Goal: Task Accomplishment & Management: Complete application form

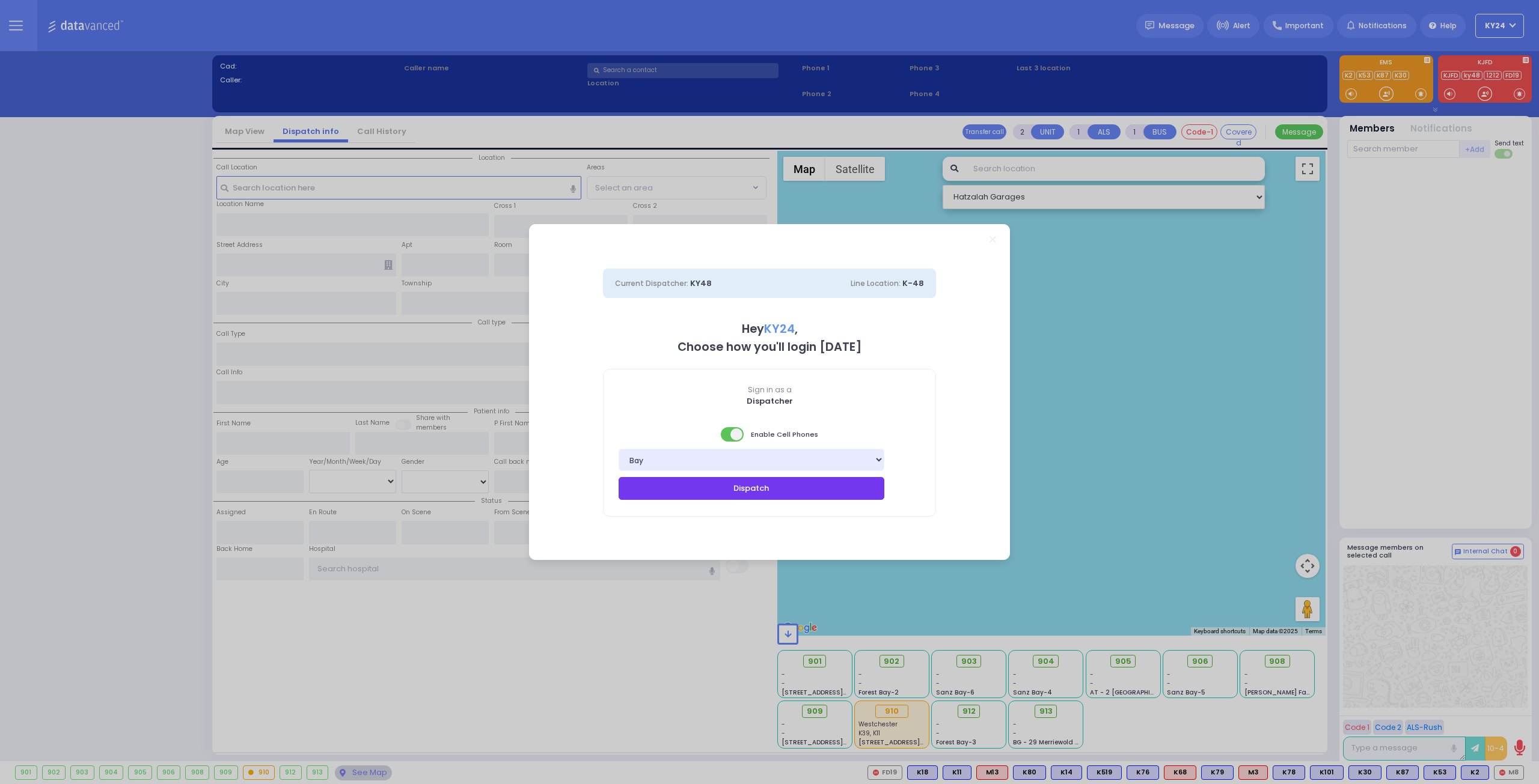
click at [858, 489] on button "Dispatch" at bounding box center [751, 488] width 265 height 23
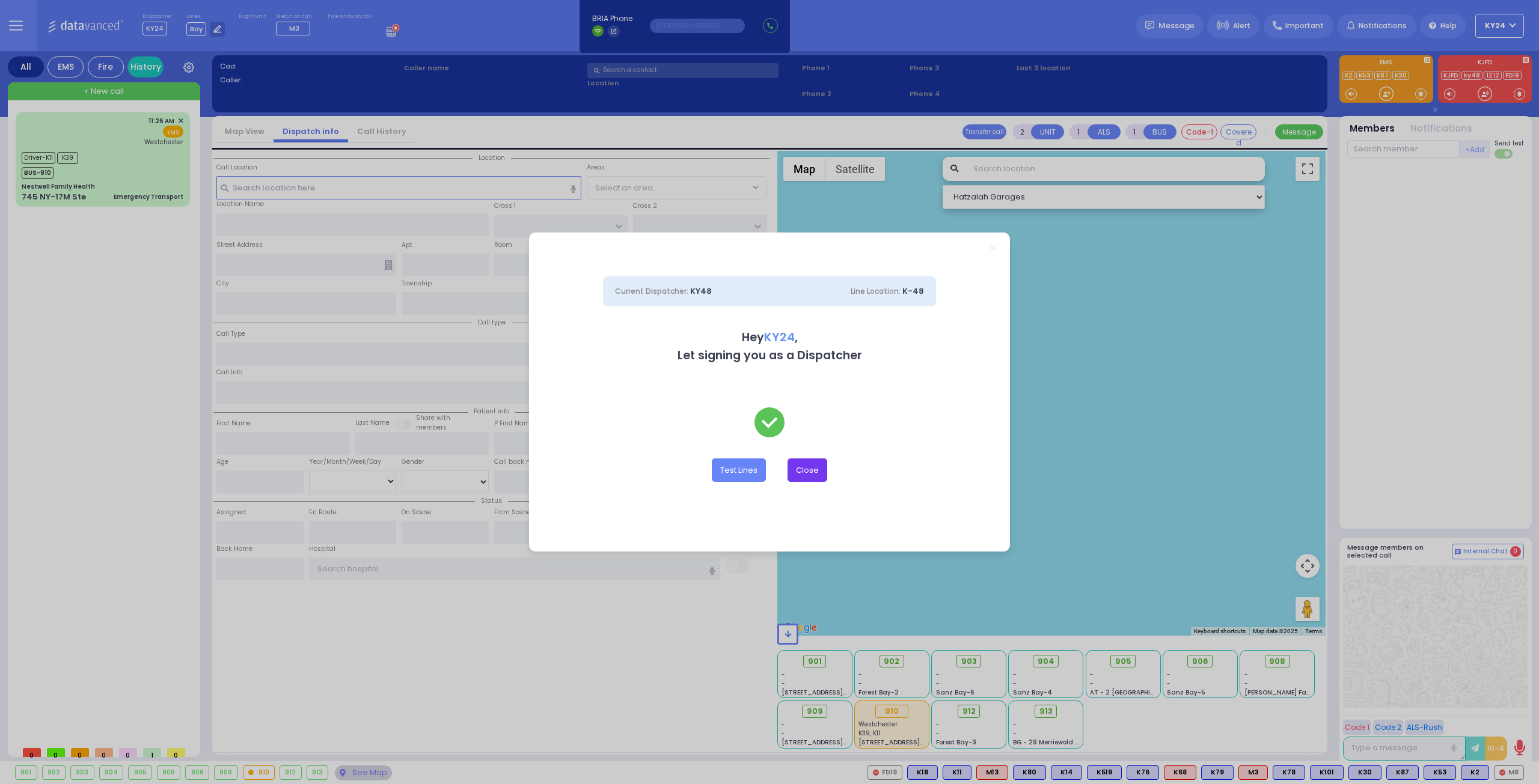
click at [805, 466] on button "Close" at bounding box center [807, 470] width 39 height 23
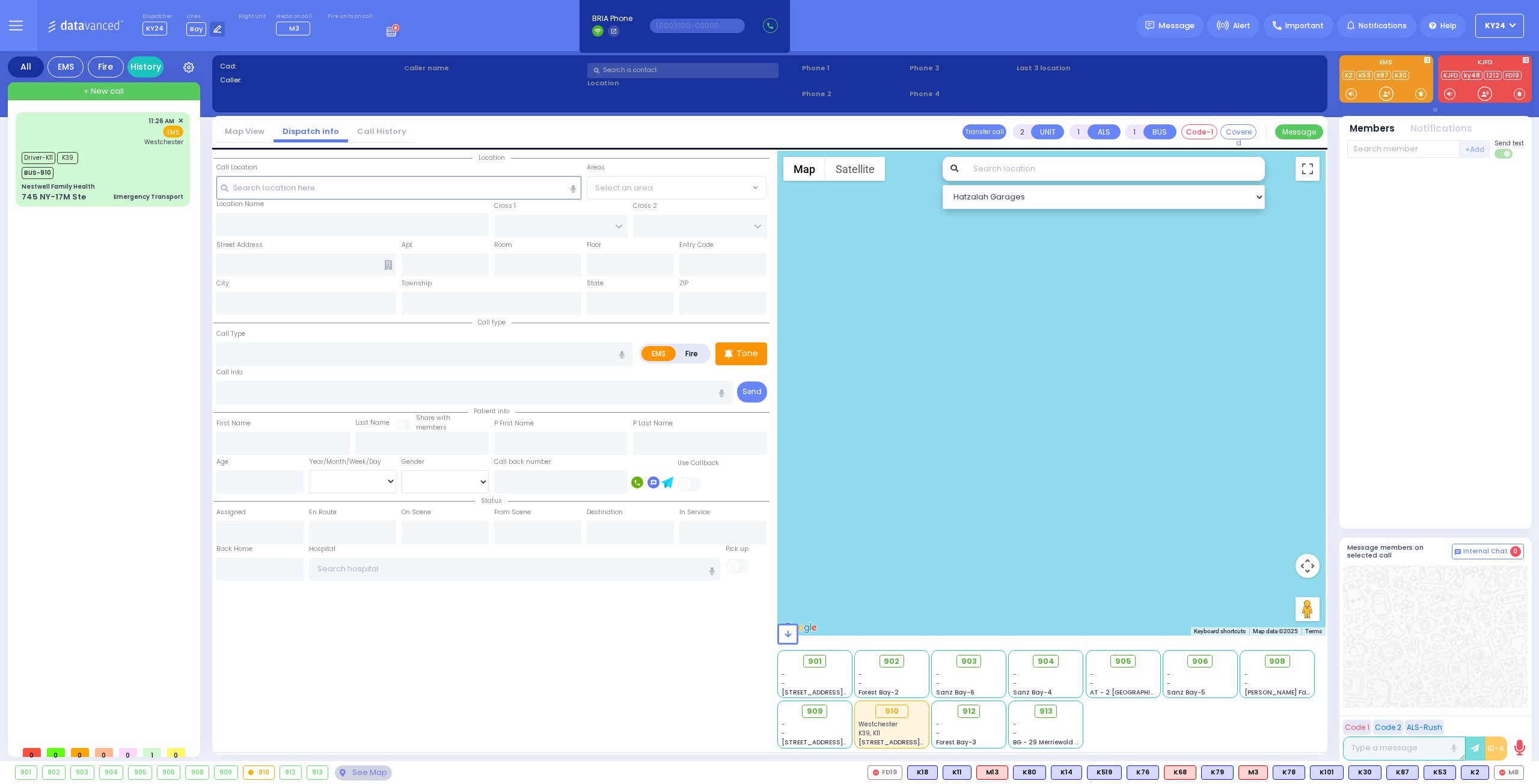
click at [111, 329] on div "11:26 AM ✕ Driver-K11" at bounding box center [105, 426] width 179 height 628
click at [100, 146] on div "11:26 AM ✕ EMS Westchester" at bounding box center [102, 159] width 170 height 91
type input "6"
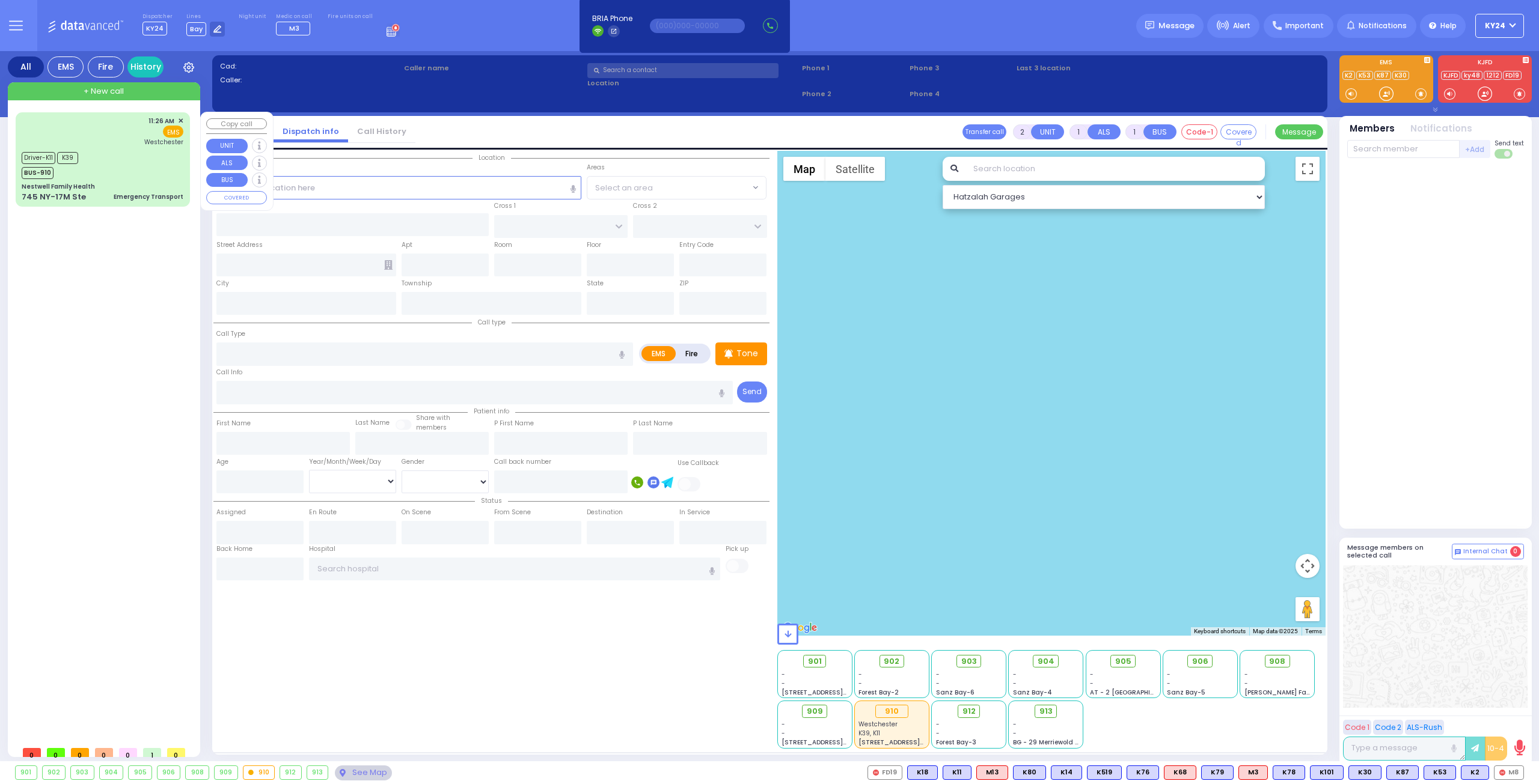
select select
type input "Emergency Transport"
radio input "true"
type input "Meilech"
type input "ASHKENAZY"
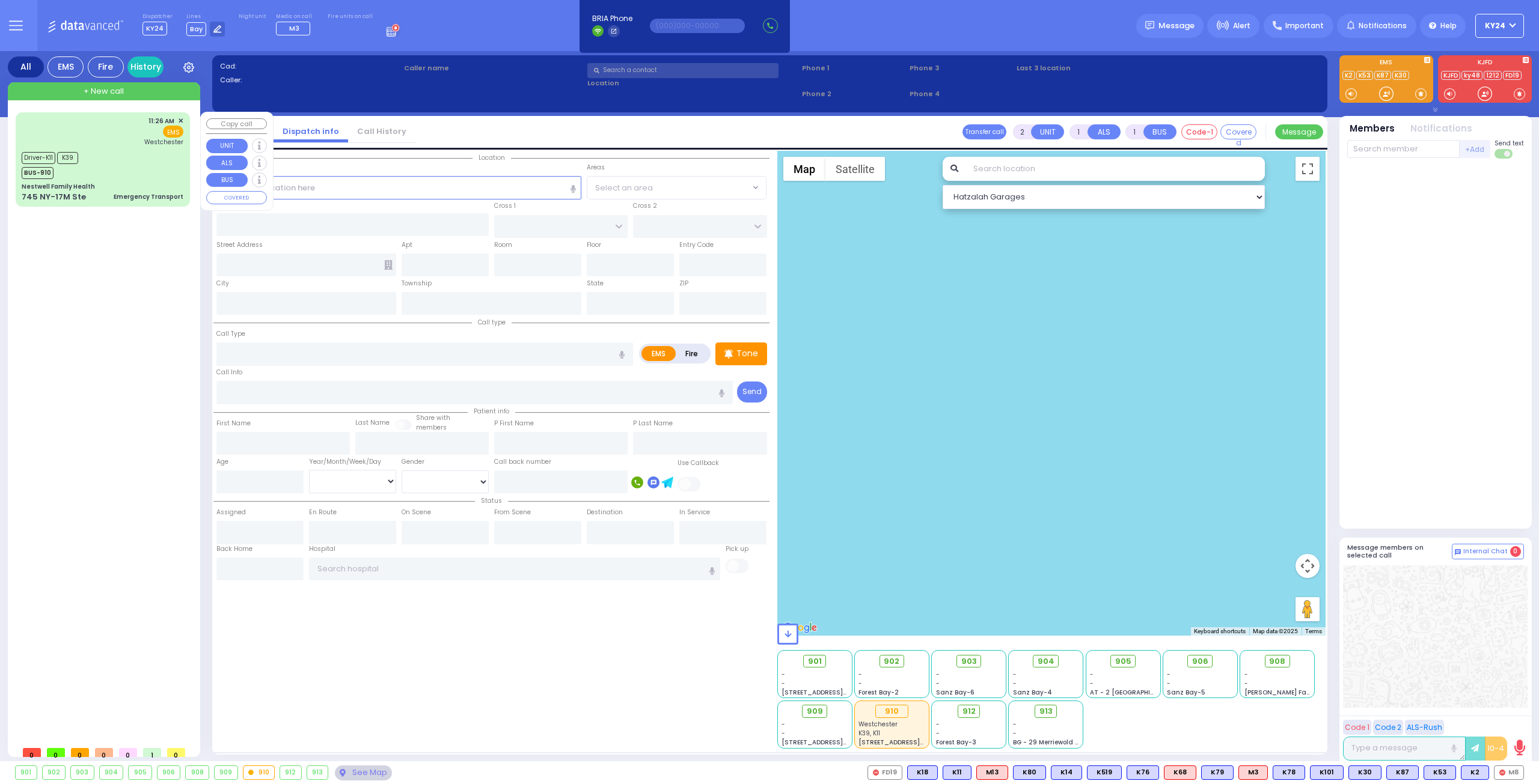
type input "6"
select select "Year"
select select "[DEMOGRAPHIC_DATA]"
type input "11:26"
type input "11:28"
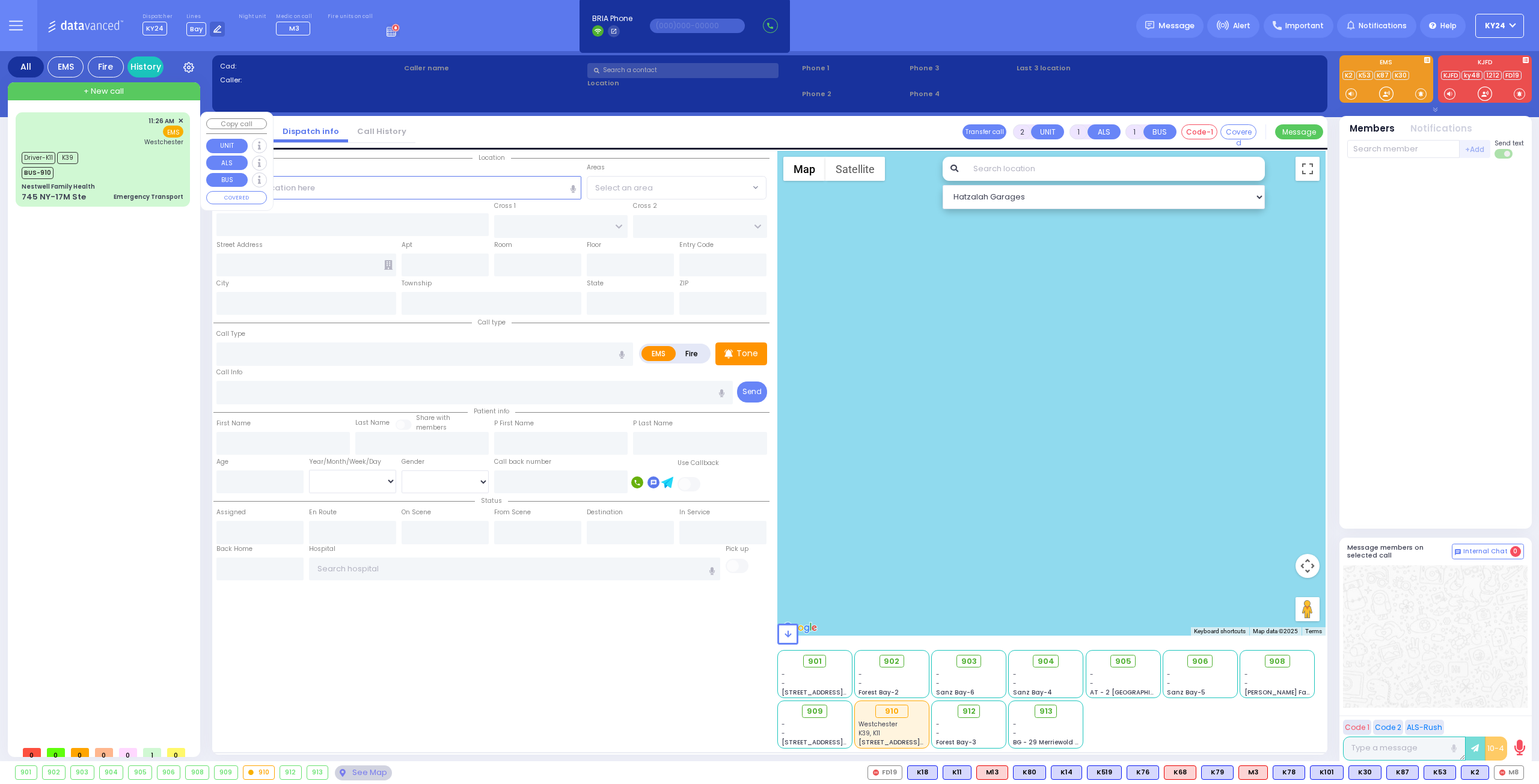
type input "11:35"
type input "11:46"
type input "12:28"
type input "12:36"
type input "Westchester Medical Center-Woods Road"
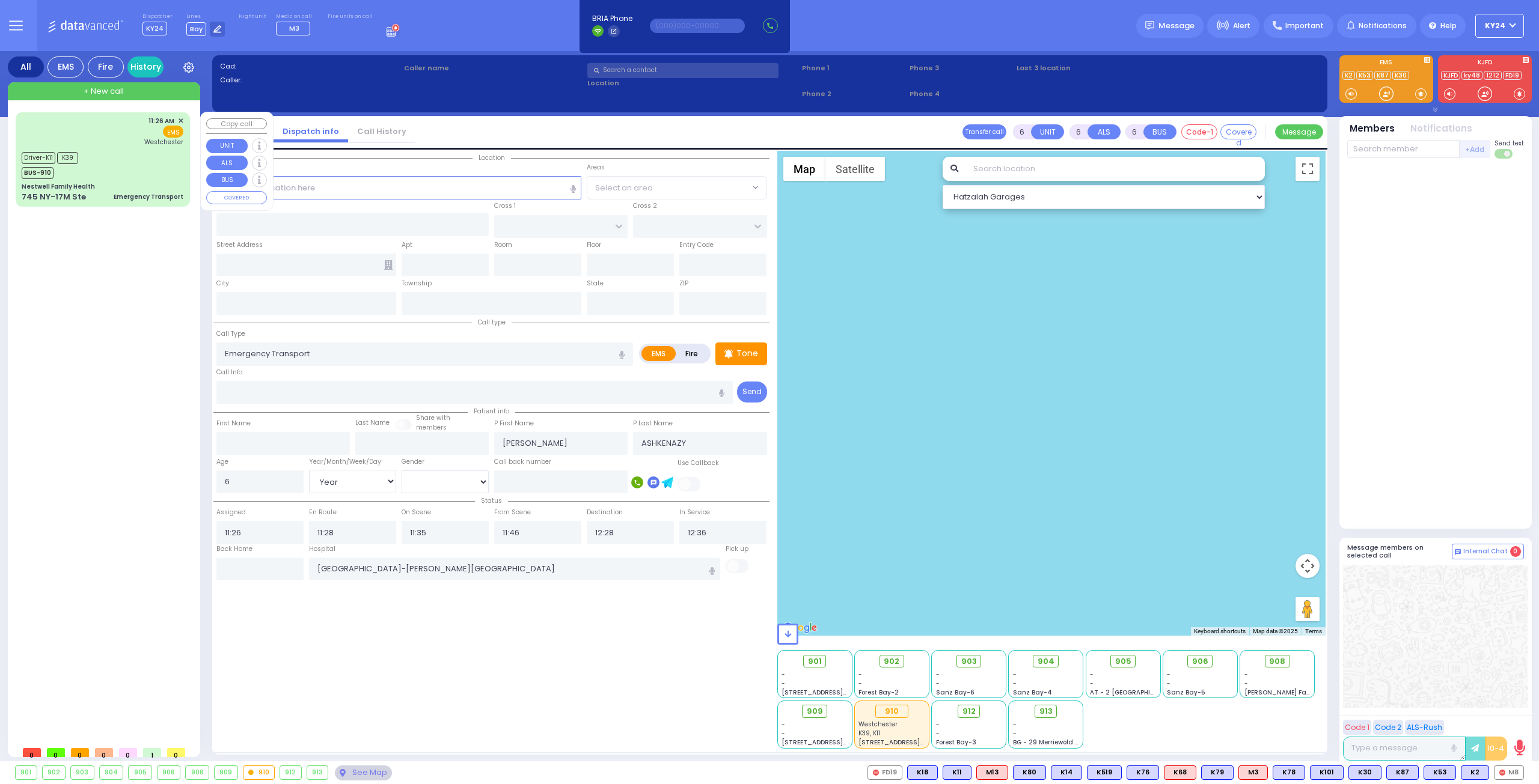
select select "Hatzalah Garages"
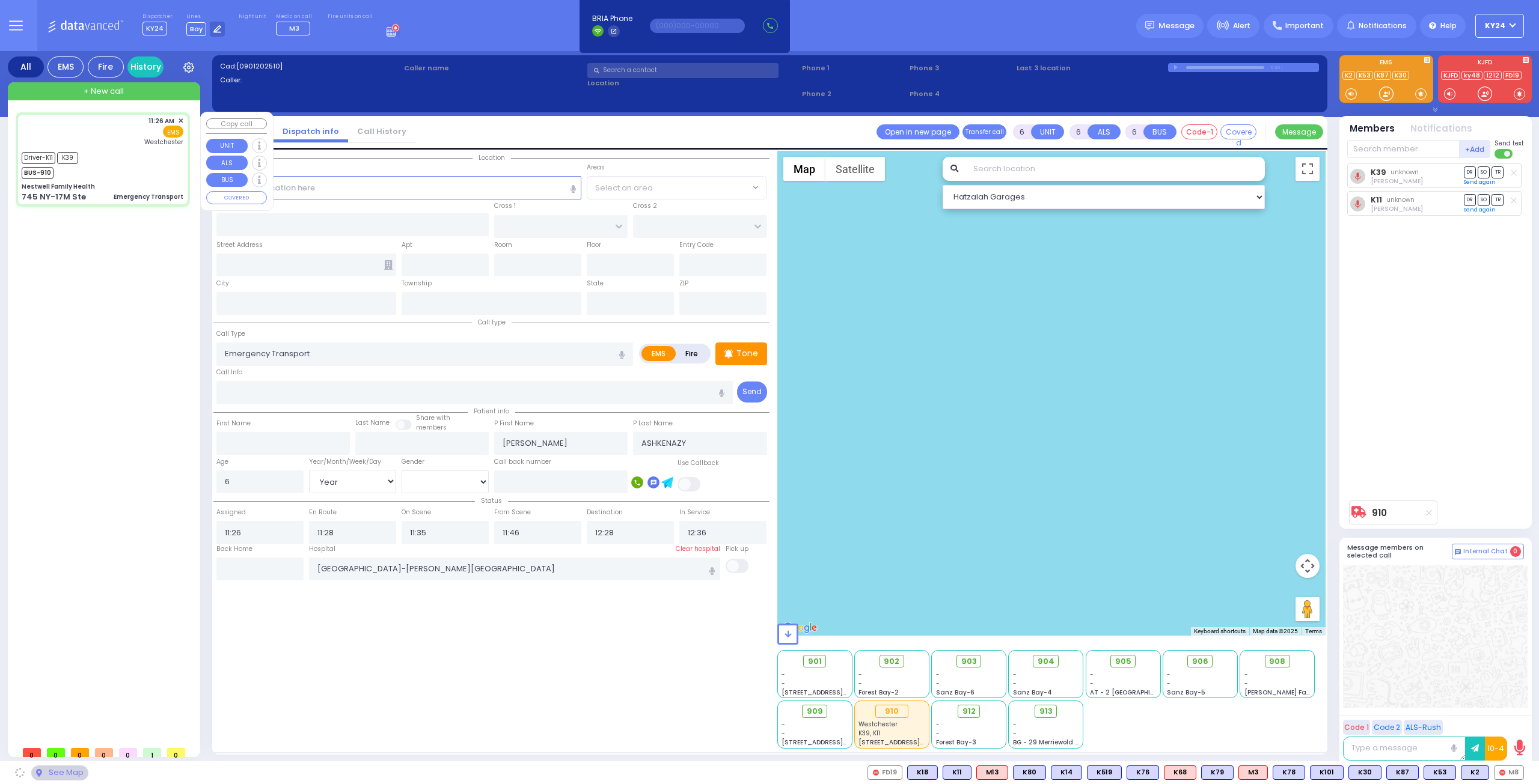
type input "Nestwell Family Health"
type input "ORCHARD ST"
type input "KNIGHT ST"
type input "745 NY-17M Ste"
type input "Monroe"
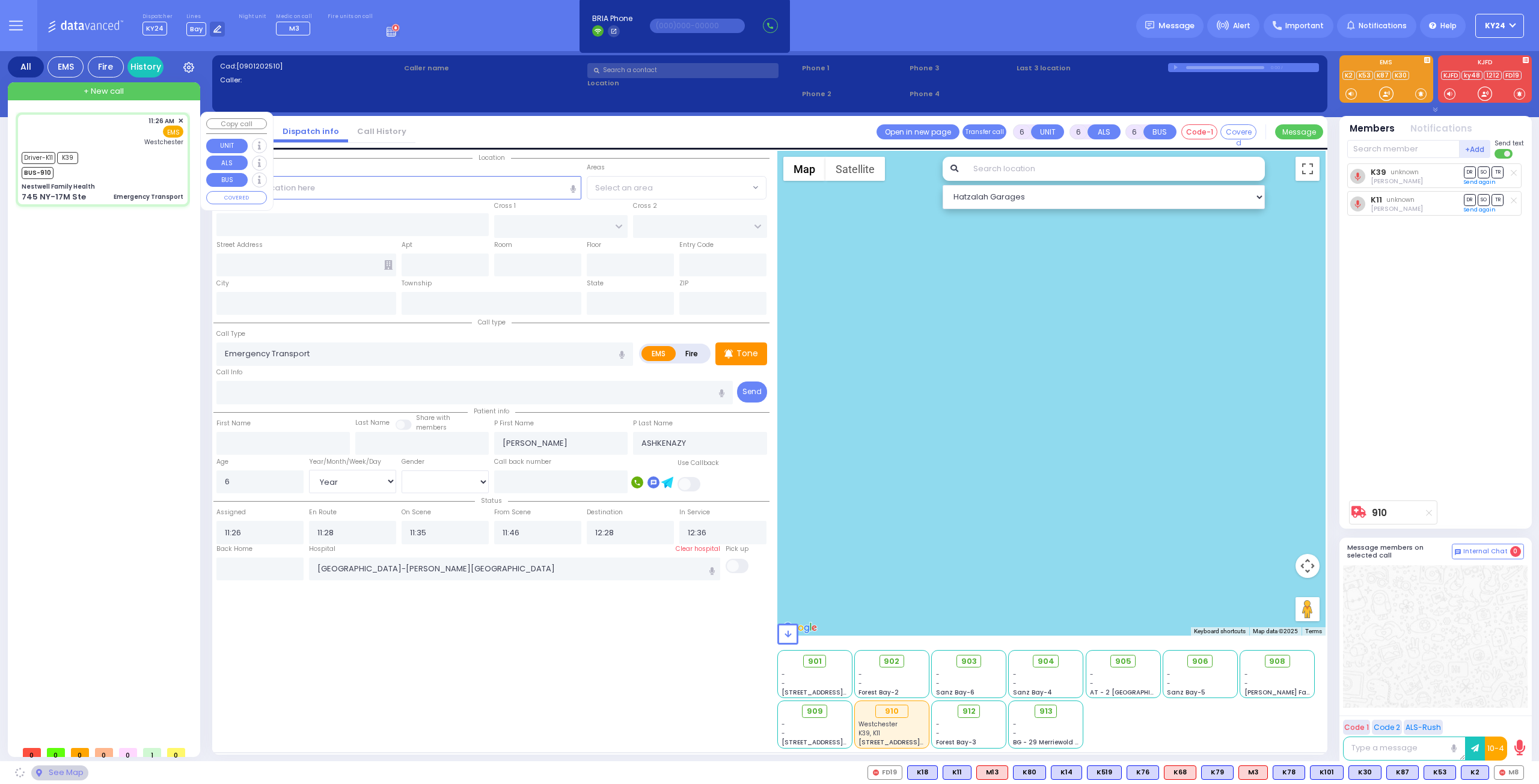
type input "[US_STATE]"
type input "10950"
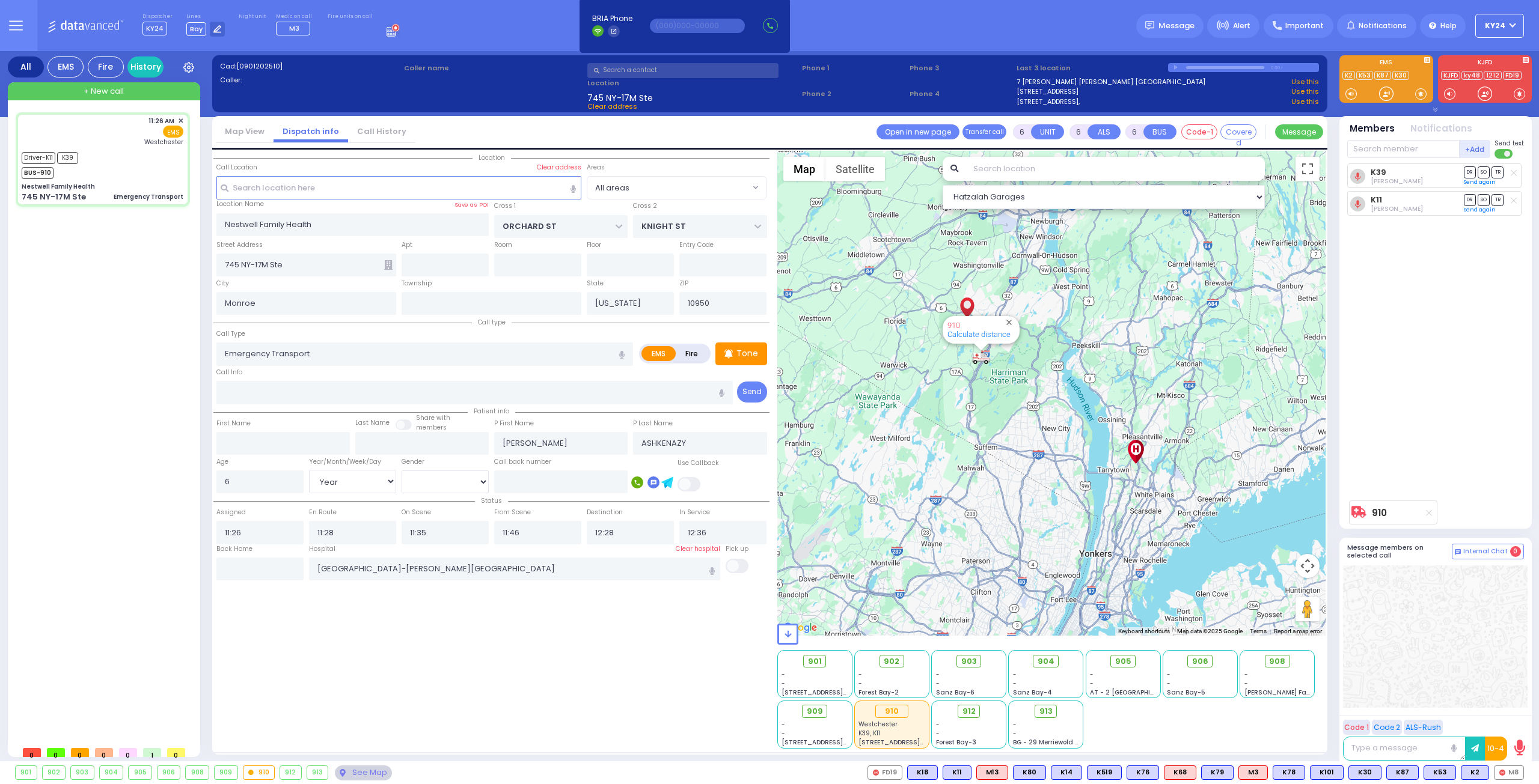
click at [127, 274] on div "11:26 AM ✕ Driver-K11" at bounding box center [105, 426] width 179 height 628
click at [419, 189] on input "text" at bounding box center [399, 187] width 365 height 23
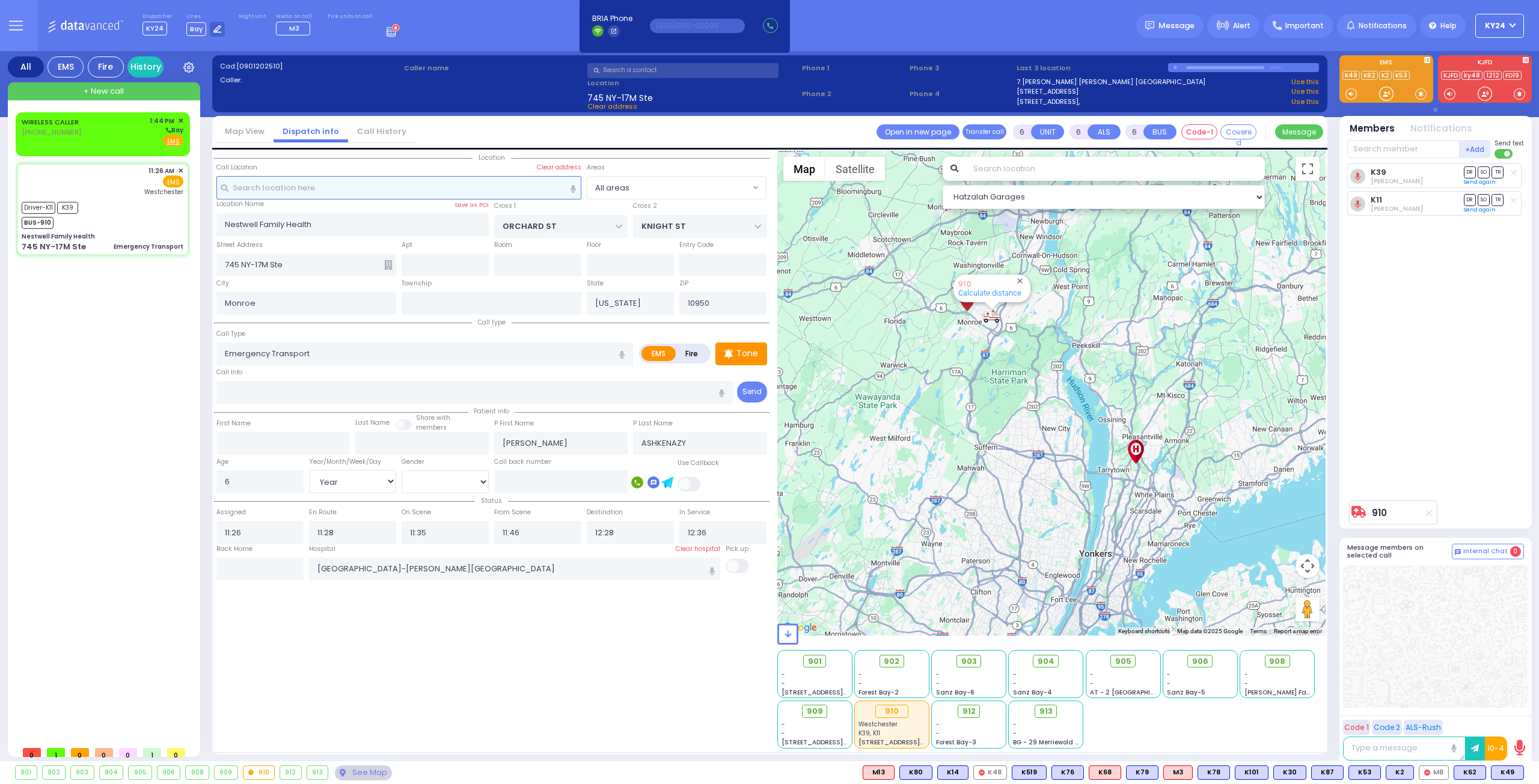
click at [408, 187] on input "text" at bounding box center [399, 187] width 365 height 23
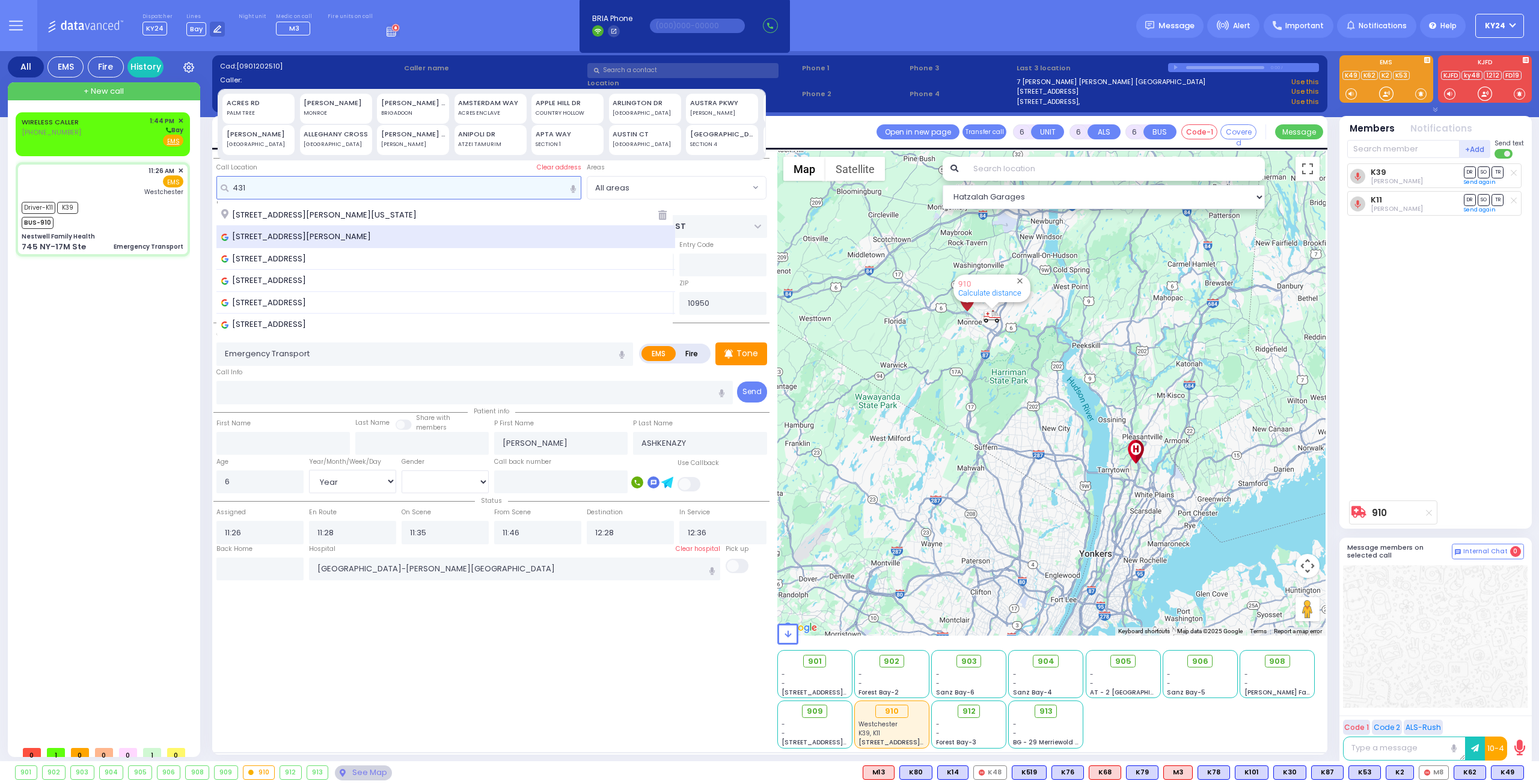
type input "431"
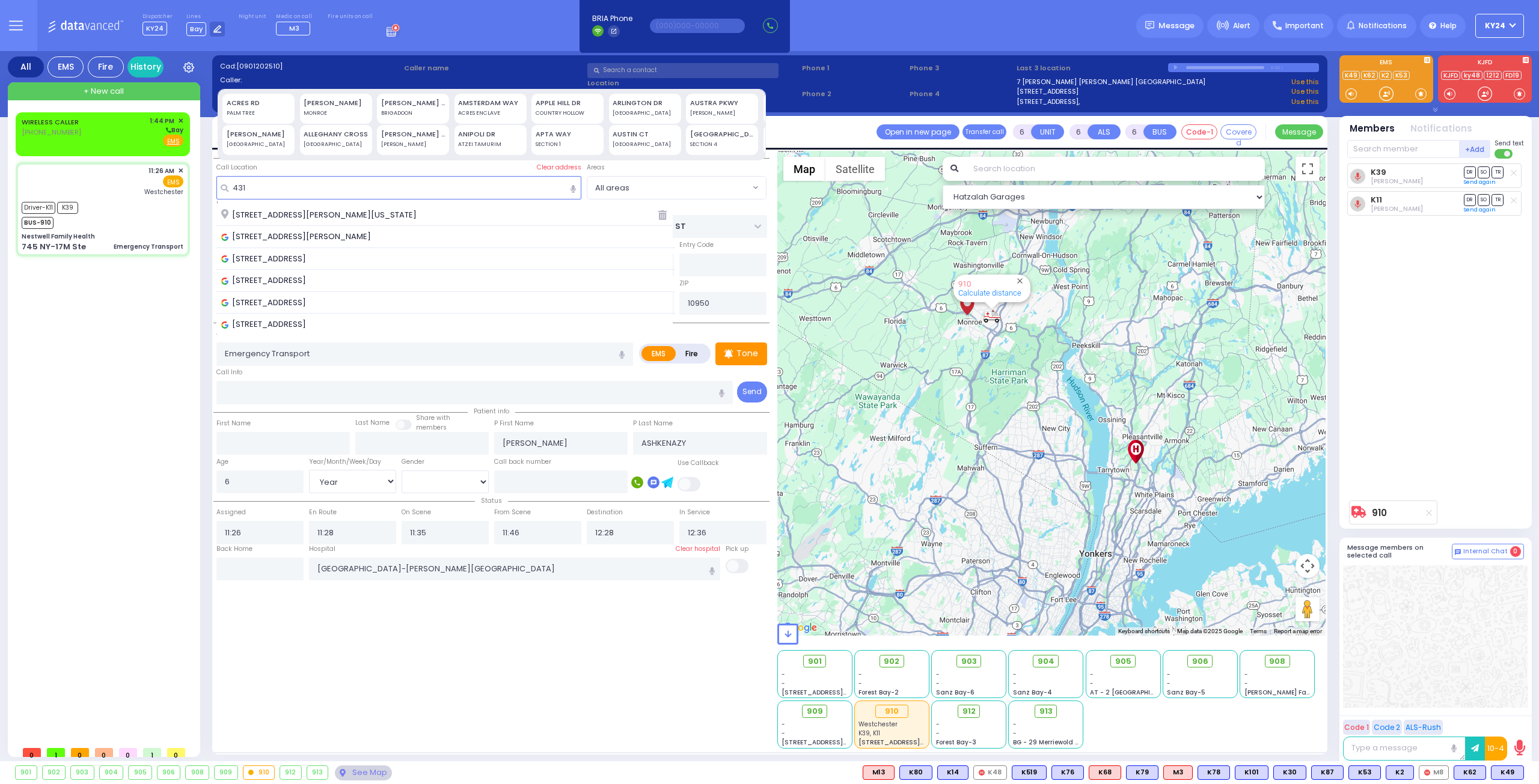
click at [365, 233] on span "431 Schunnemunk Road, Highland Mills, NY, USA" at bounding box center [298, 236] width 154 height 12
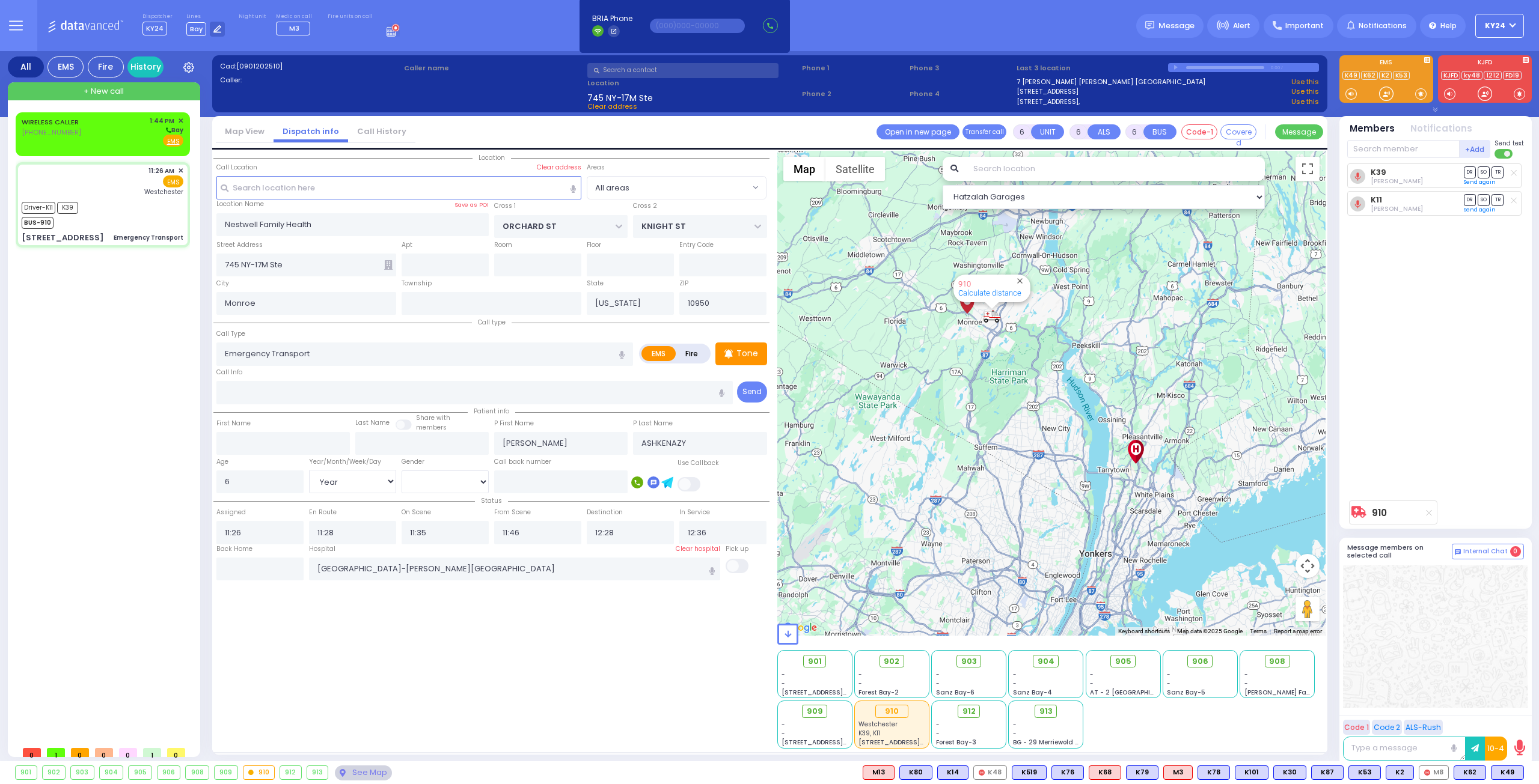
select select
radio input "true"
select select "Year"
select select "[DEMOGRAPHIC_DATA]"
select select "Hatzalah Garages"
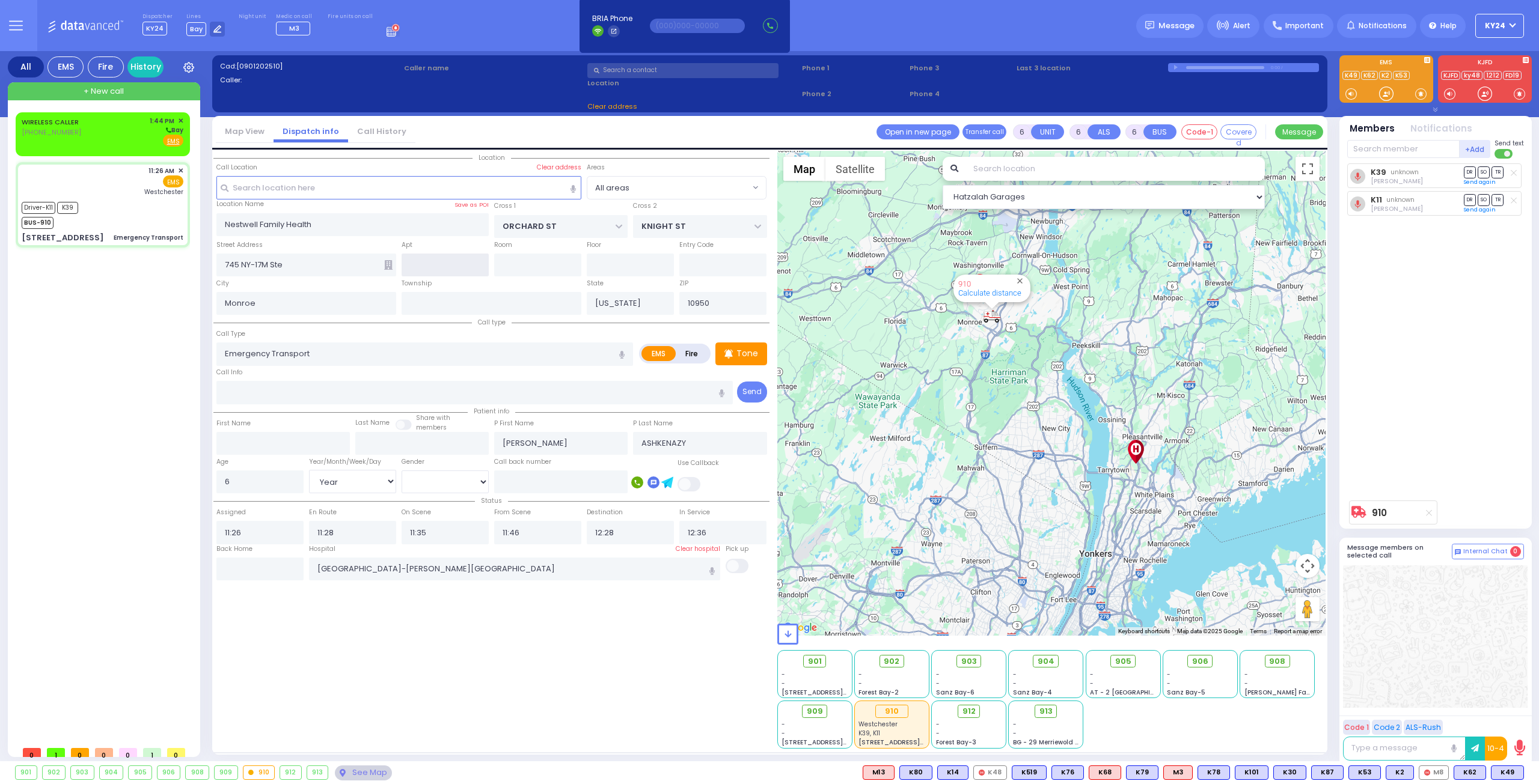
type input "3RD ST"
type input "2ND ST"
type input "[STREET_ADDRESS]"
type input "Woodbury"
type input "10930"
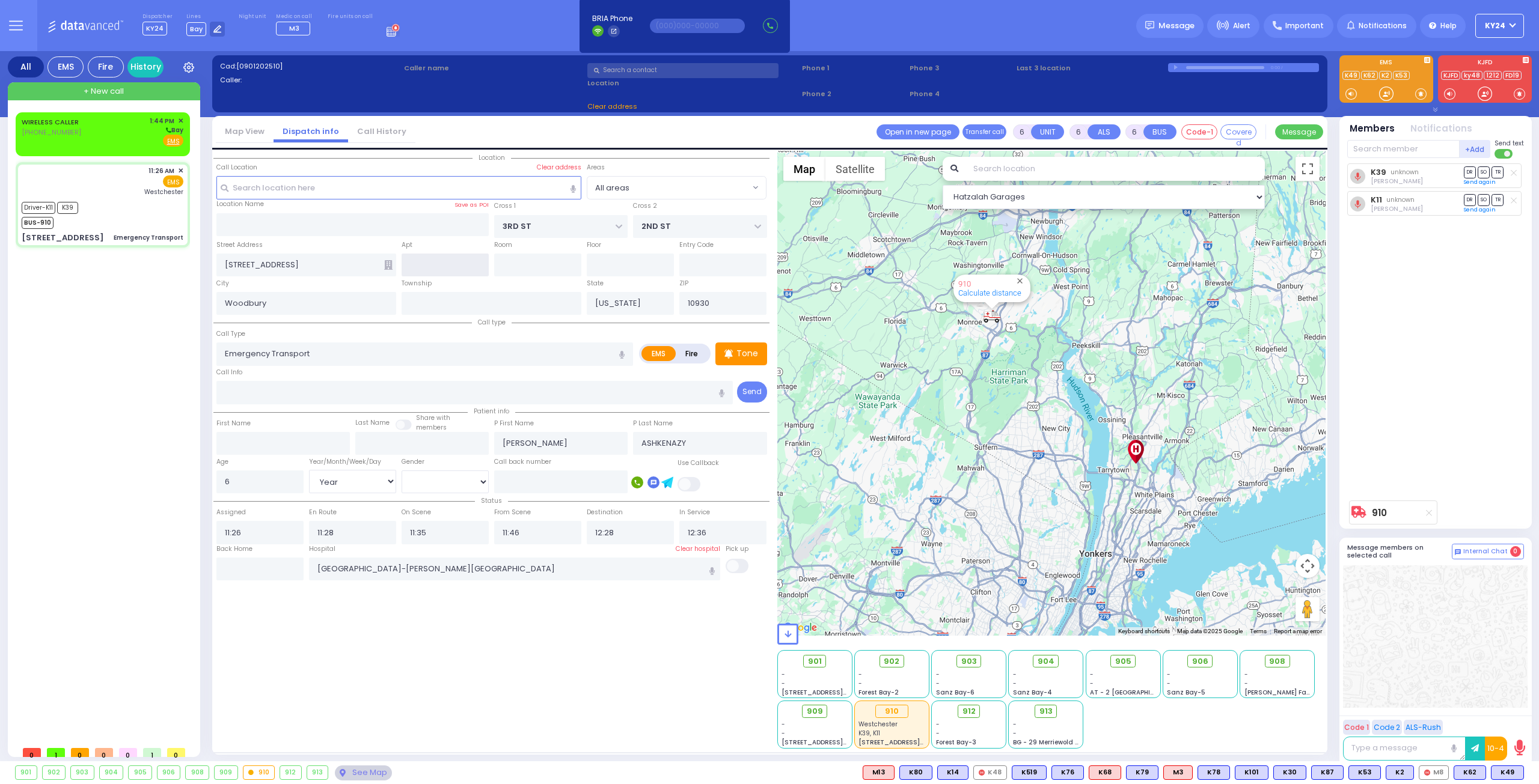
select select "[GEOGRAPHIC_DATA]"
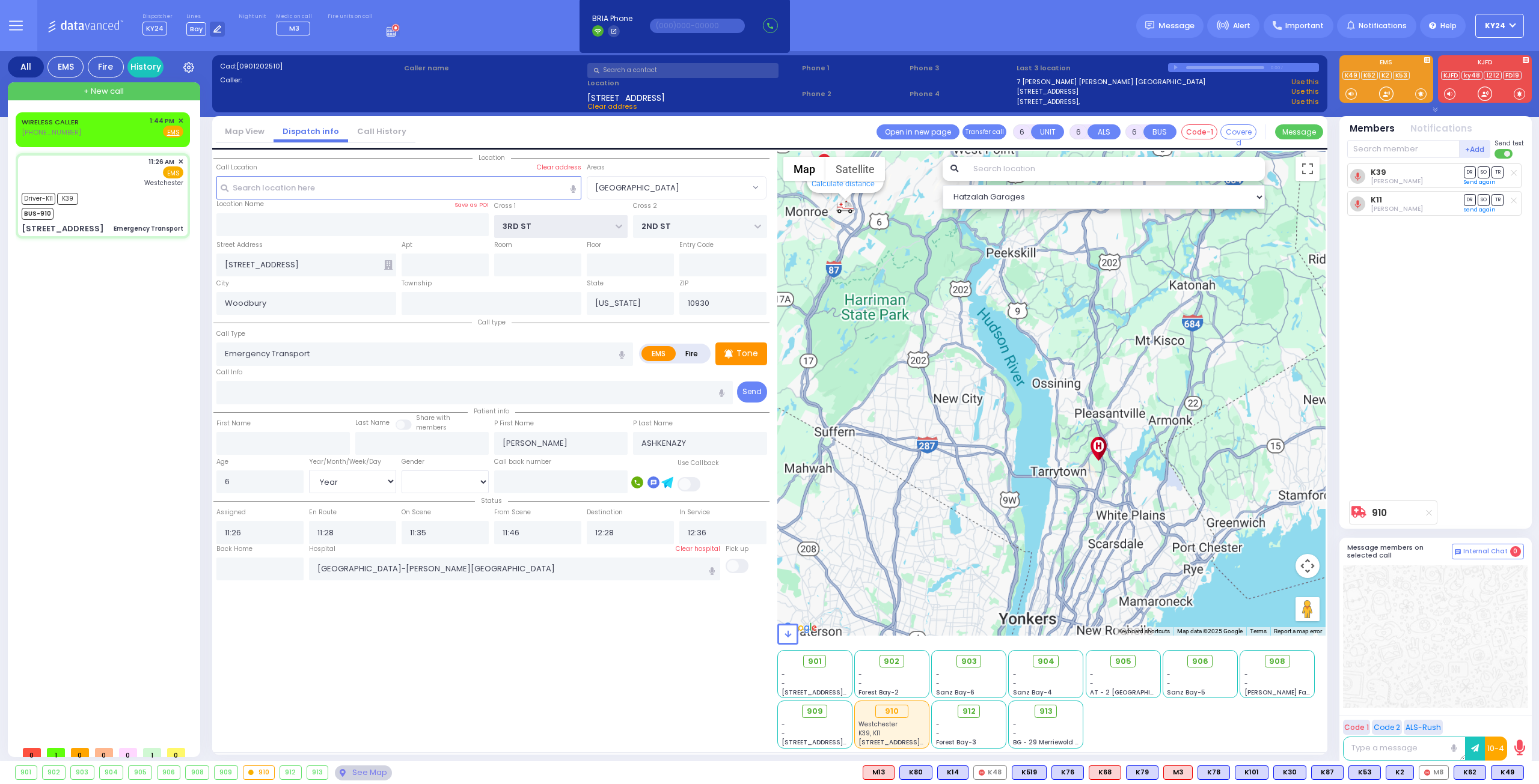
drag, startPoint x: 552, startPoint y: 222, endPoint x: 394, endPoint y: 228, distance: 158.1
click at [394, 228] on div "Location Call Location Select a call Clear address" at bounding box center [491, 195] width 556 height 88
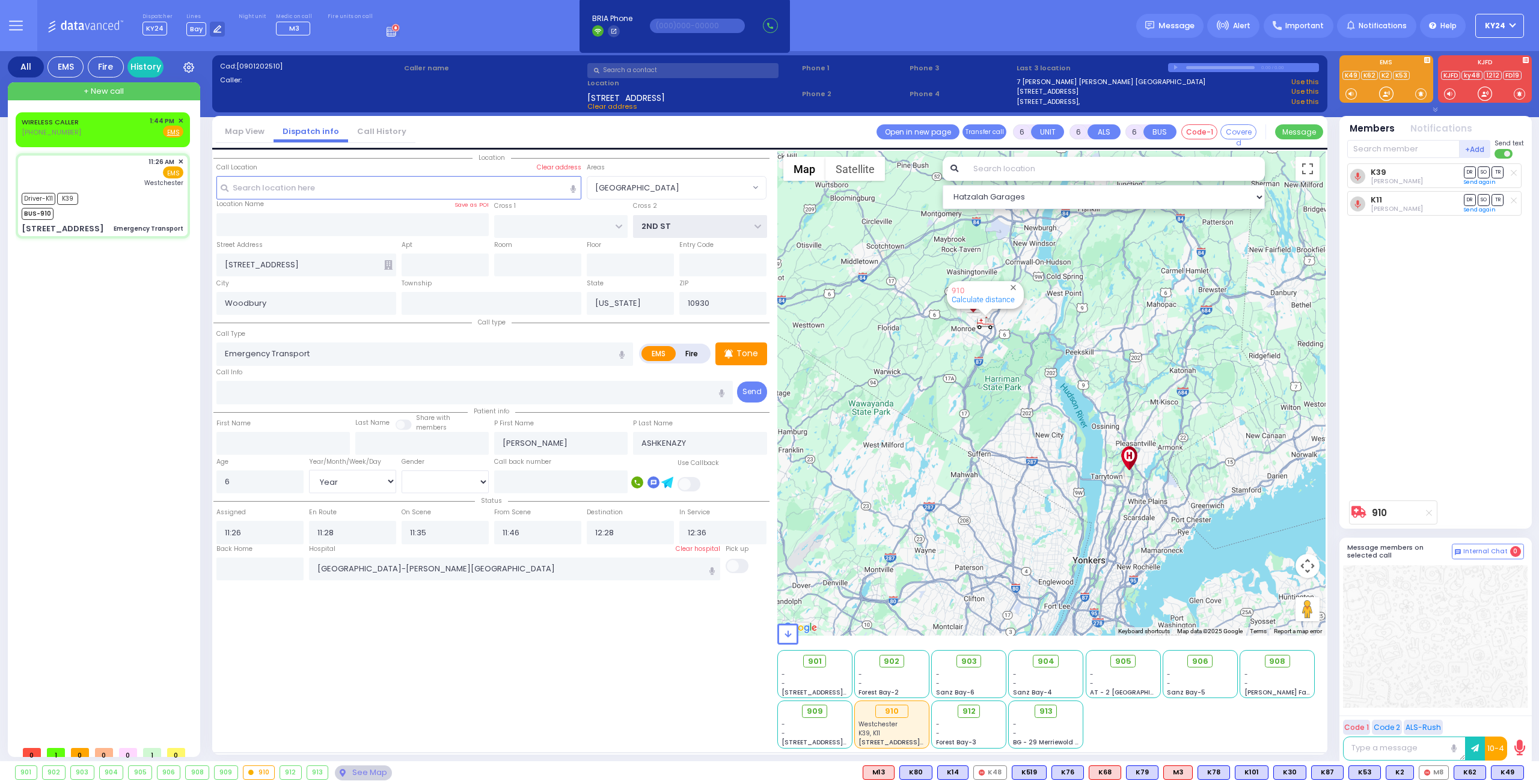
drag, startPoint x: 690, startPoint y: 227, endPoint x: 547, endPoint y: 227, distance: 143.0
click at [547, 227] on div "Location Call Location Select a call Clear address" at bounding box center [491, 195] width 556 height 88
click at [344, 261] on input "[STREET_ADDRESS]" at bounding box center [306, 265] width 179 height 23
drag, startPoint x: 337, startPoint y: 259, endPoint x: 148, endPoint y: 255, distance: 189.0
click at [148, 255] on div "All EMS Fire History Settings" at bounding box center [770, 408] width 1525 height 715
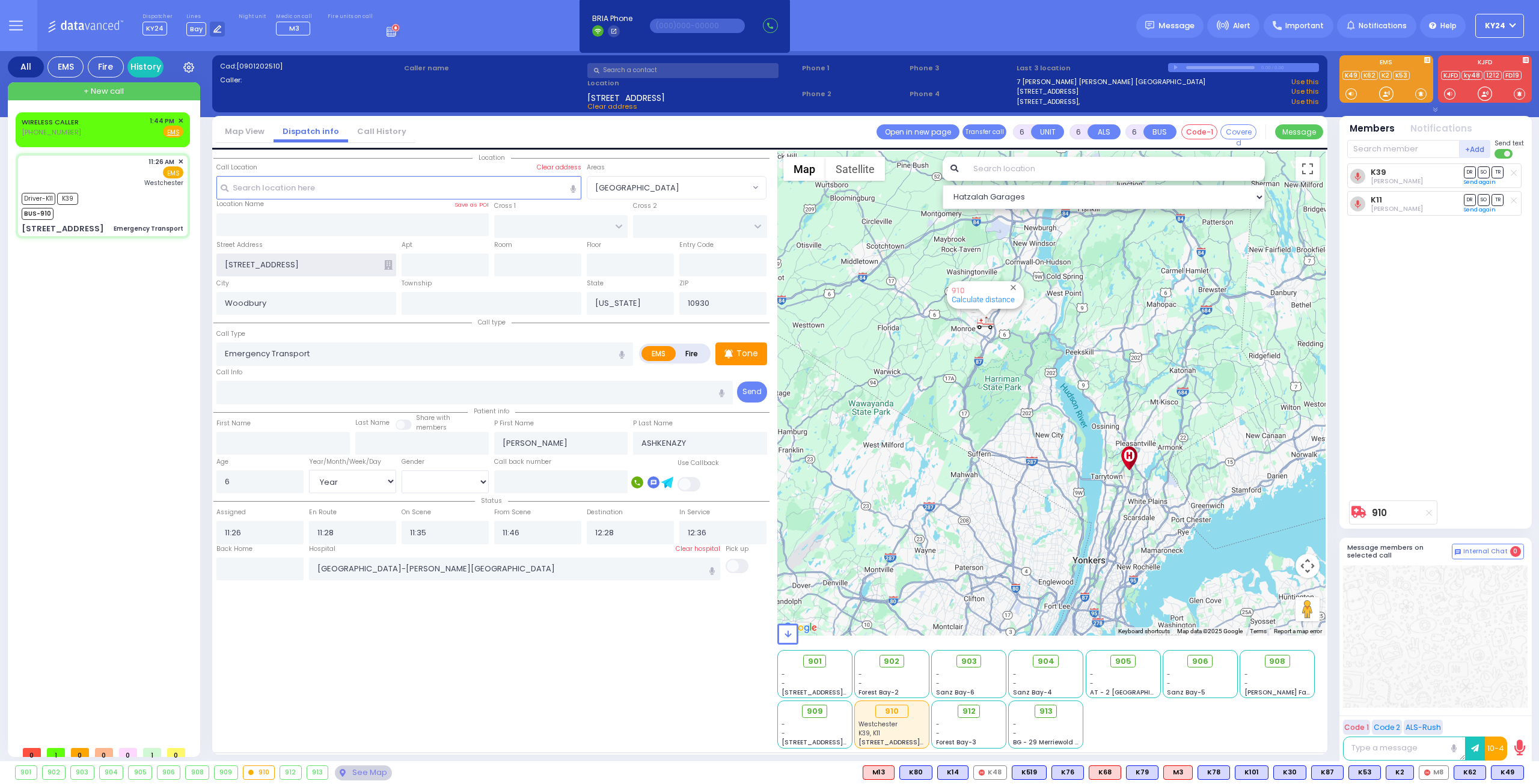
select select
radio input "true"
select select "Year"
select select "[DEMOGRAPHIC_DATA]"
select select "Hatzalah Garages"
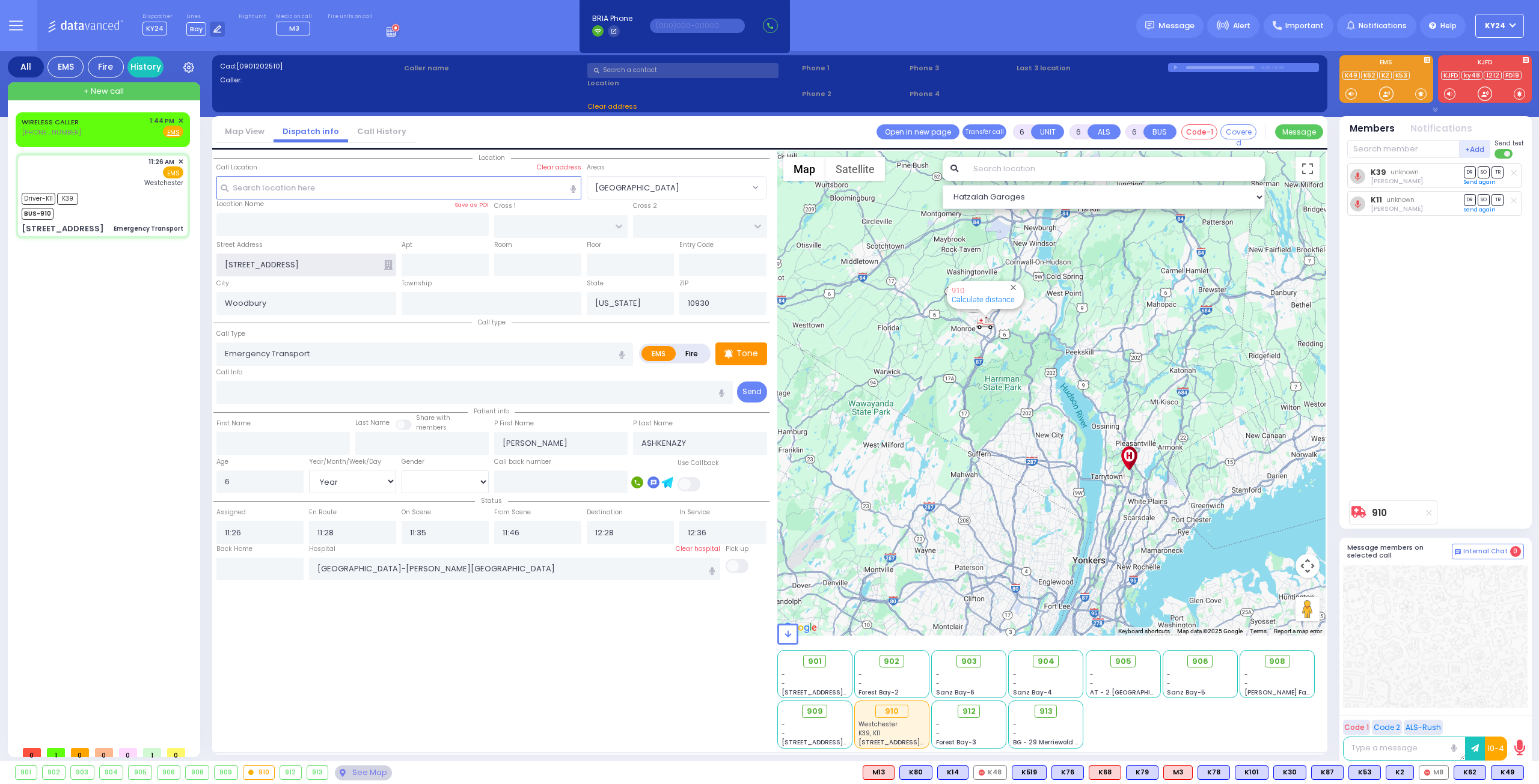
select select
radio input "true"
select select "Year"
select select "[DEMOGRAPHIC_DATA]"
select select "Hatzalah Garages"
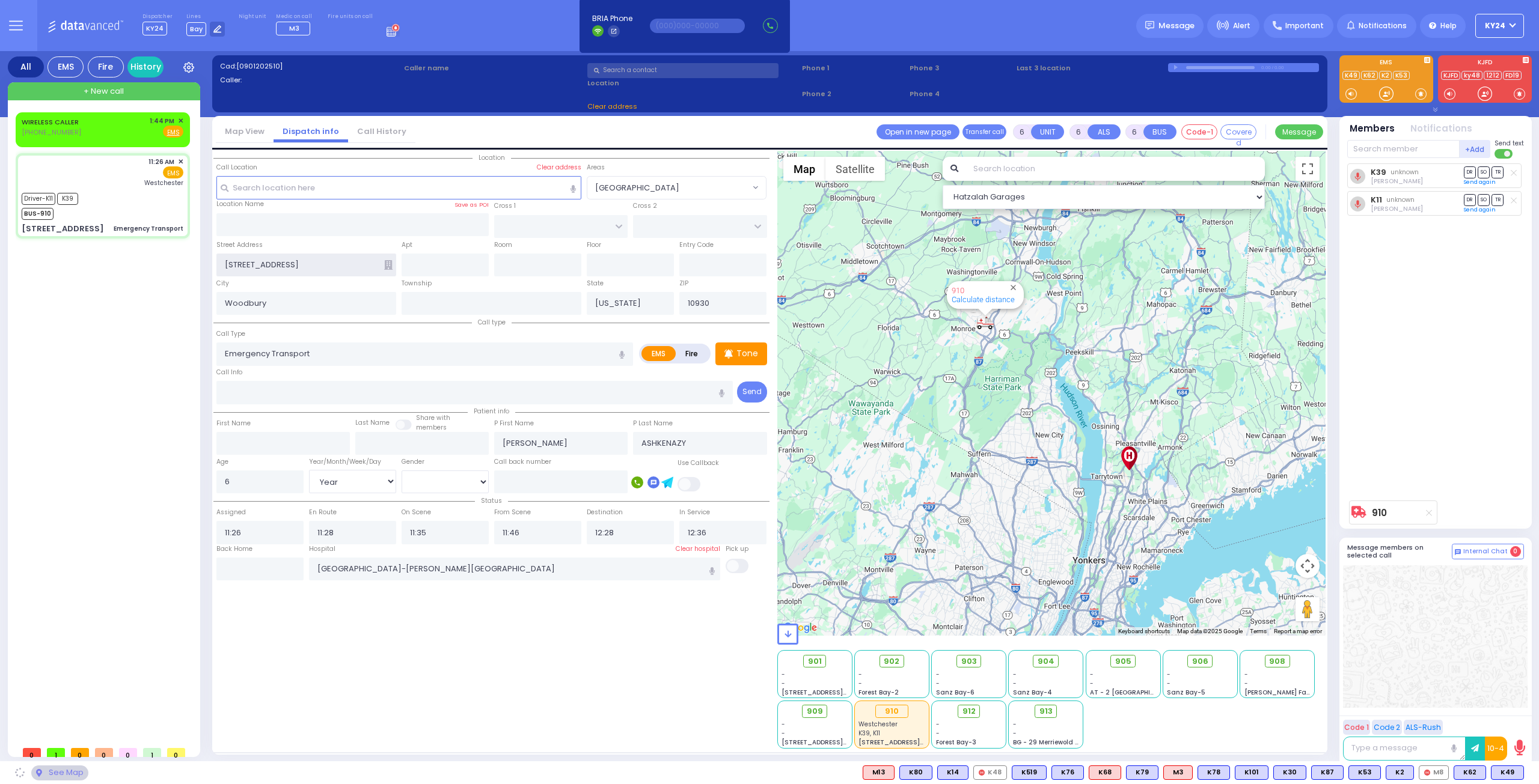
select select
radio input "true"
select select "Year"
select select "[DEMOGRAPHIC_DATA]"
select select "Hatzalah Garages"
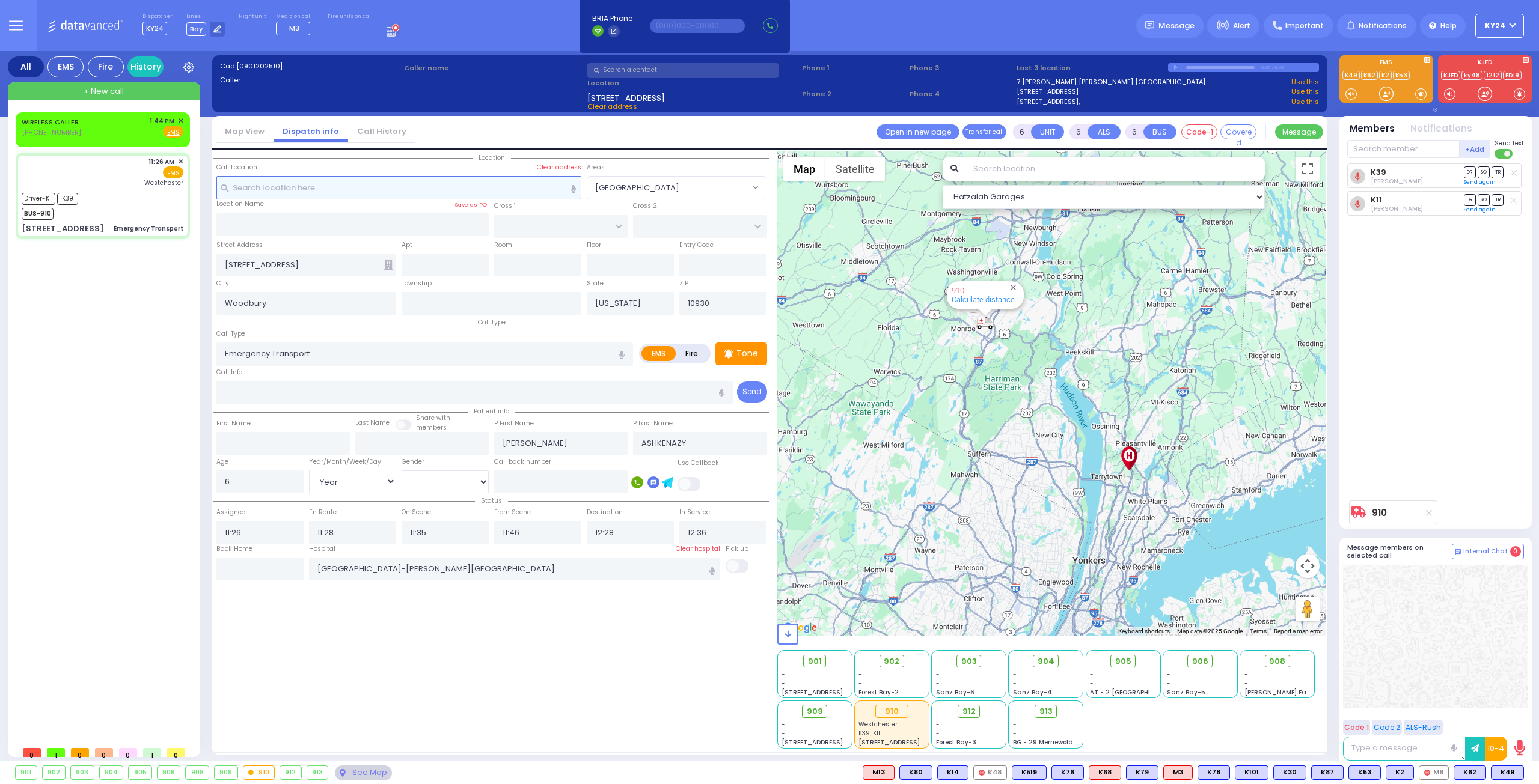
click at [273, 187] on input "text" at bounding box center [399, 187] width 365 height 23
paste input "[STREET_ADDRESS]"
type input "[STREET_ADDRESS]"
select select
radio input "true"
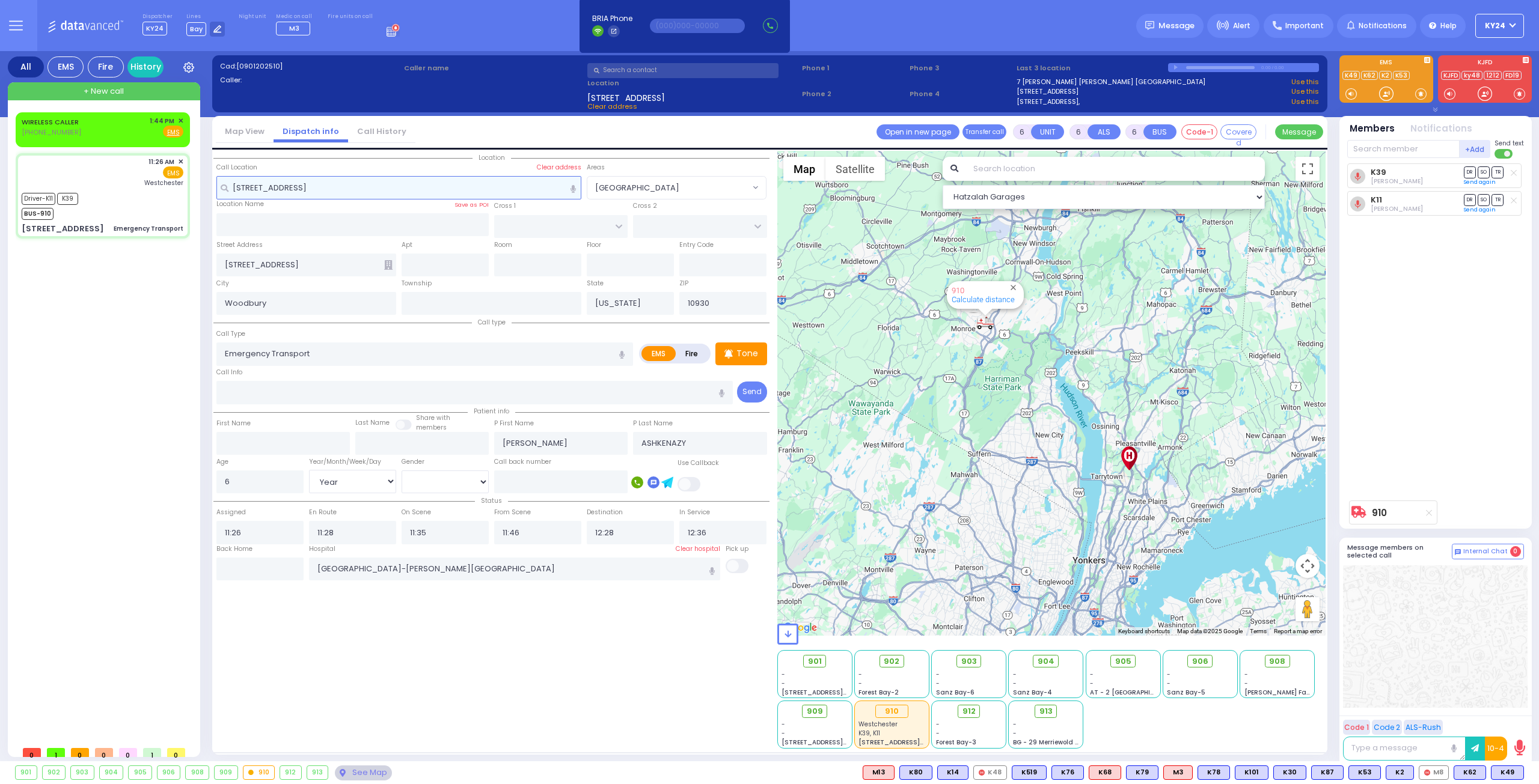
select select "Year"
select select "[DEMOGRAPHIC_DATA]"
select select "Hatzalah Garages"
select select
radio input "true"
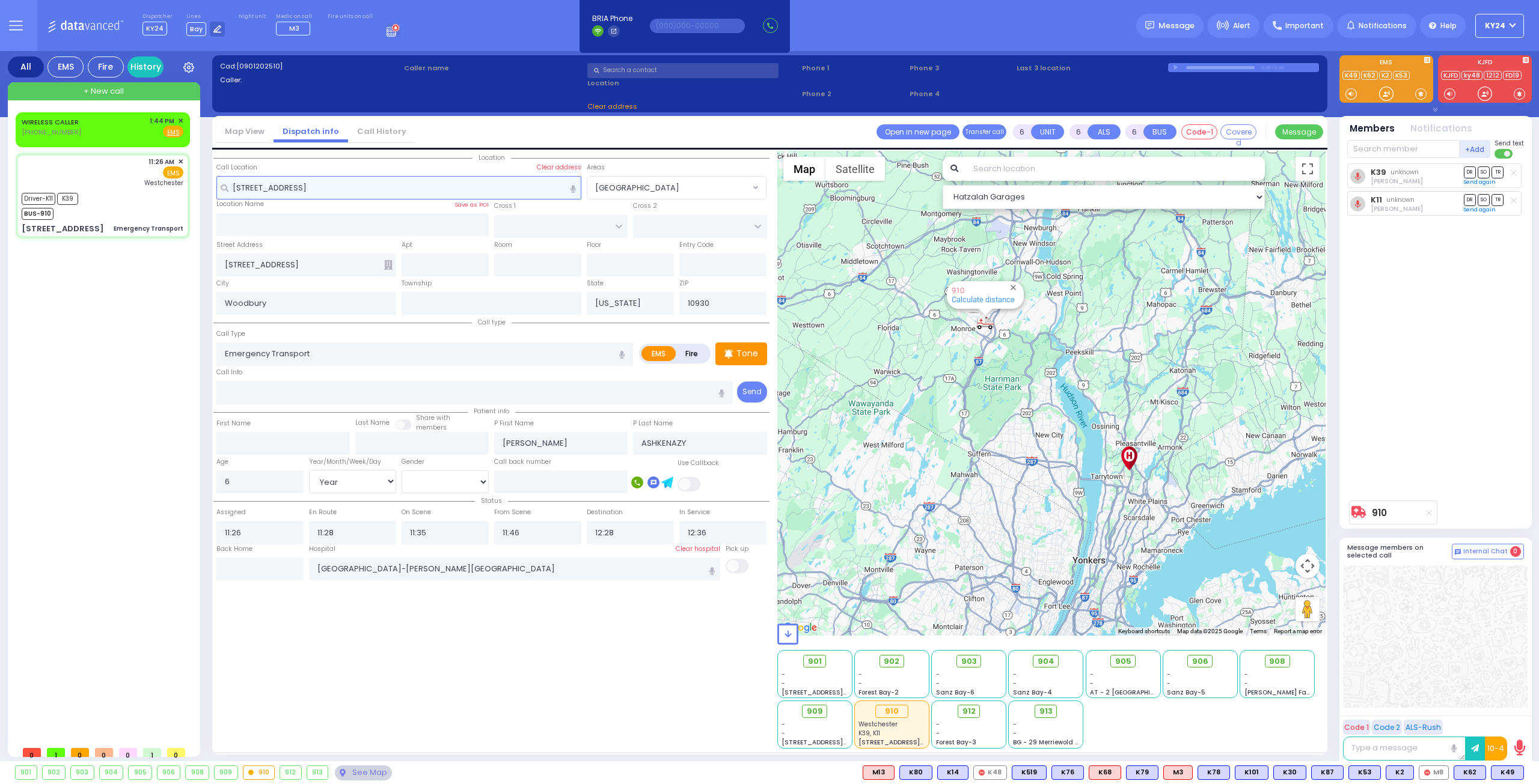
select select "Year"
select select "[DEMOGRAPHIC_DATA]"
select select "Hatzalah Garages"
select select
radio input "true"
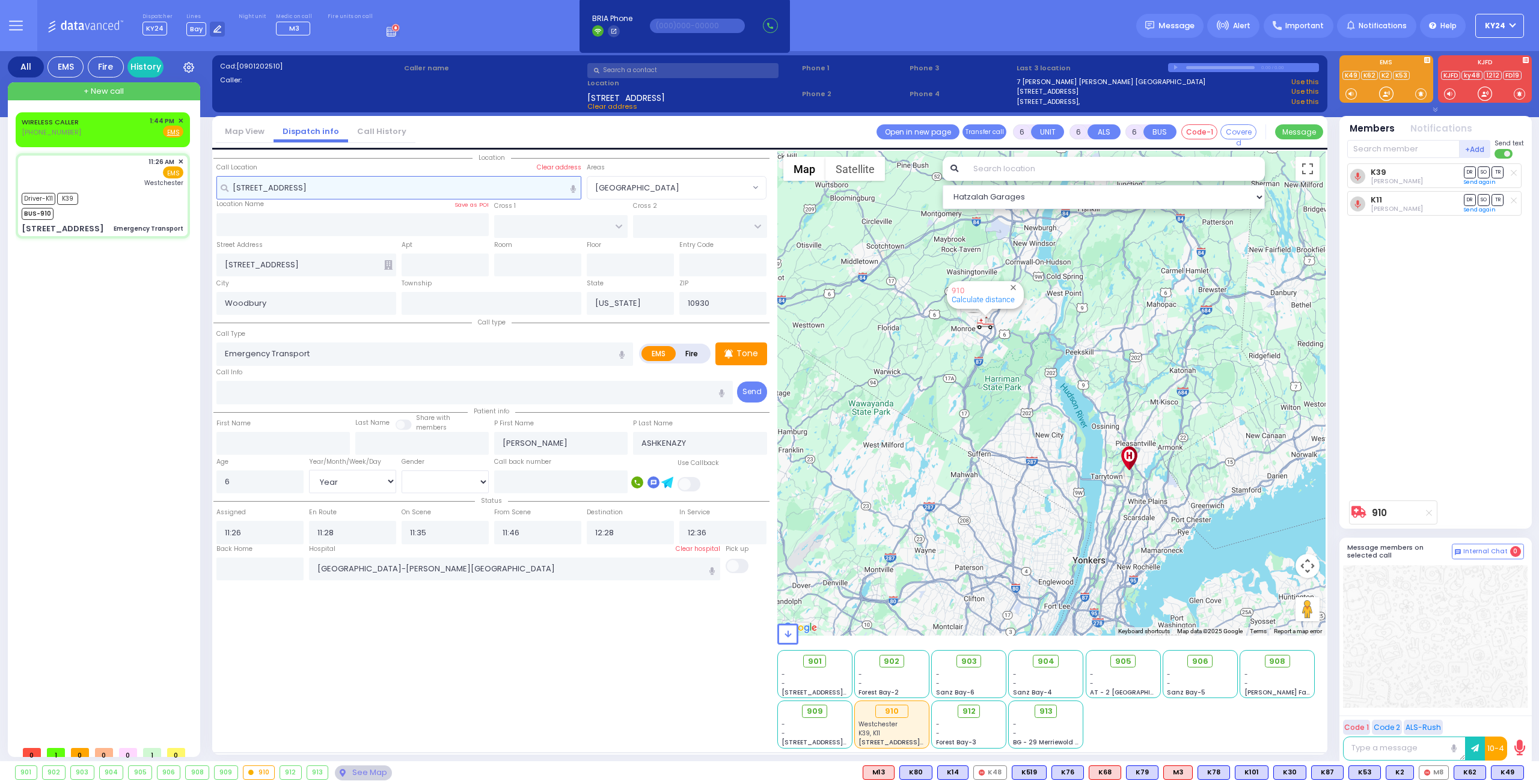
select select "Year"
select select "[DEMOGRAPHIC_DATA]"
select select "Hatzalah Garages"
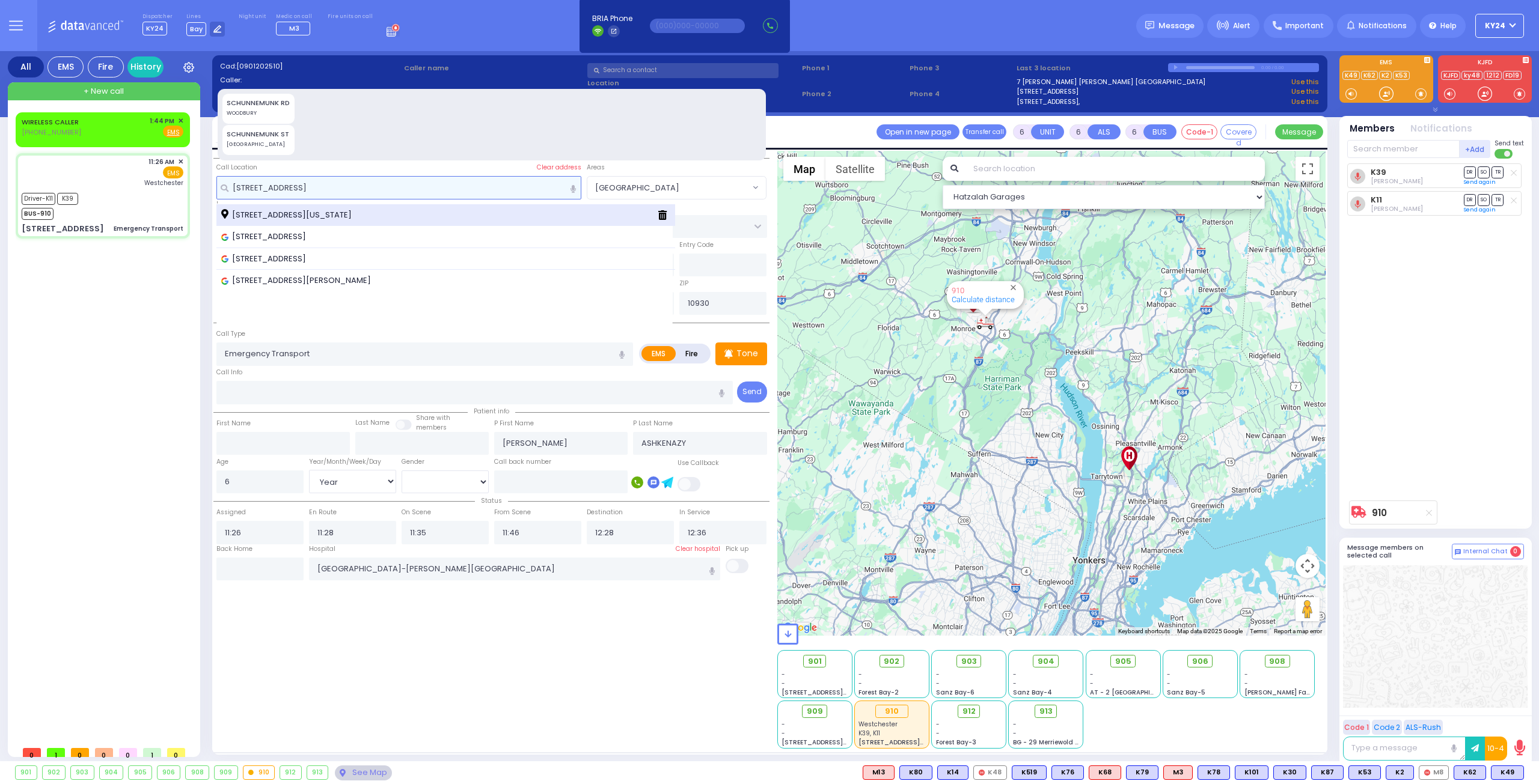
type input "[STREET_ADDRESS]"
click at [497, 211] on div "431 Schunnemunk Road Woodbury New York 10930" at bounding box center [434, 215] width 427 height 12
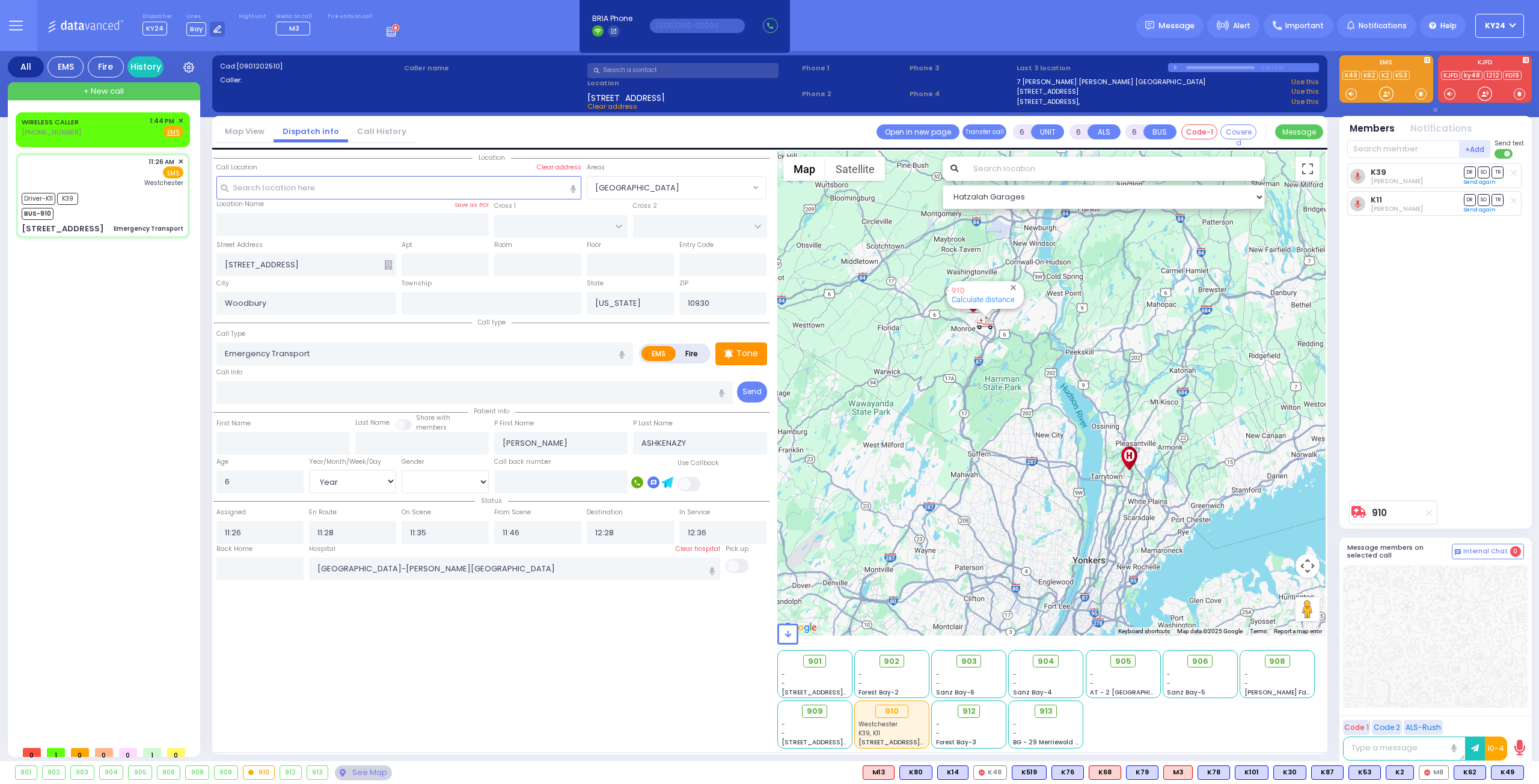
select select
radio input "true"
select select "Year"
select select "[DEMOGRAPHIC_DATA]"
select select "Hatzalah Garages"
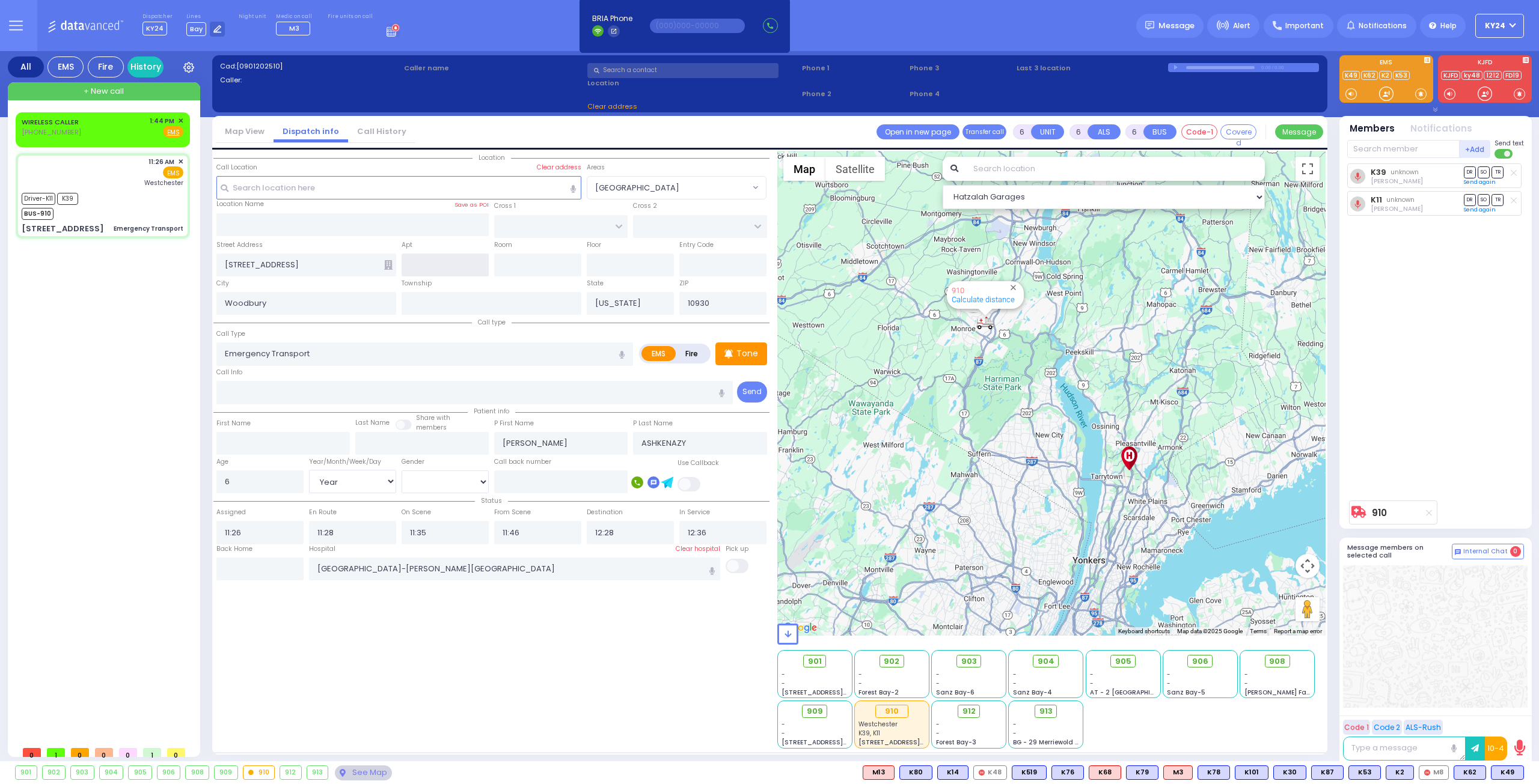
type input "3RD ST"
type input "2ND ST"
select select "[GEOGRAPHIC_DATA]"
click at [151, 199] on div "Driver-K11 K39 BUS-910" at bounding box center [102, 204] width 162 height 30
select select
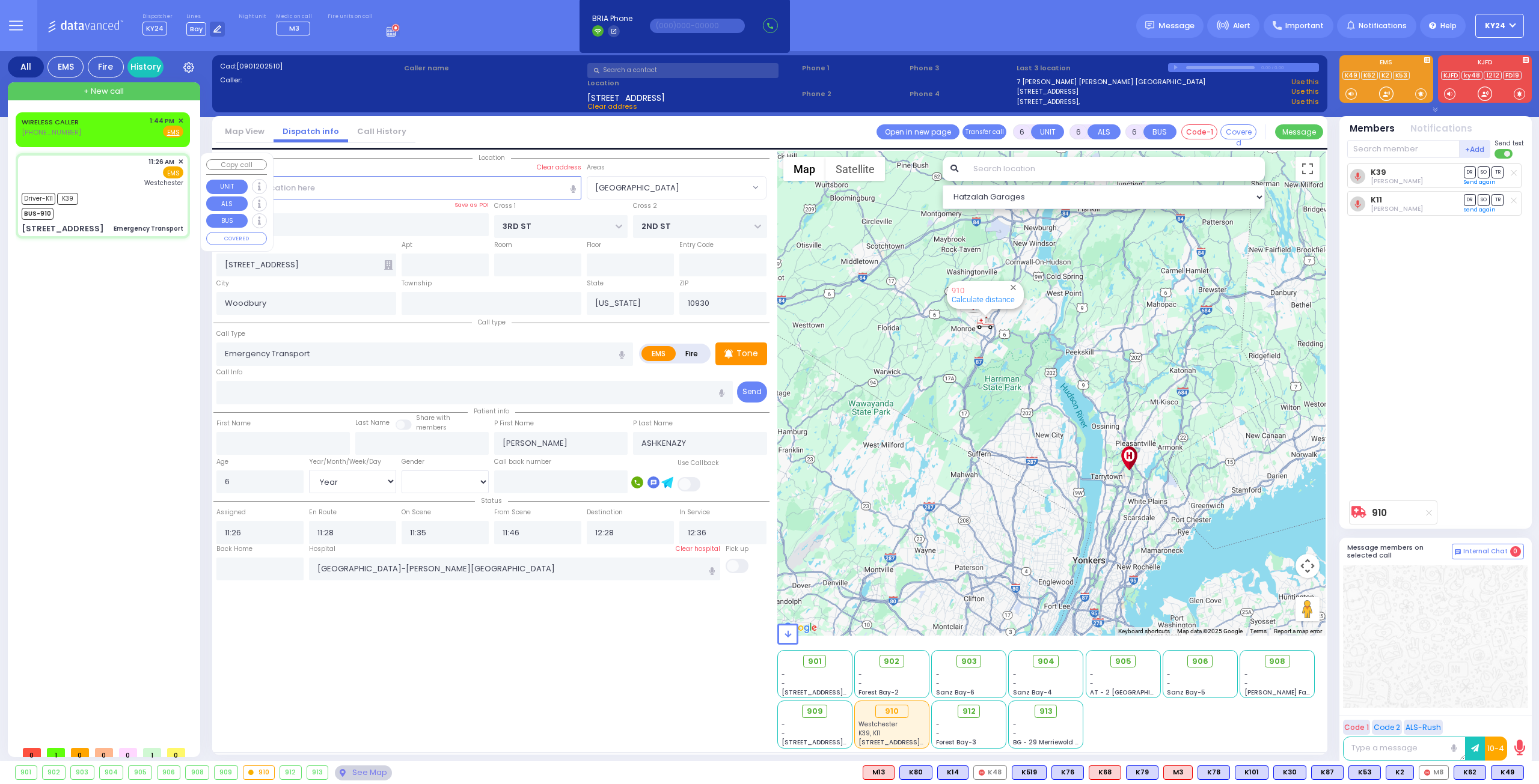
radio input "true"
select select "Year"
select select "[DEMOGRAPHIC_DATA]"
select select "Hatzalah Garages"
select select "[GEOGRAPHIC_DATA]"
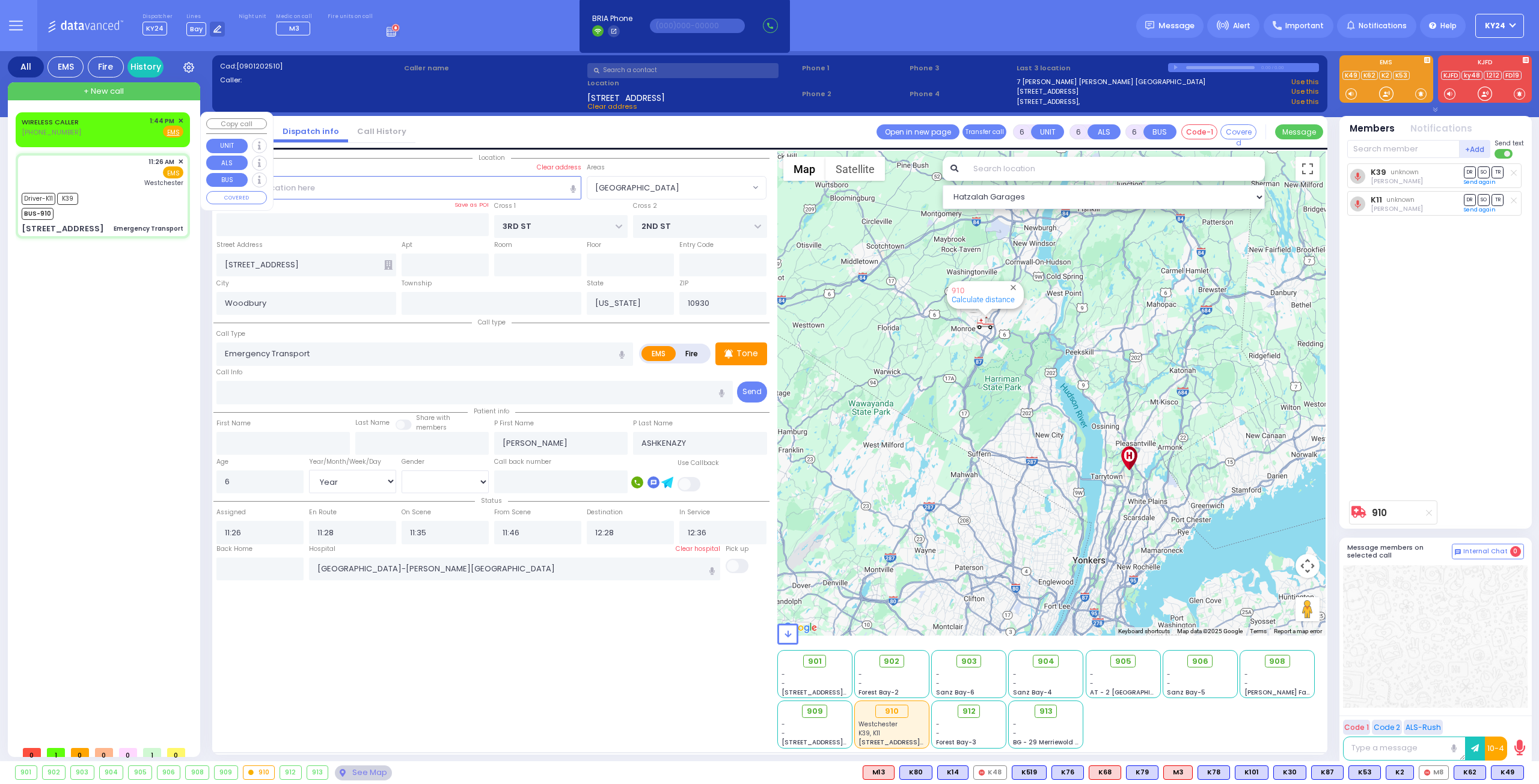
click at [92, 123] on div "WIRELESS CALLER (845) 608-0151 1:44 PM ✕ Fire EMS" at bounding box center [102, 127] width 162 height 23
type input "2"
type input "1"
select select
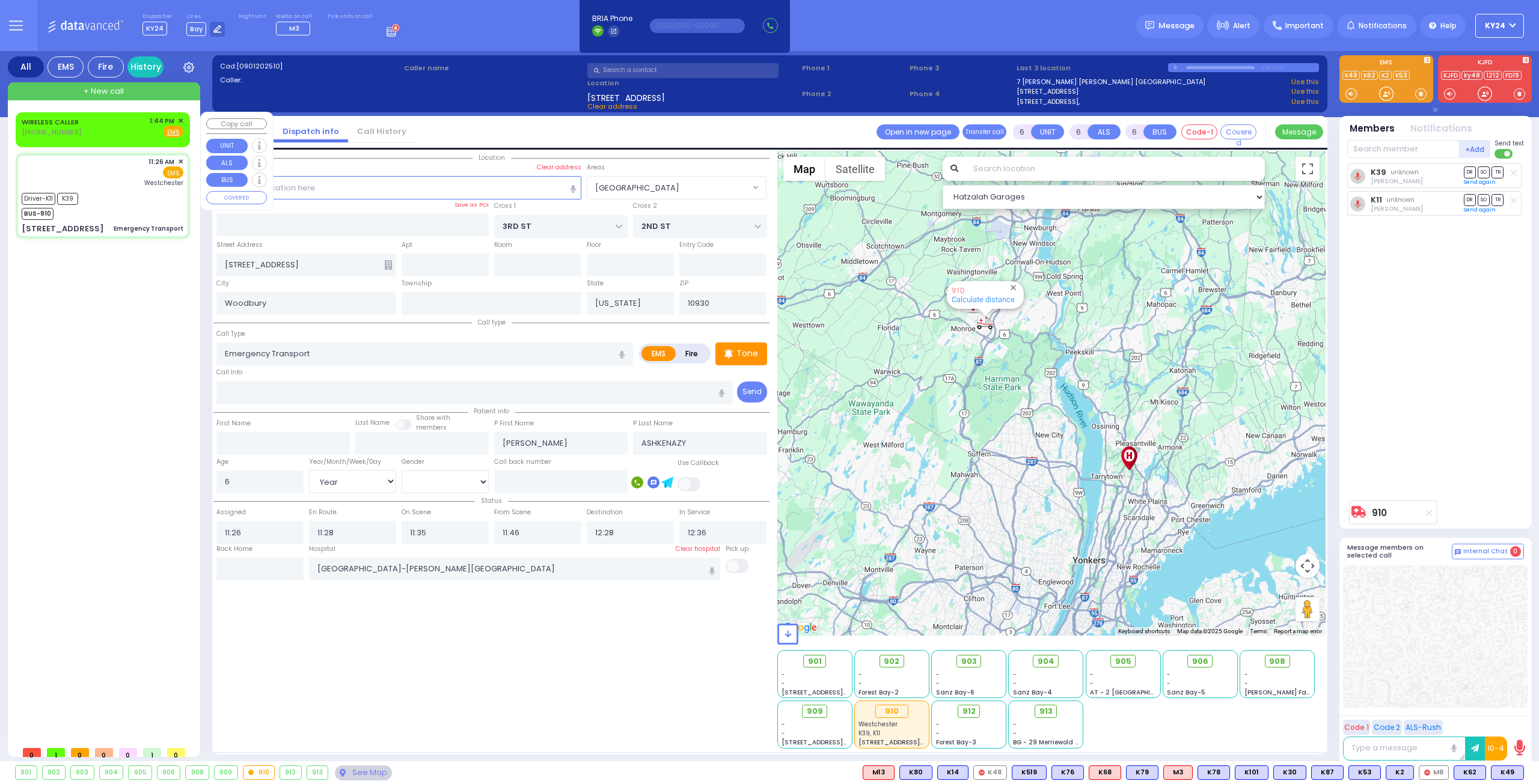
radio input "true"
select select
type input "13:44"
select select "Hatzalah Garages"
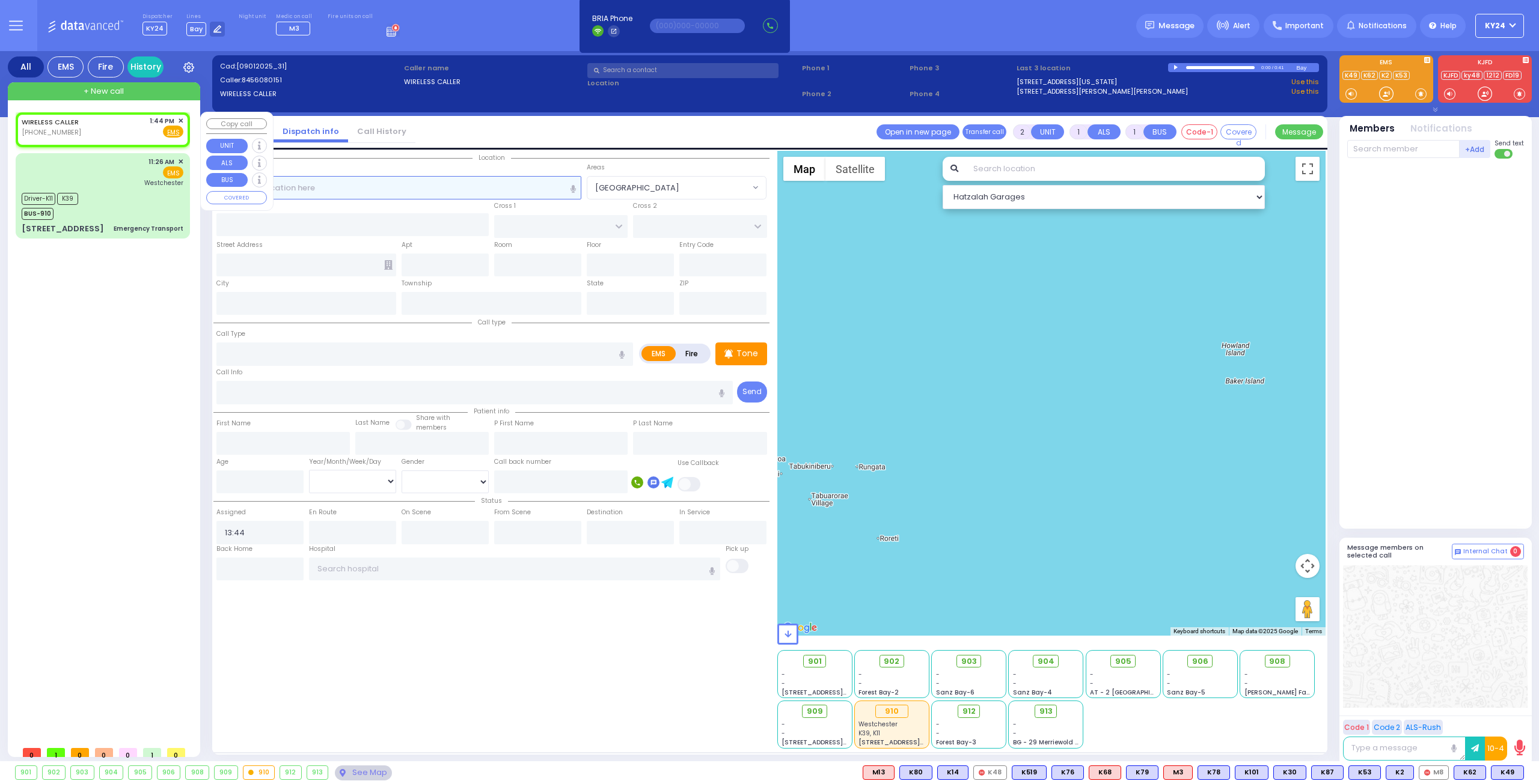
click at [419, 189] on input "text" at bounding box center [399, 187] width 365 height 23
click at [187, 296] on div "WIRELESS CALLER (845) 608-0151 1:44 PM ✕ EMS K39" at bounding box center [105, 426] width 179 height 628
click at [366, 187] on input "text" at bounding box center [399, 187] width 365 height 23
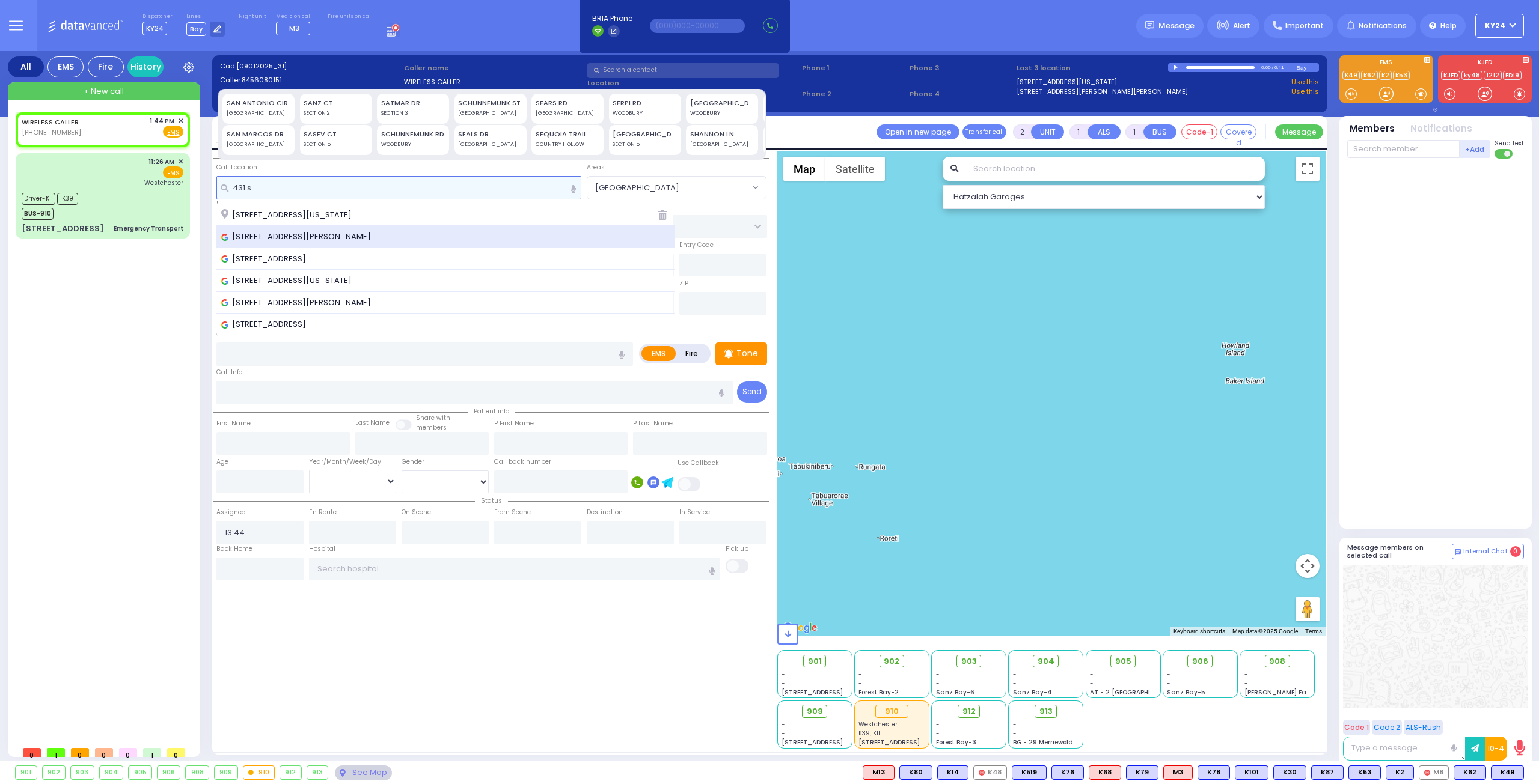
type input "431 s"
click at [375, 234] on span "431 Schunnemunk Road, Highland Mills, NY, USA" at bounding box center [298, 236] width 154 height 12
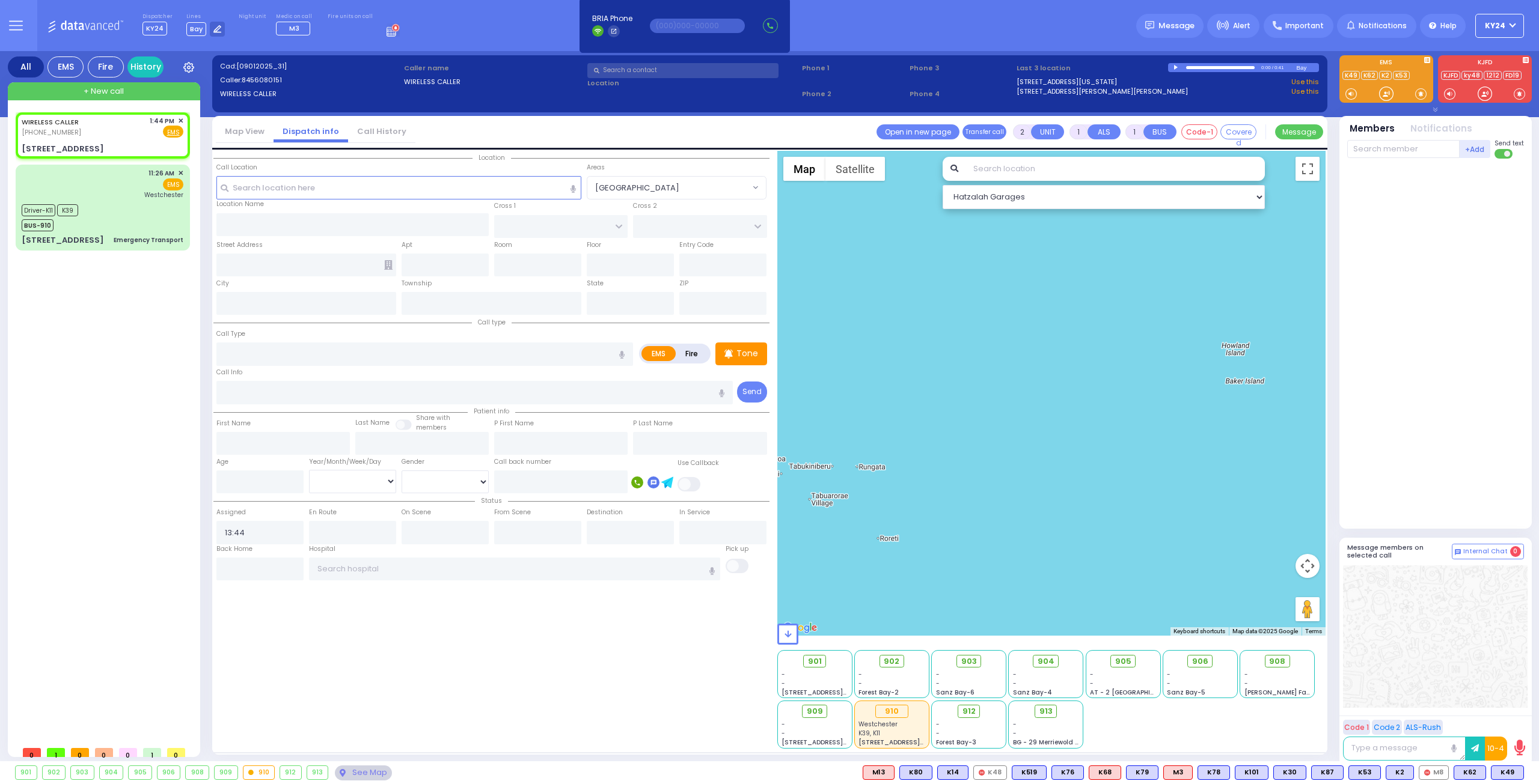
select select
radio input "true"
select select
select select "Hatzalah Garages"
type input "3RD ST"
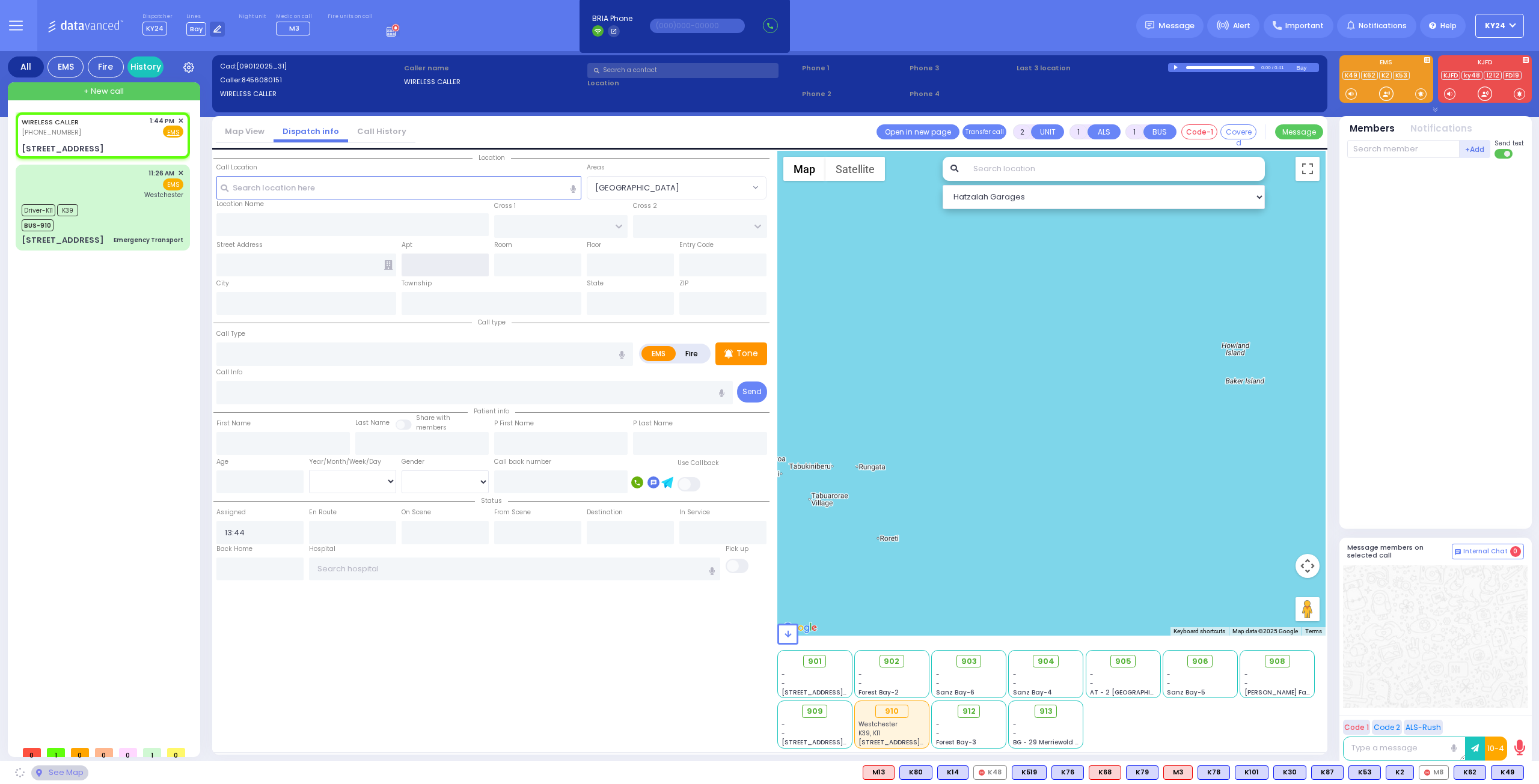
type input "2ND ST"
type input "[STREET_ADDRESS]"
type input "Woodbury"
type input "[US_STATE]"
type input "10930"
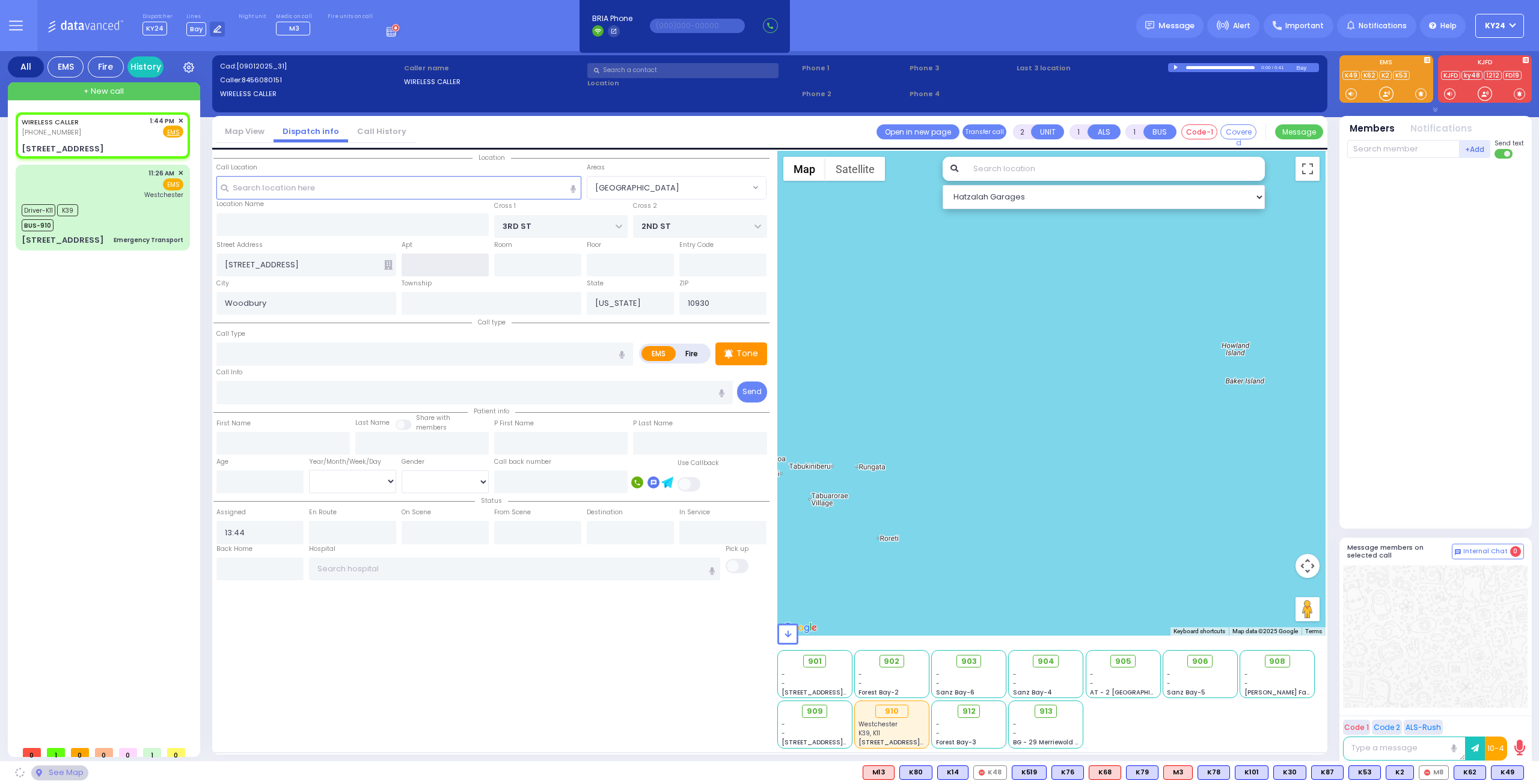
select select "[GEOGRAPHIC_DATA]"
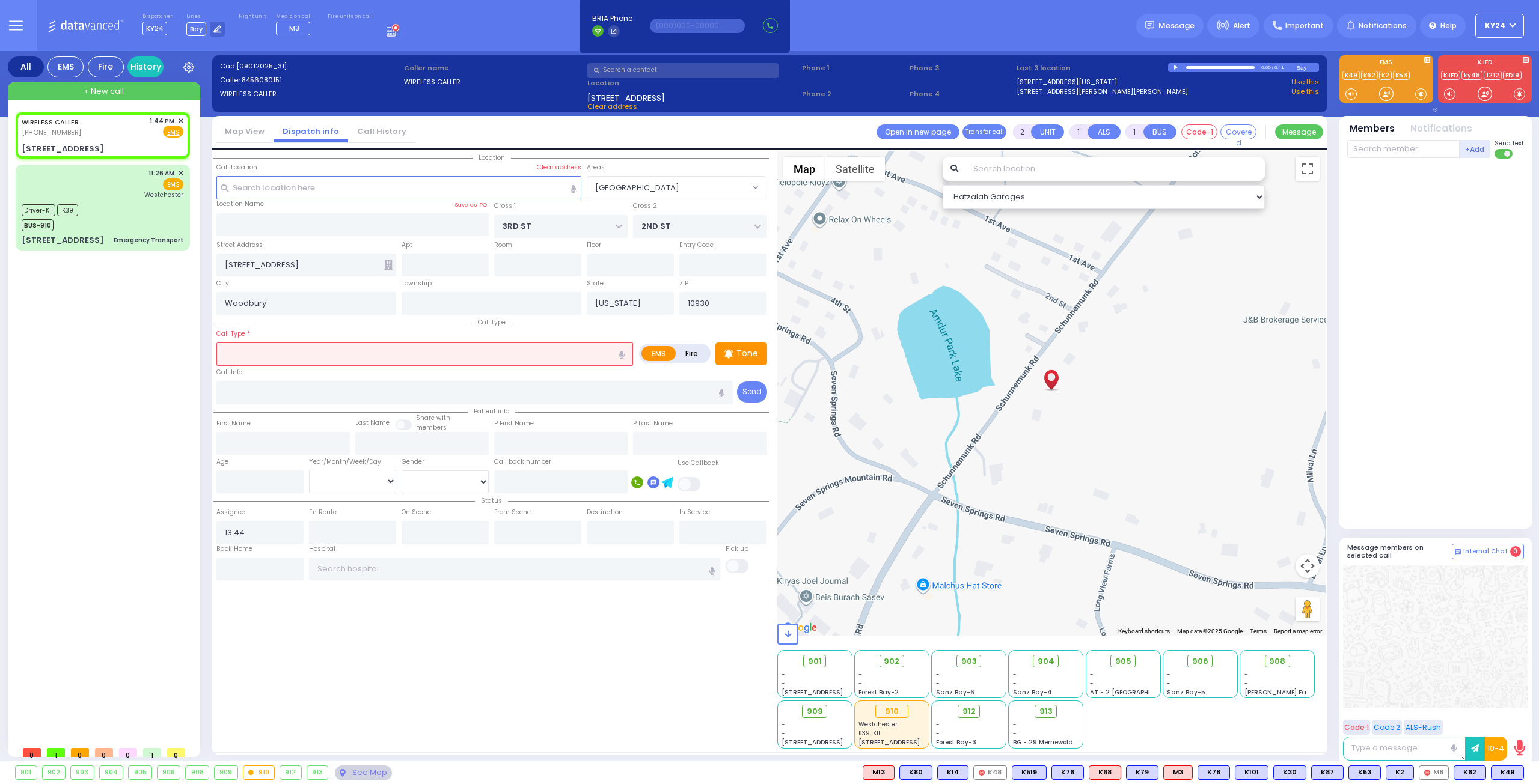
click at [568, 350] on input "text" at bounding box center [425, 354] width 417 height 23
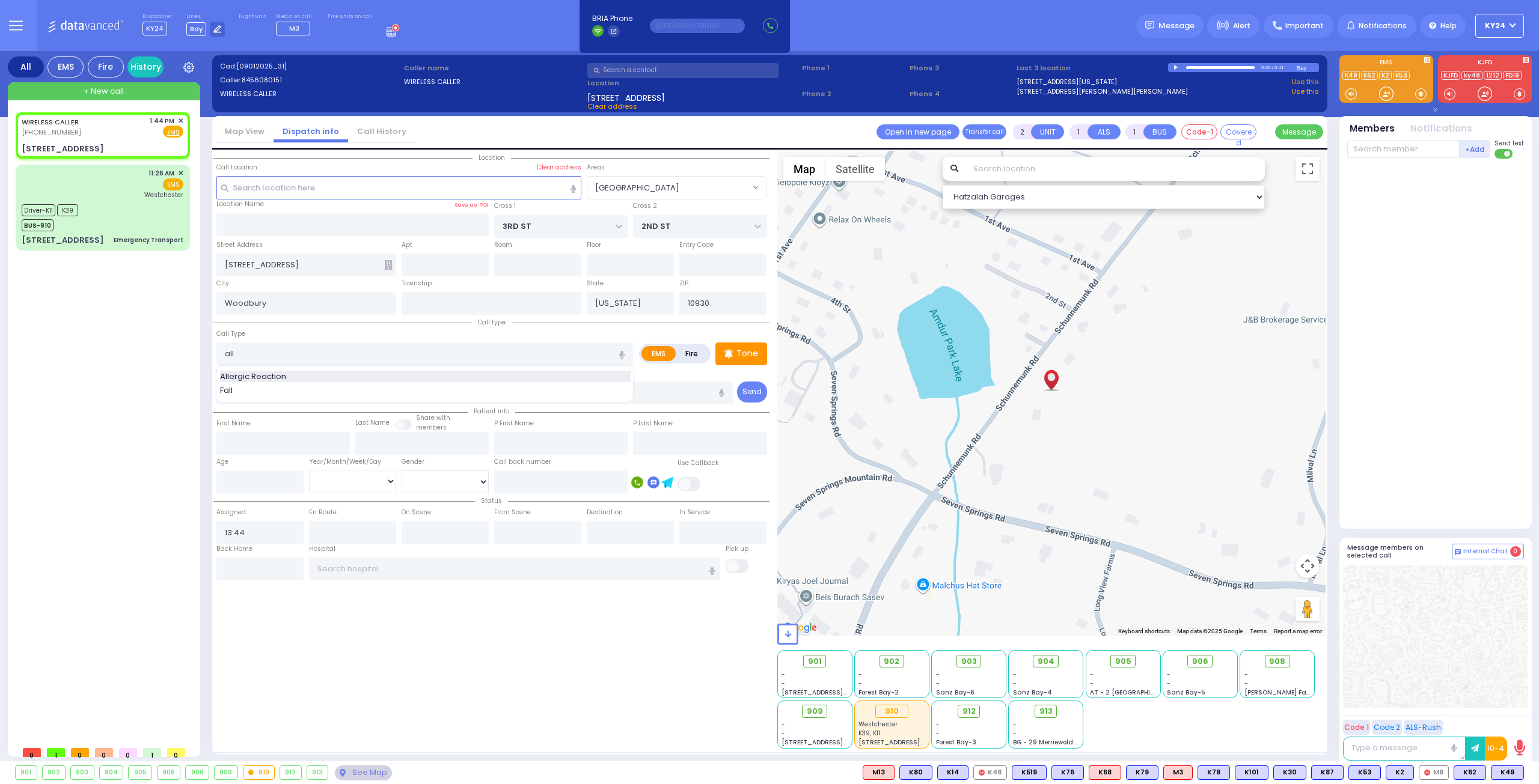
click at [540, 378] on div "Allergic Reaction" at bounding box center [426, 376] width 410 height 12
type input "Allergic Reaction"
select select
radio input "true"
select select
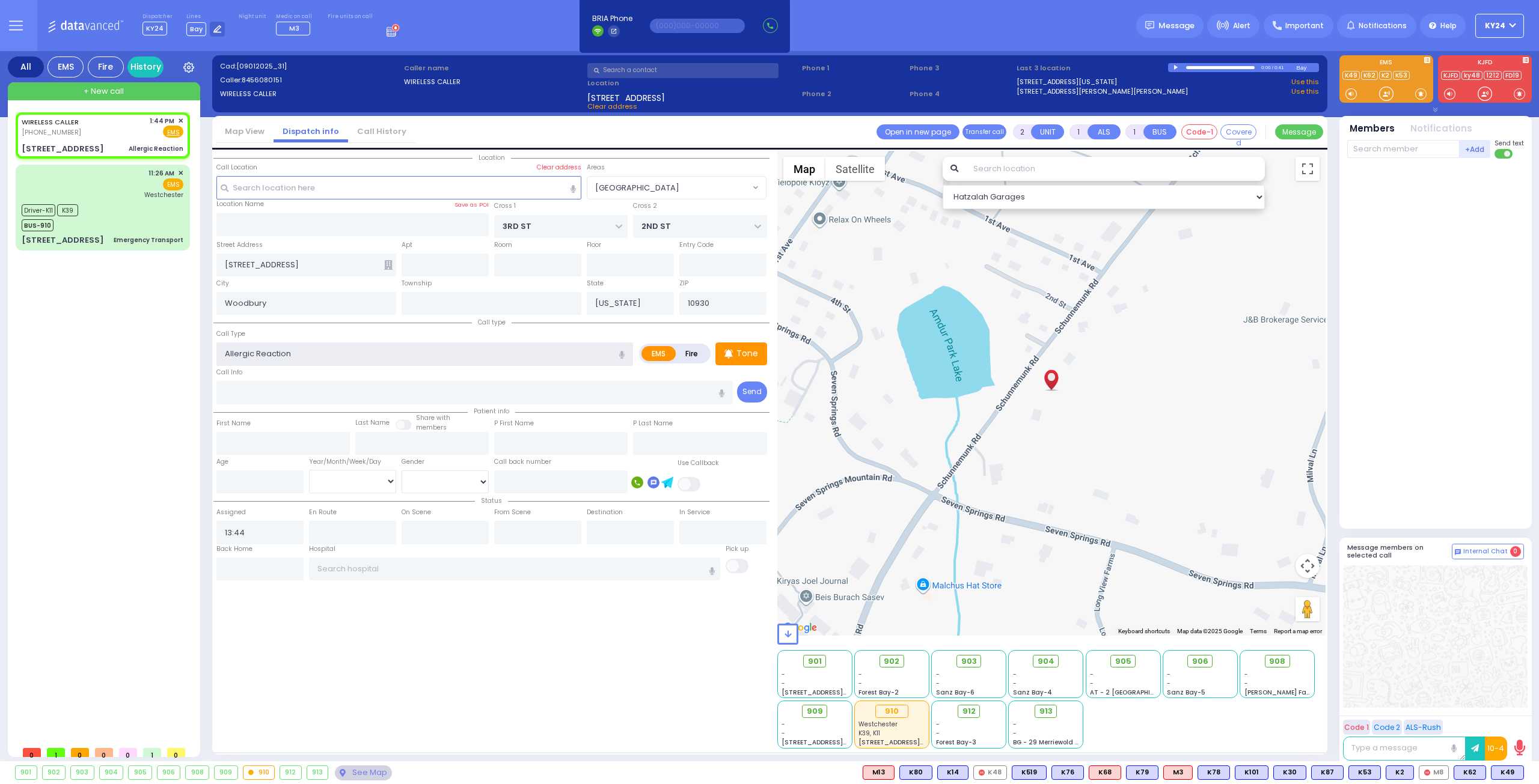
select select "Hatzalah Garages"
select select "[GEOGRAPHIC_DATA]"
select select
radio input "true"
select select
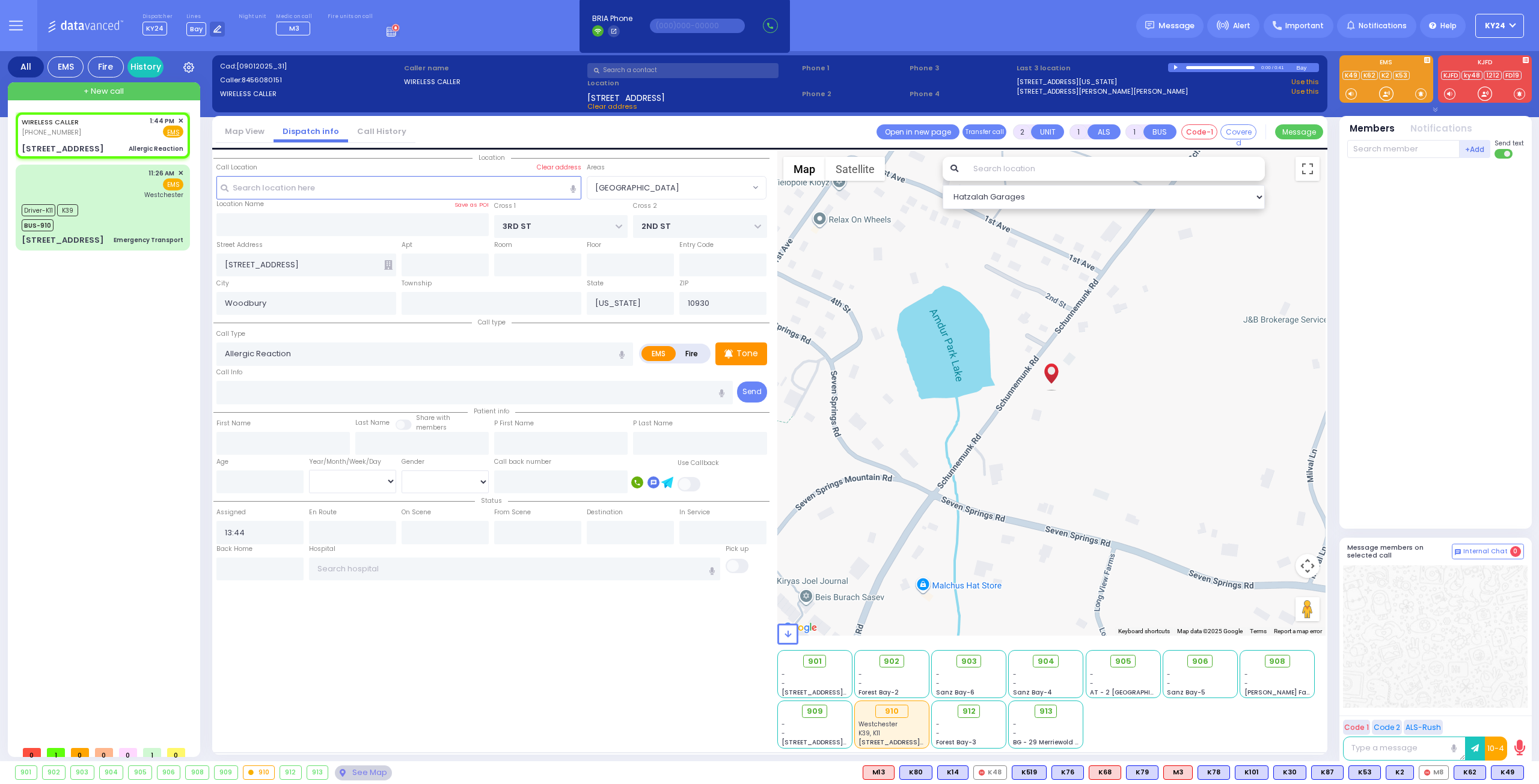
select select "Hatzalah Garages"
select select "[GEOGRAPHIC_DATA]"
click at [1422, 433] on div at bounding box center [1437, 341] width 179 height 355
select select
radio input "true"
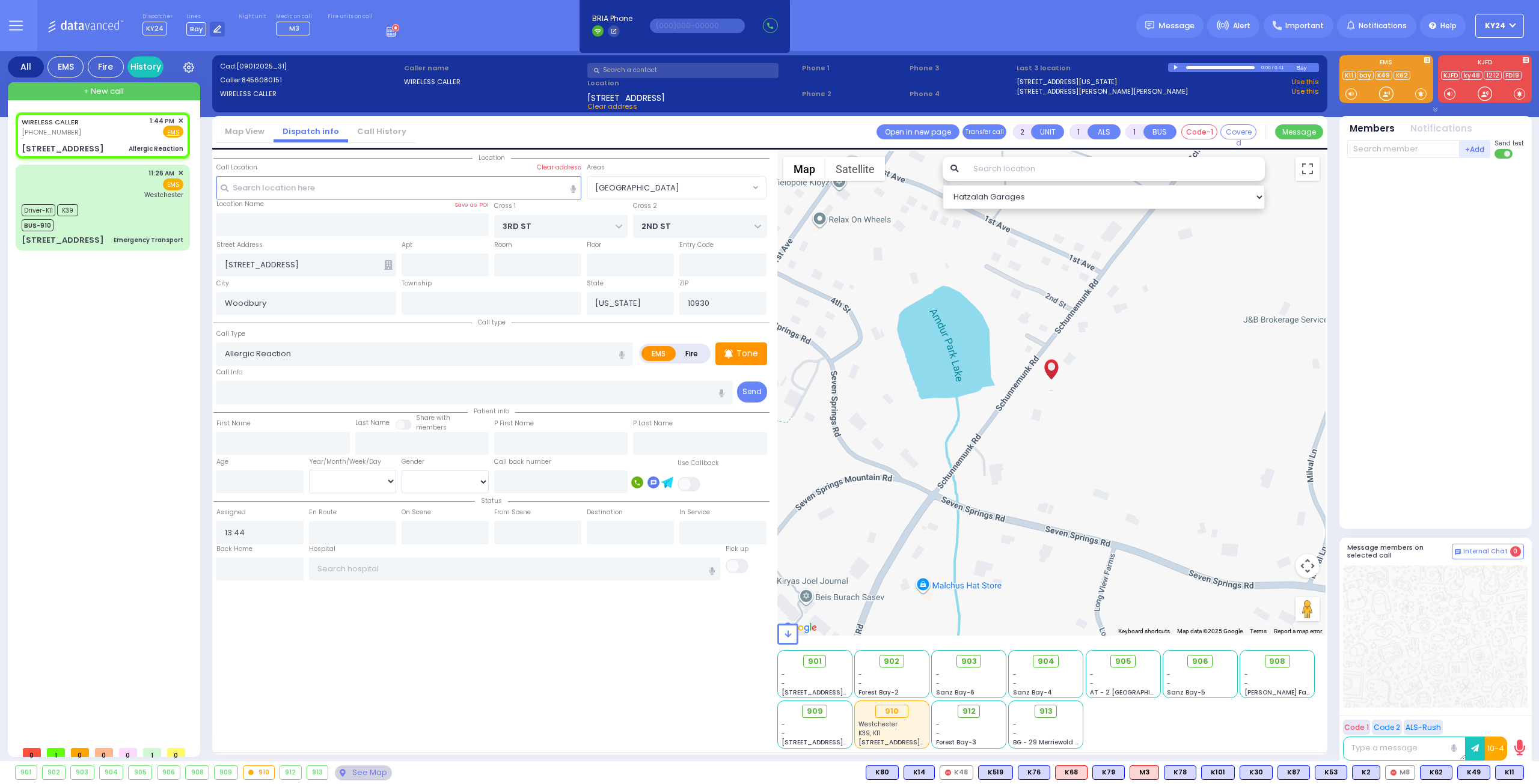
select select
select select "Hatzalah Garages"
select select "[GEOGRAPHIC_DATA]"
click at [1515, 772] on span "K38" at bounding box center [1508, 773] width 31 height 13
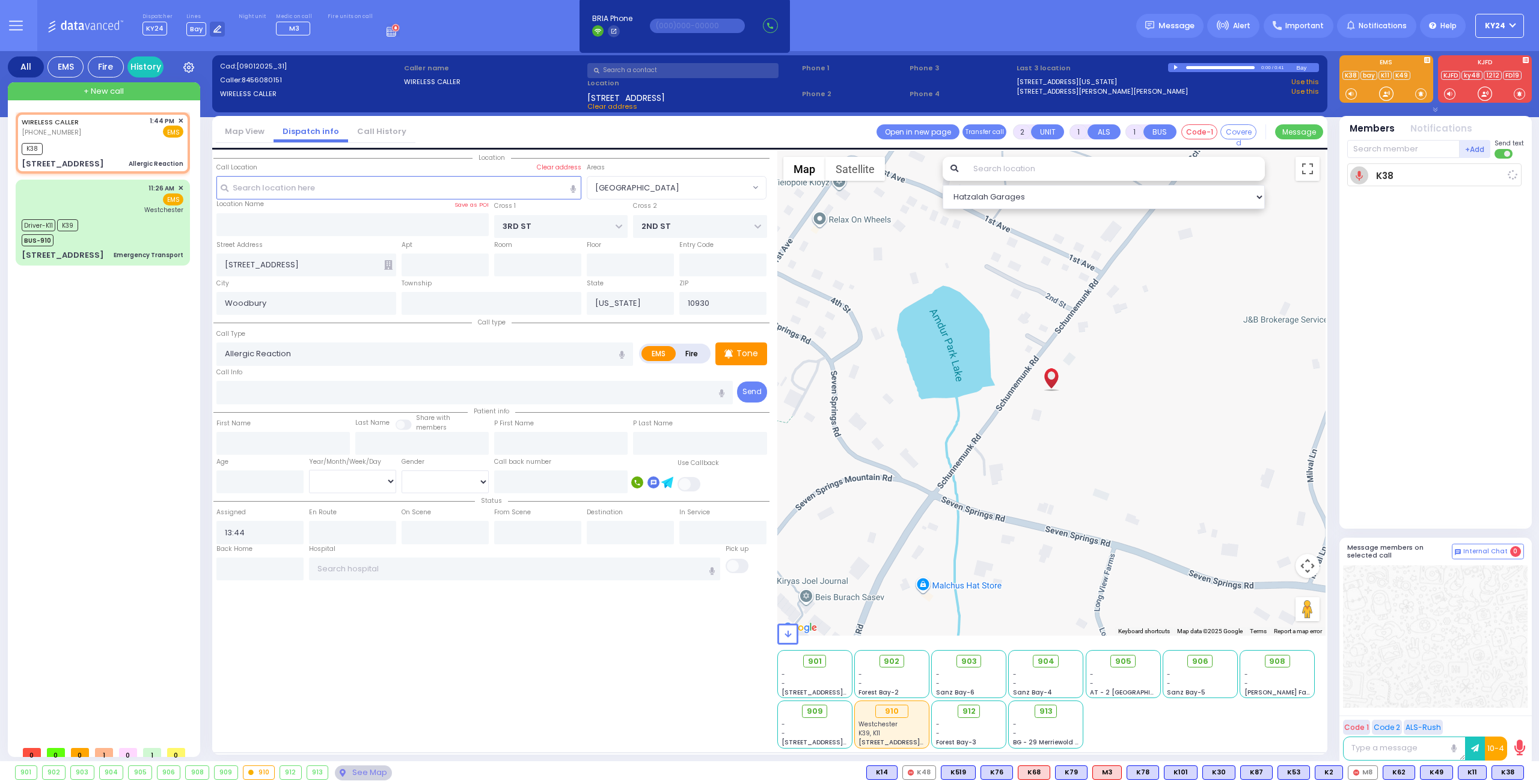
select select
radio input "true"
select select
type input "13:47"
select select "Hatzalah Garages"
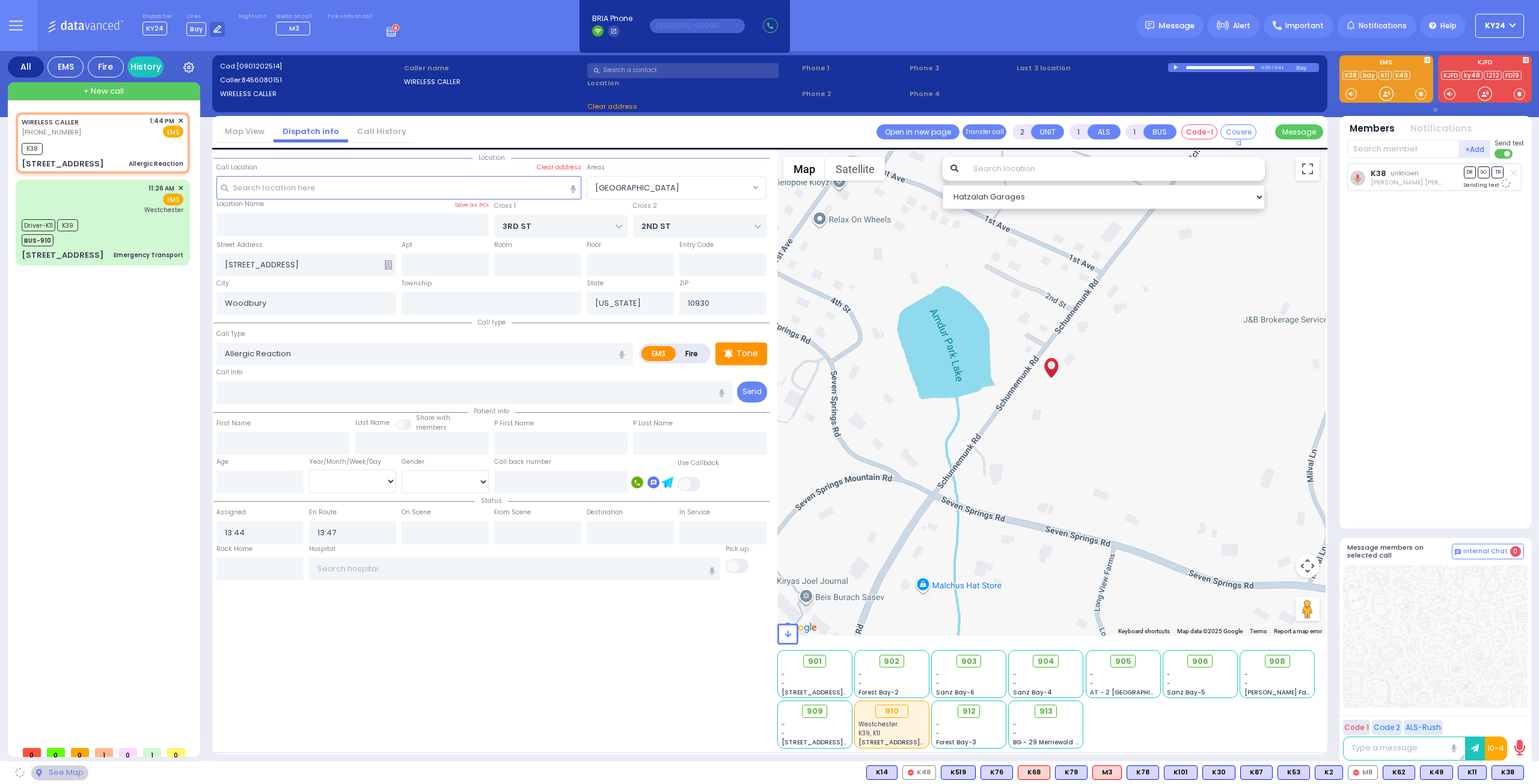
select select "[GEOGRAPHIC_DATA]"
drag, startPoint x: 1504, startPoint y: 770, endPoint x: 1502, endPoint y: 762, distance: 8.2
click at [0, 0] on span "K11" at bounding box center [0, 0] width 0 height 0
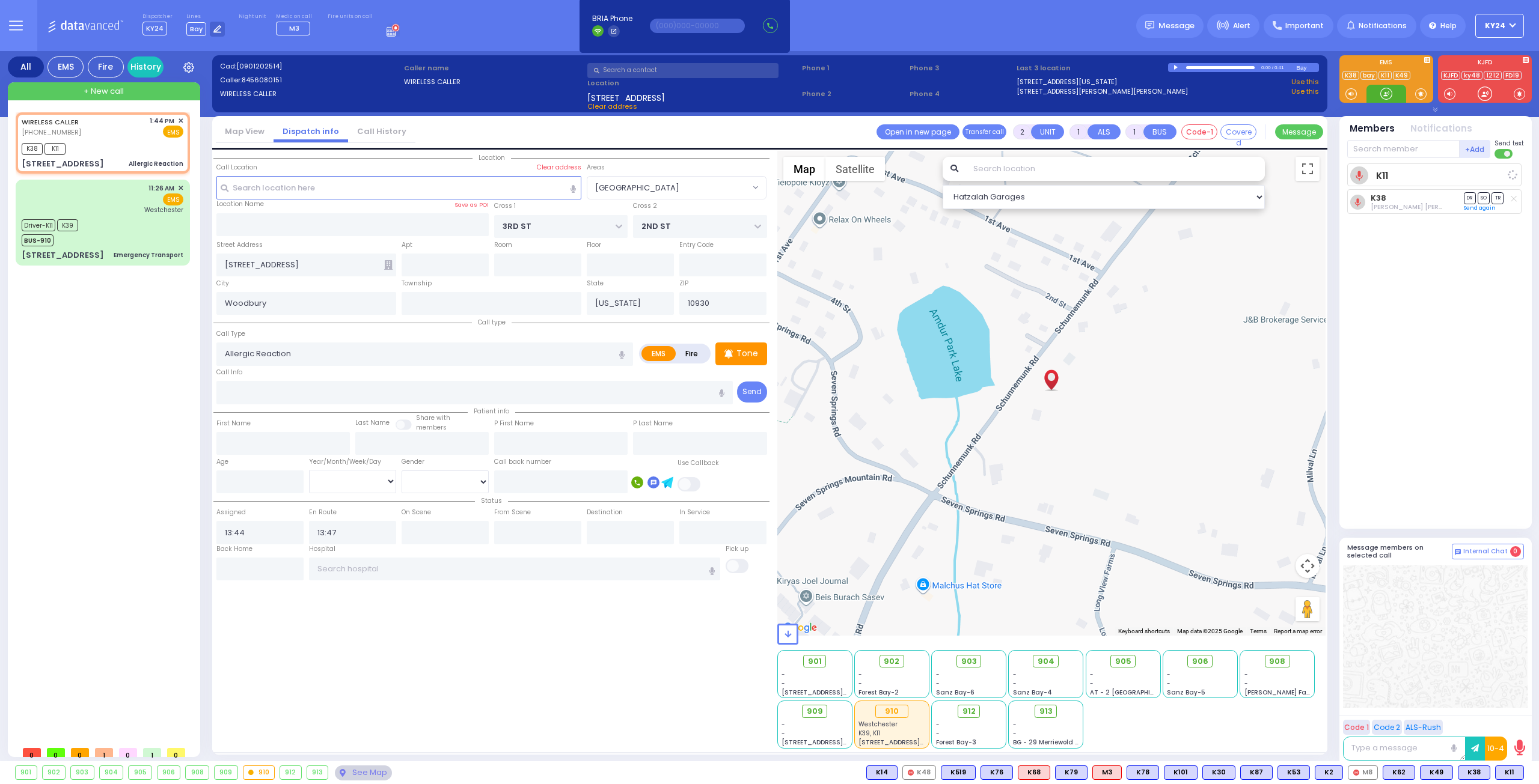
select select
radio input "true"
select select
select select "Hatzalah Garages"
select select "[GEOGRAPHIC_DATA]"
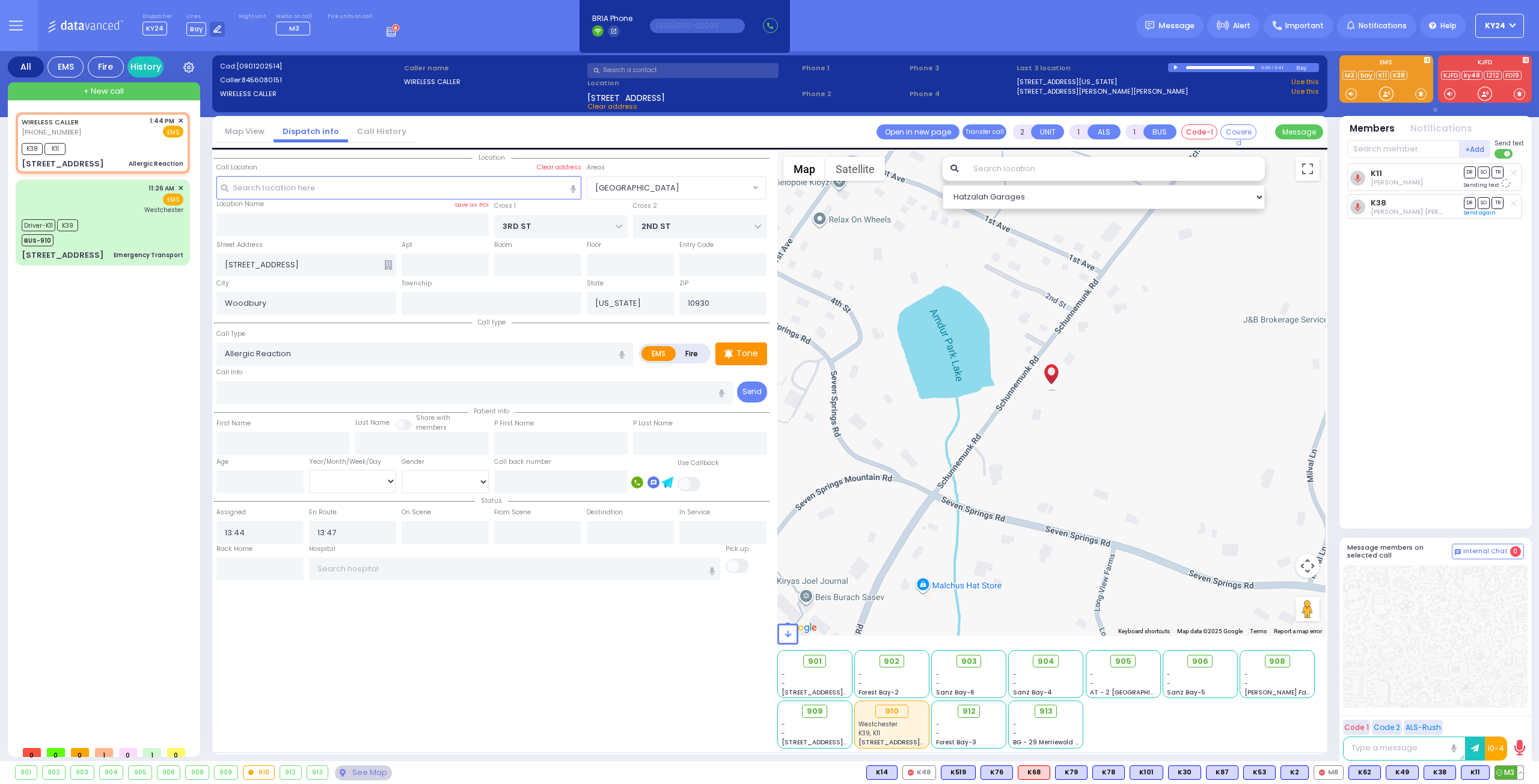
click at [1504, 774] on span "M3" at bounding box center [1509, 773] width 28 height 13
select select
radio input "true"
select select
select select "Hatzalah Garages"
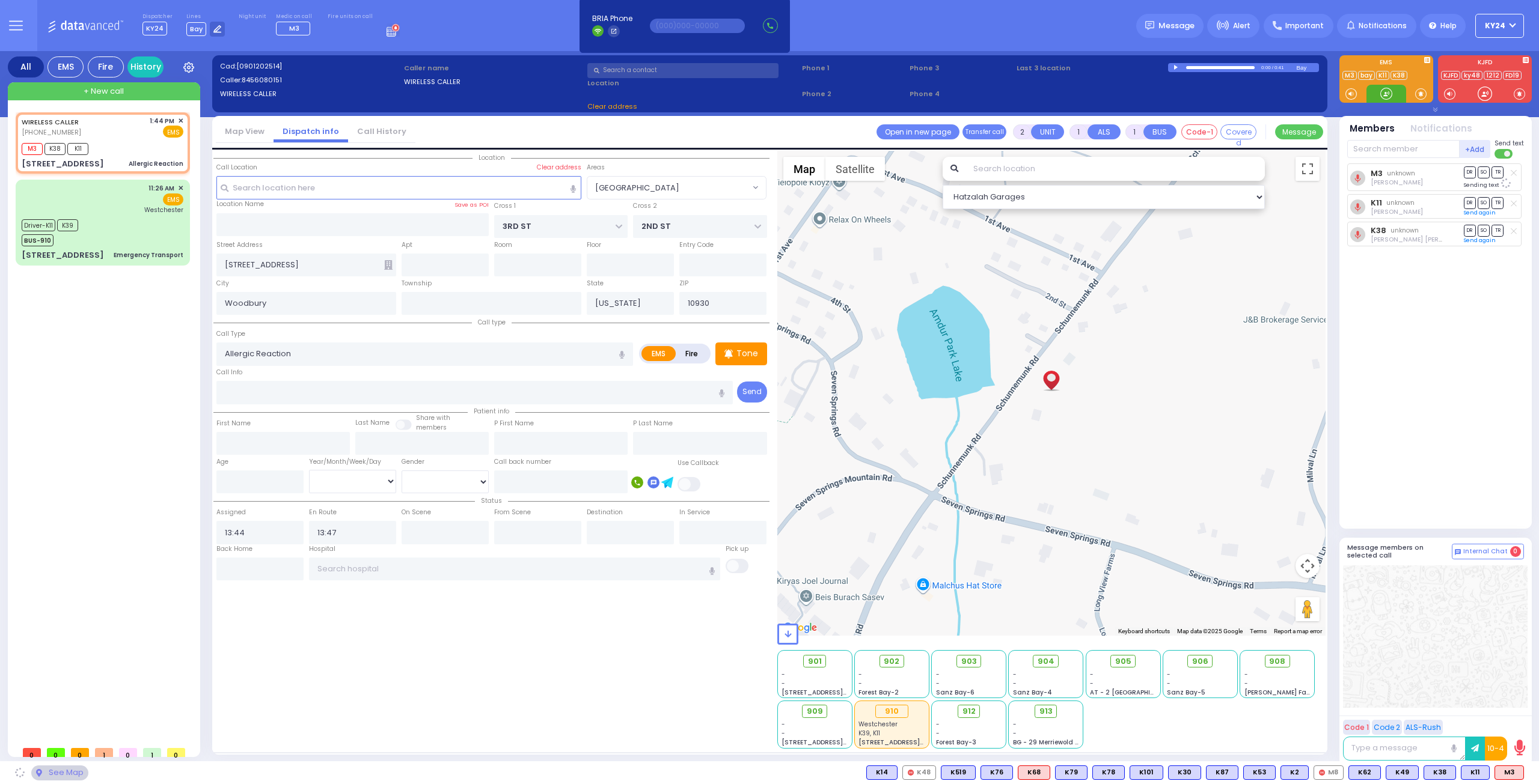
select select "[GEOGRAPHIC_DATA]"
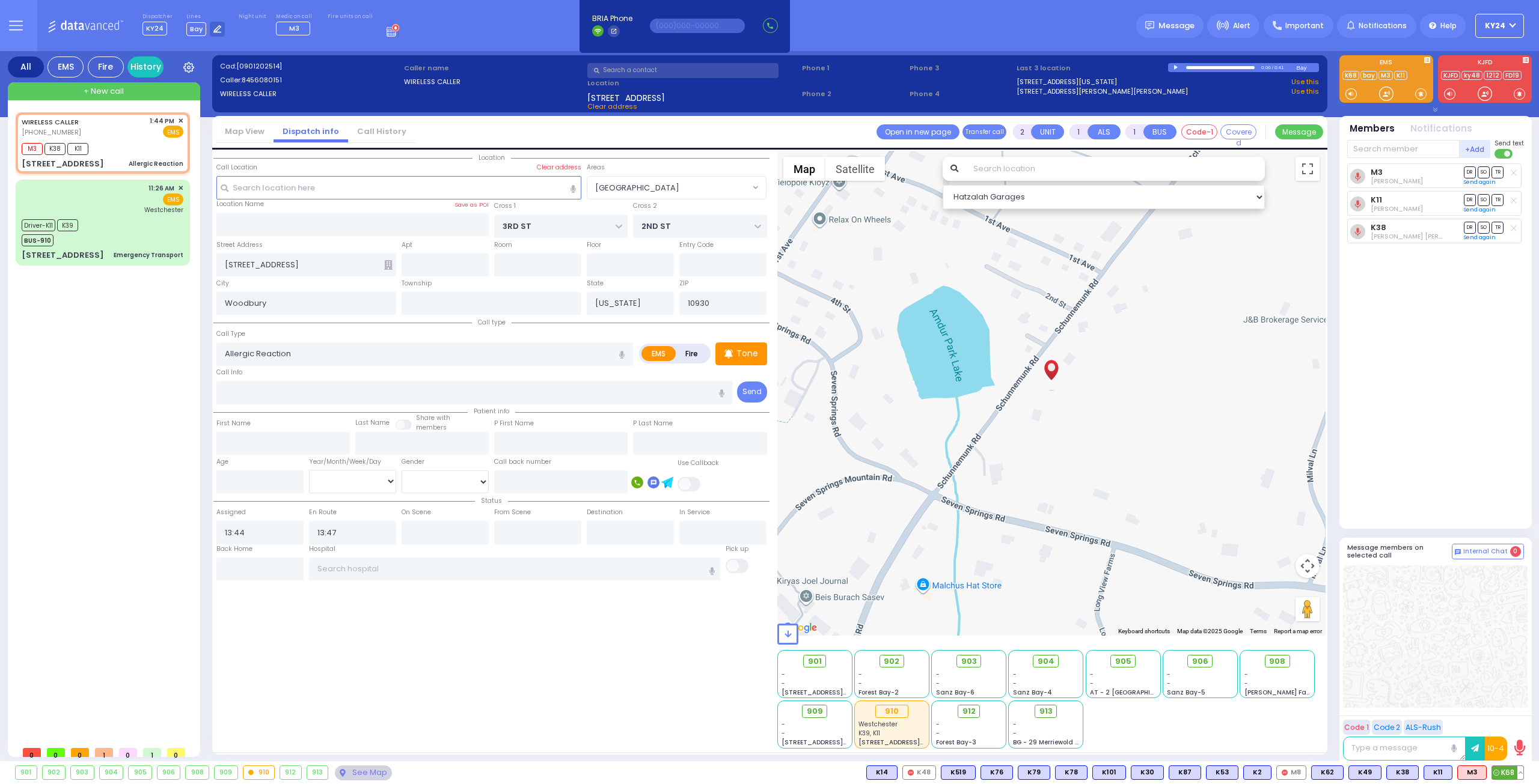
drag, startPoint x: 1504, startPoint y: 774, endPoint x: 1478, endPoint y: 640, distance: 136.5
click at [0, 0] on span "K68" at bounding box center [0, 0] width 0 height 0
select select
radio input "true"
select select
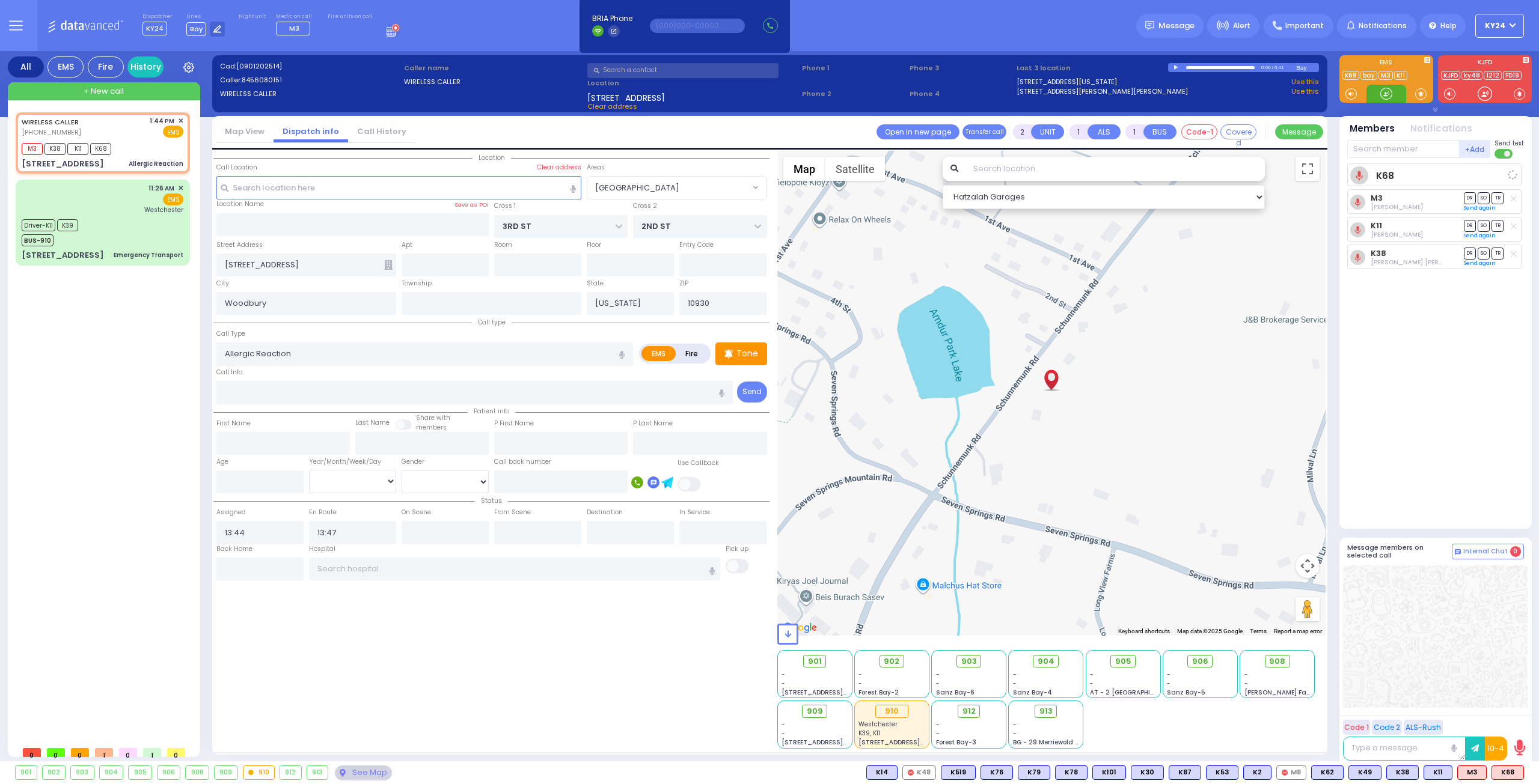
select select "Hatzalah Garages"
select select "[GEOGRAPHIC_DATA]"
click at [1522, 772] on button at bounding box center [1520, 773] width 6 height 13
click at [1512, 720] on icon at bounding box center [1512, 720] width 13 height 13
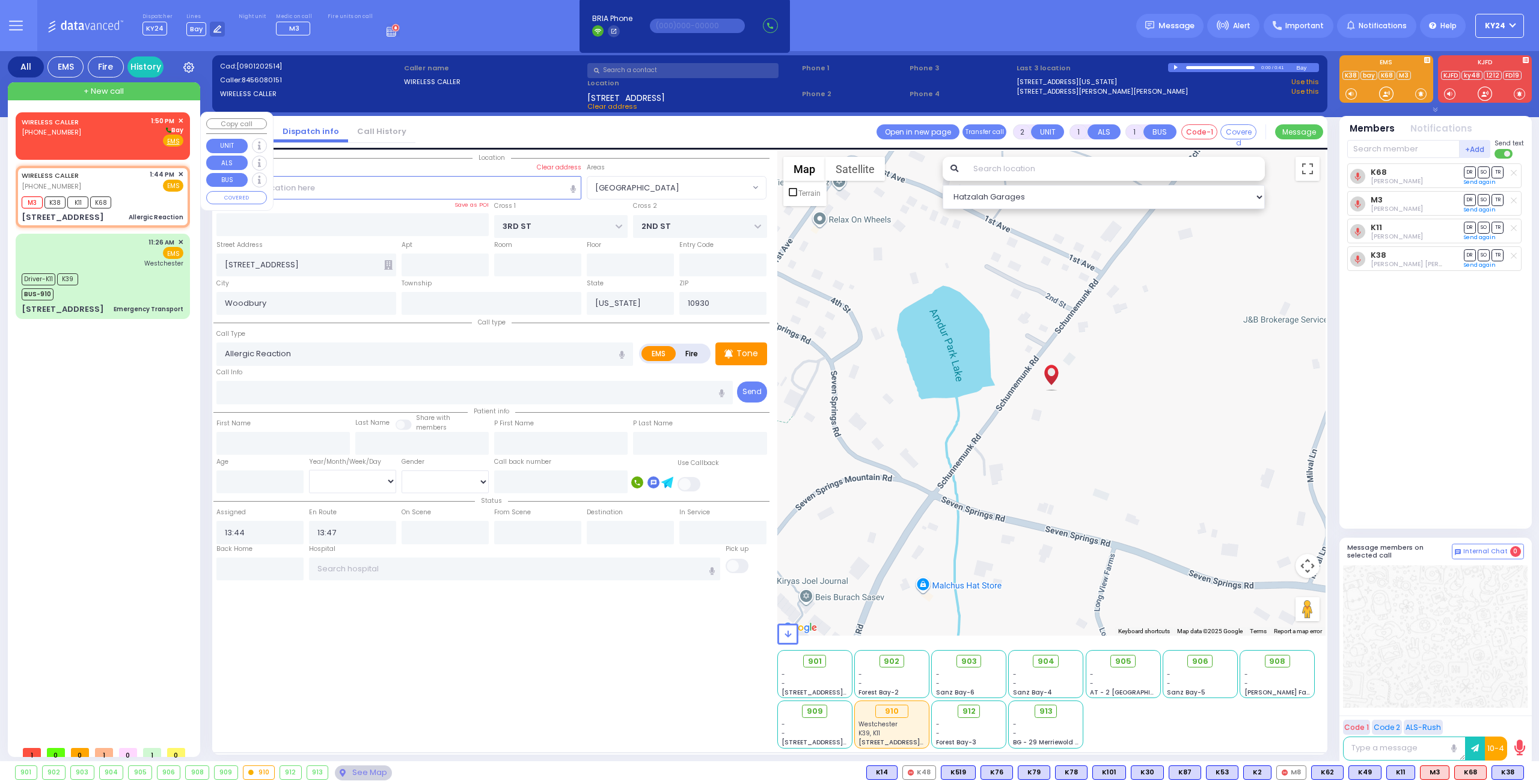
click at [111, 136] on div "WIRELESS CALLER (570) 881-5516 1:50 PM ✕ Bay" at bounding box center [102, 131] width 162 height 31
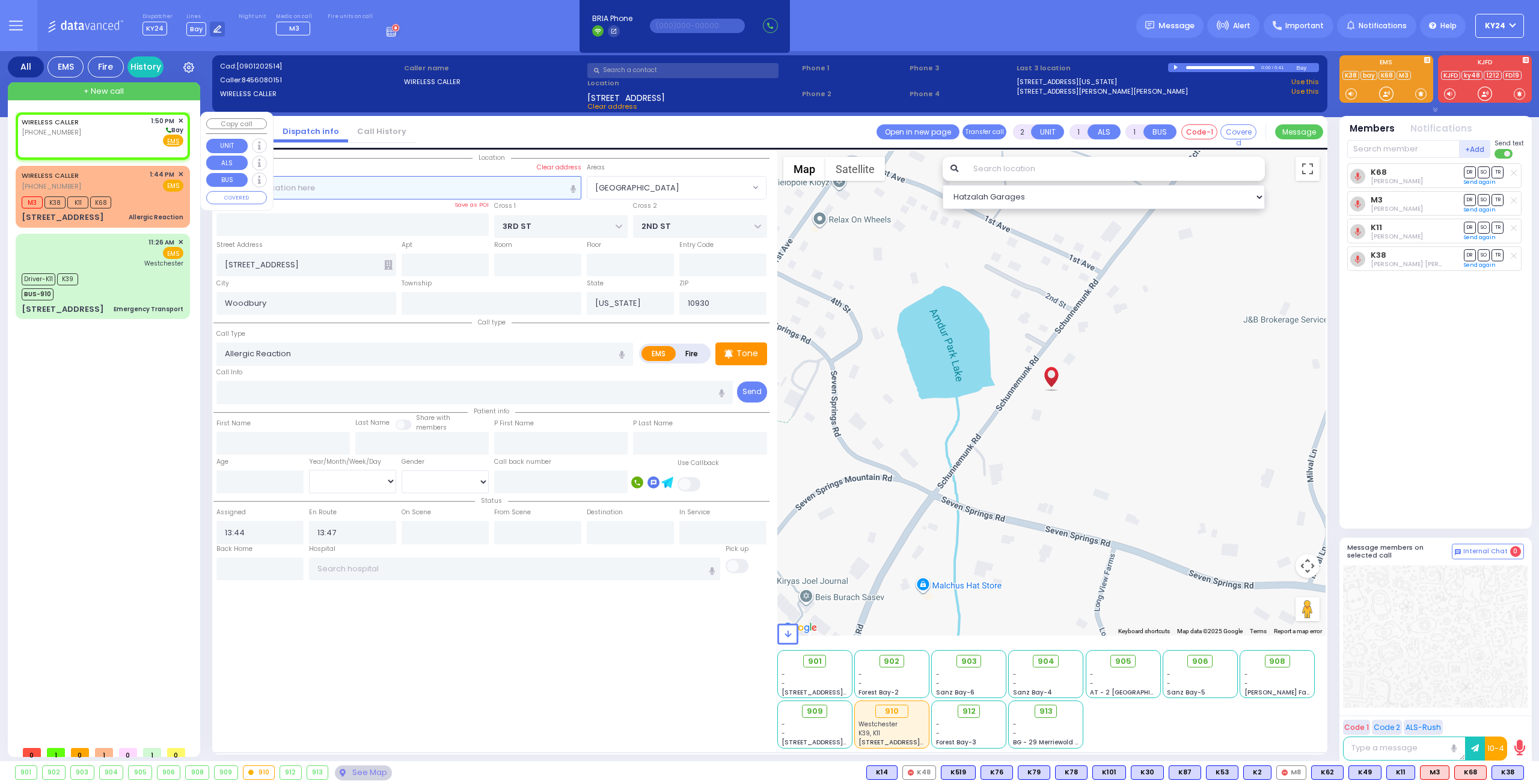
select select
radio input "true"
select select
type input "13:50"
select select "Hatzalah Garages"
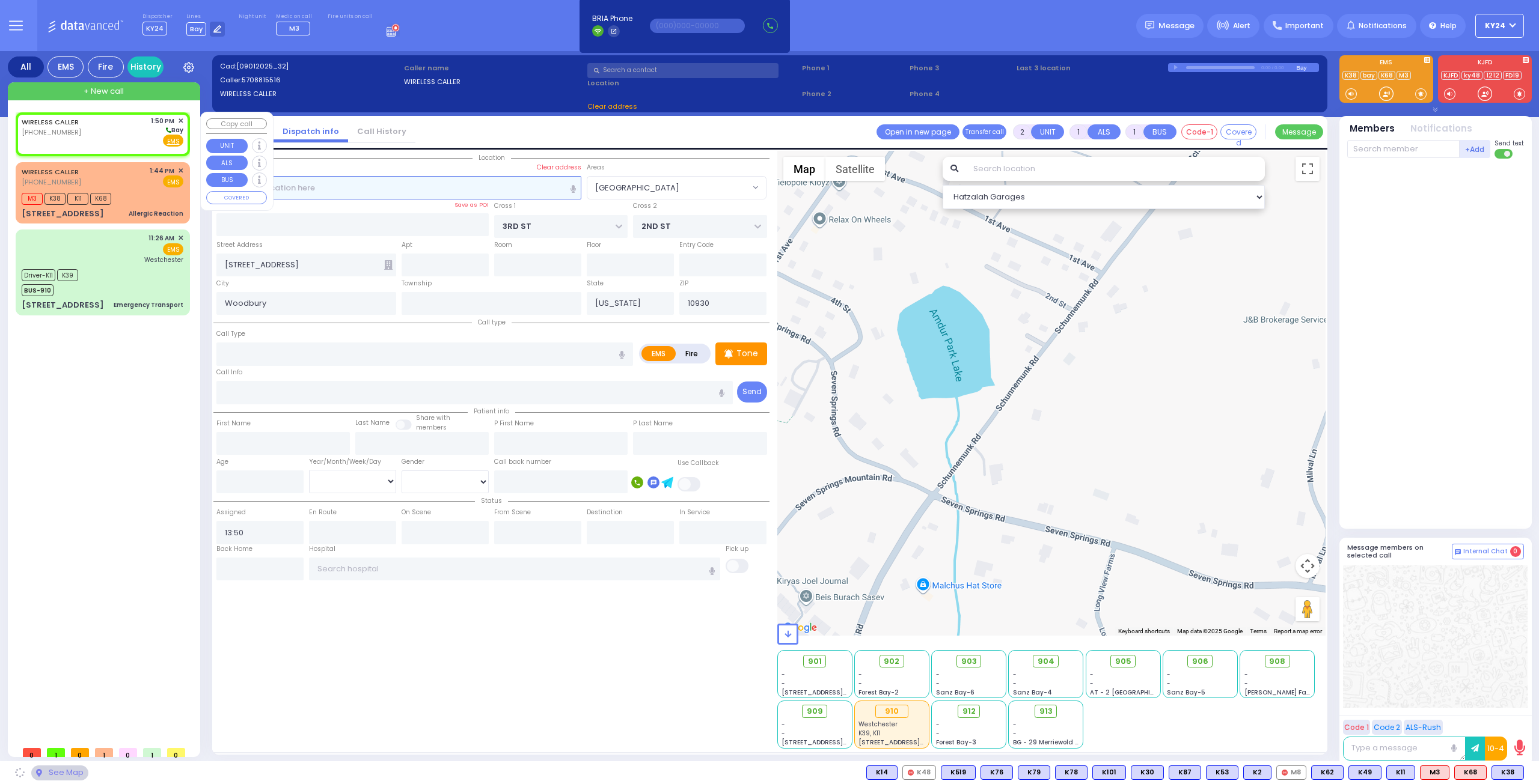
select select
radio input "true"
select select
select select "Hatzalah Garages"
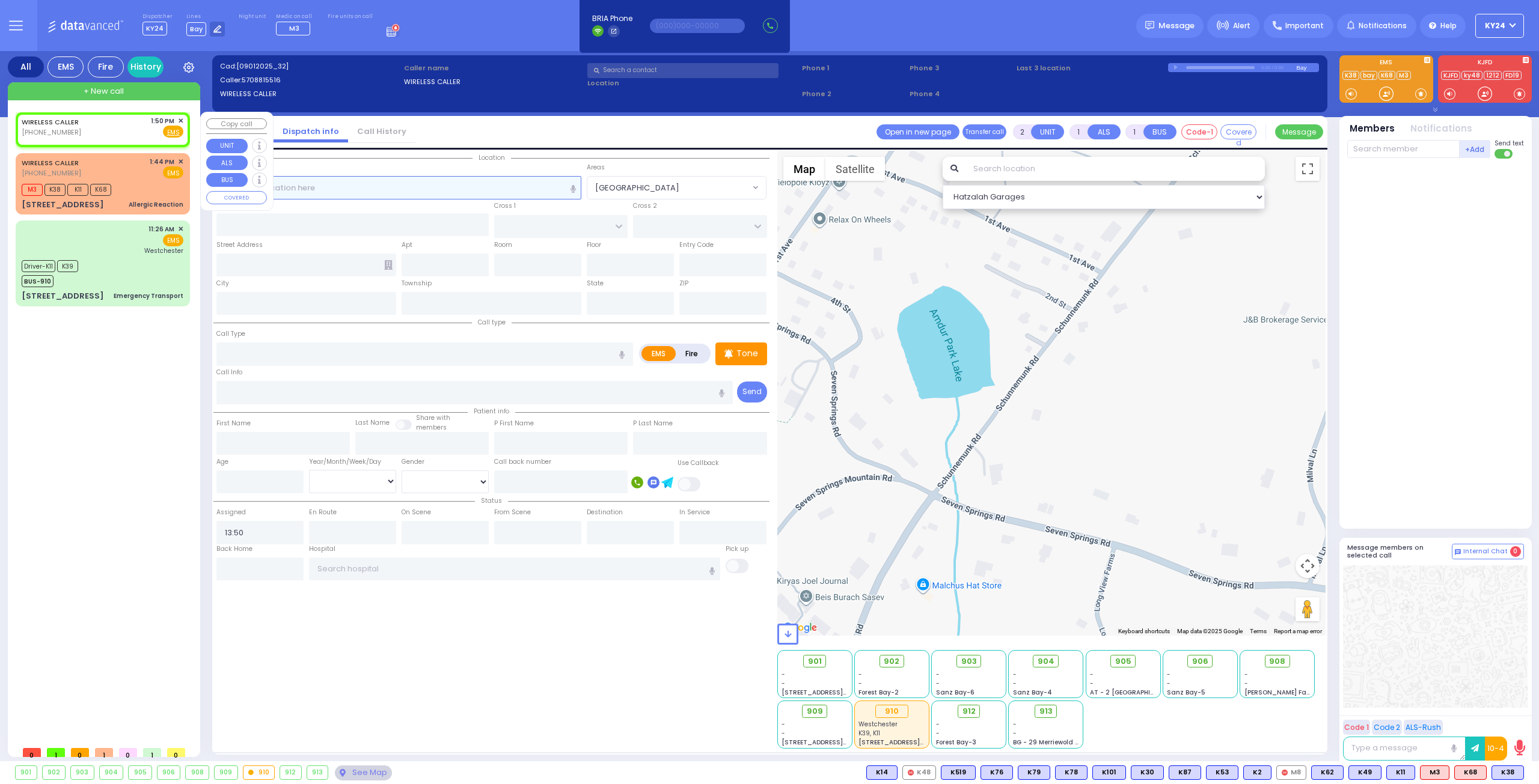
select select
radio input "true"
select select
select select "Hatzalah Garages"
click at [177, 120] on div "1:50 PM ✕" at bounding box center [167, 121] width 33 height 10
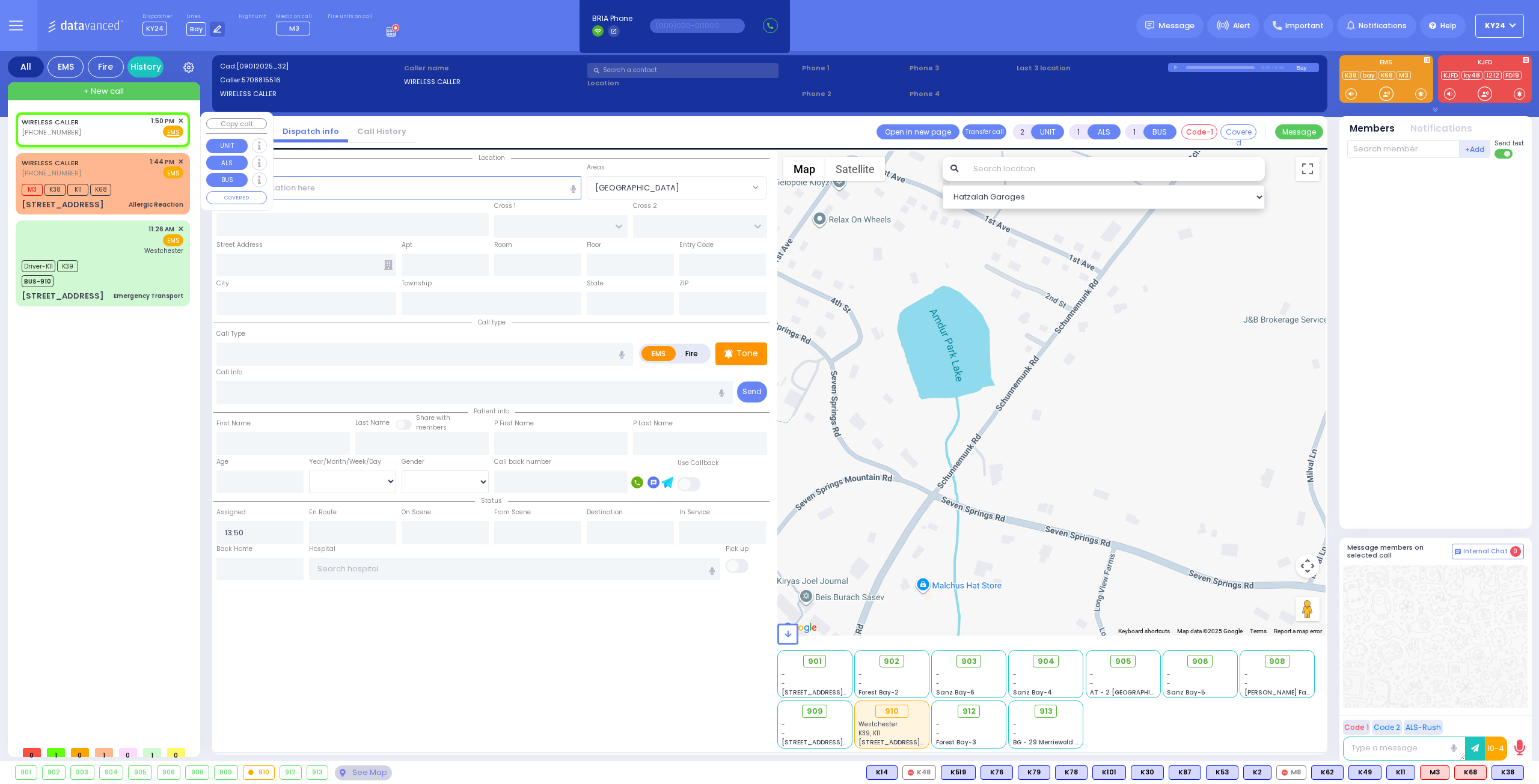
select select
radio input "true"
select select
select select "Hatzalah Garages"
click at [181, 121] on span "✕" at bounding box center [180, 121] width 6 height 10
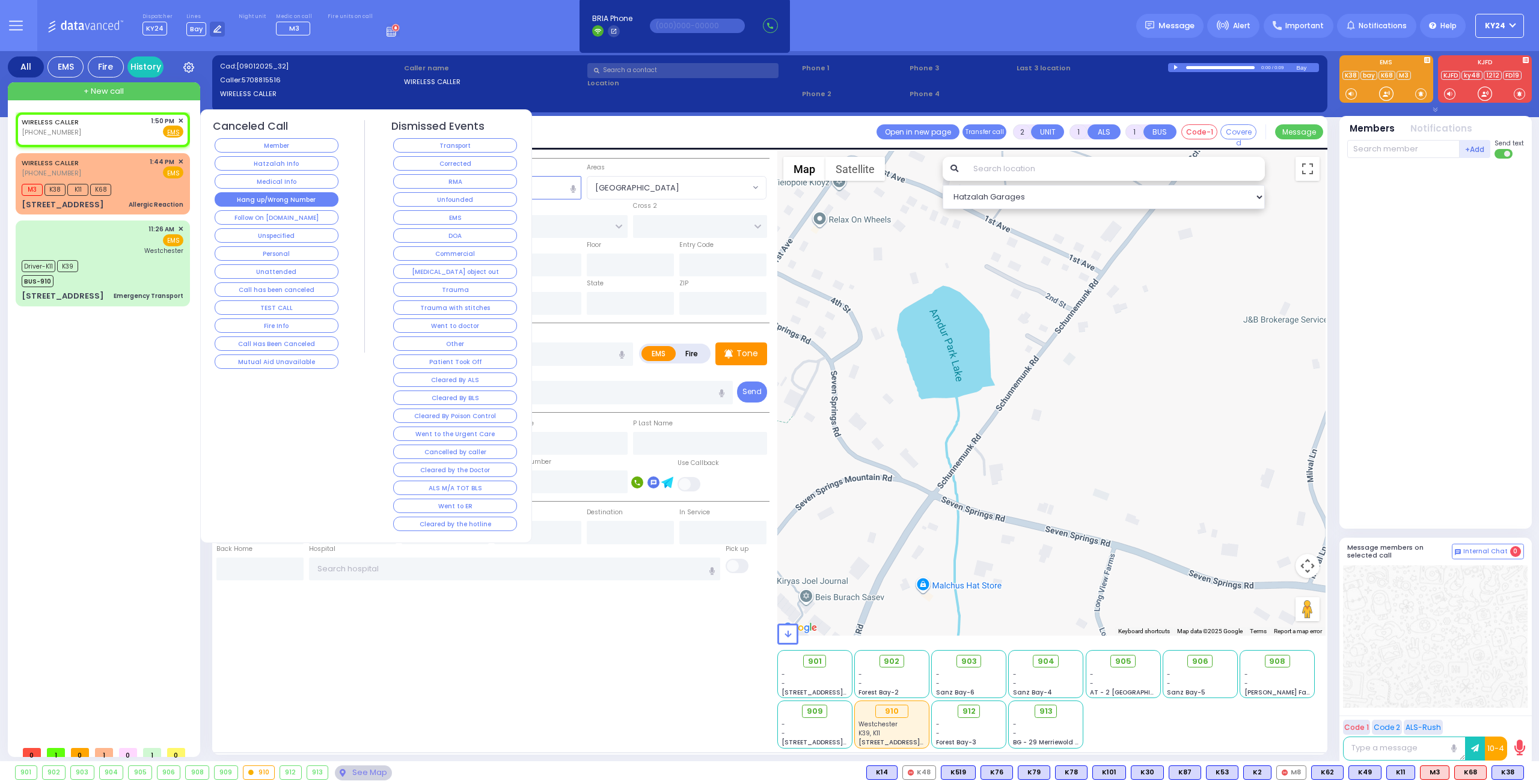
click at [311, 199] on button "Hang up/Wrong Number" at bounding box center [277, 199] width 124 height 14
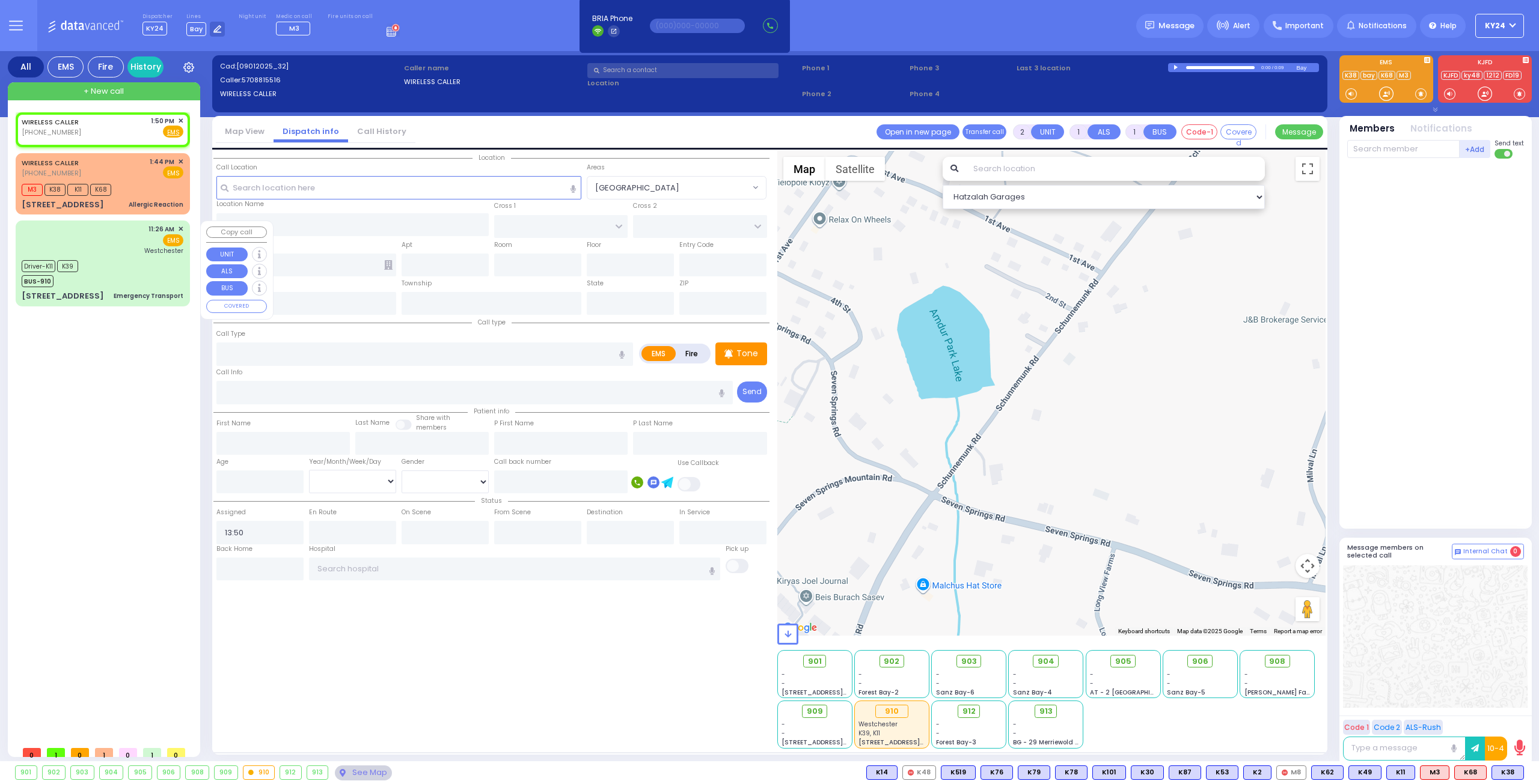
select select
radio input "true"
select select
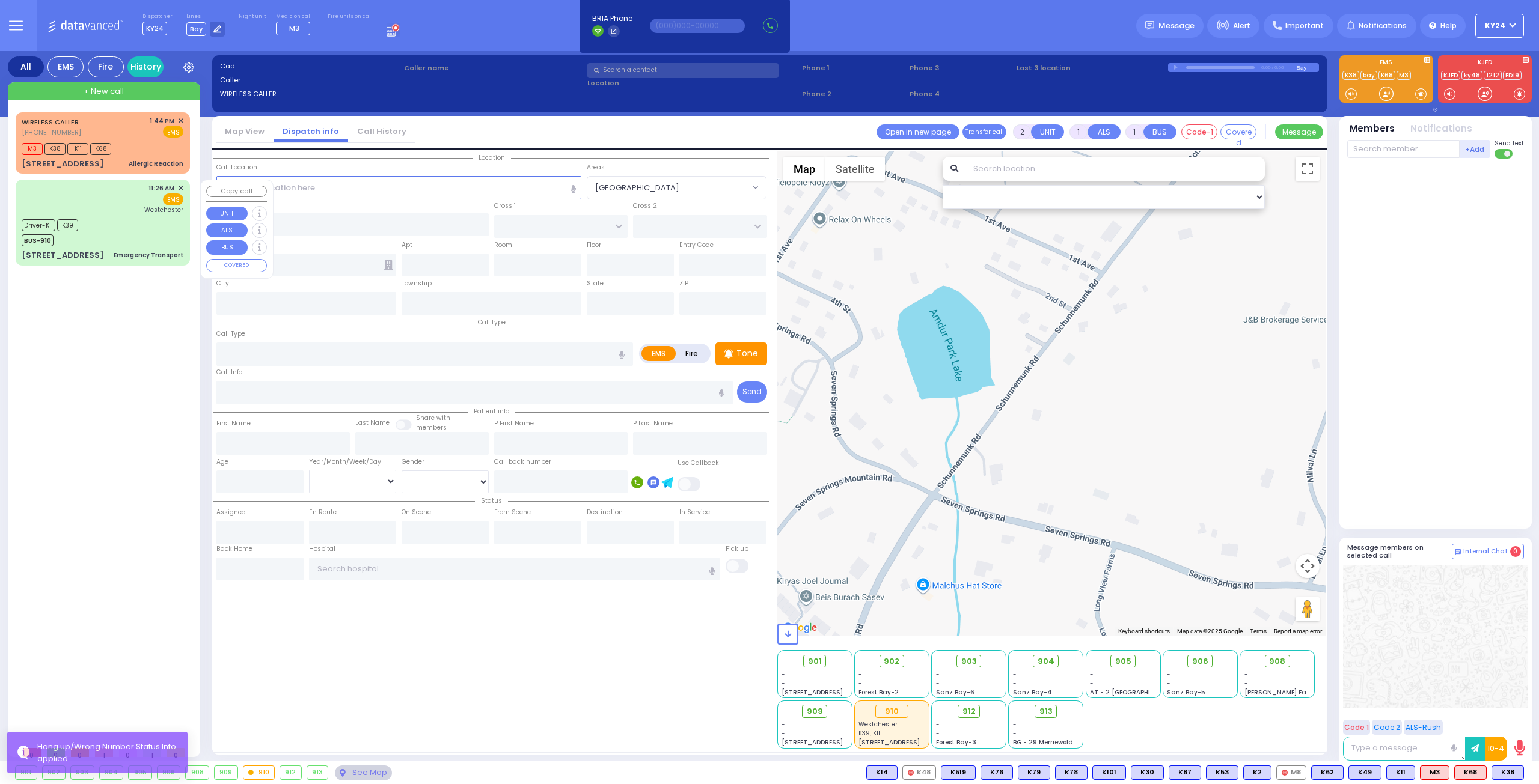
click at [126, 234] on div "Driver-K11 K39 BUS-910" at bounding box center [102, 231] width 162 height 30
type input "6"
select select
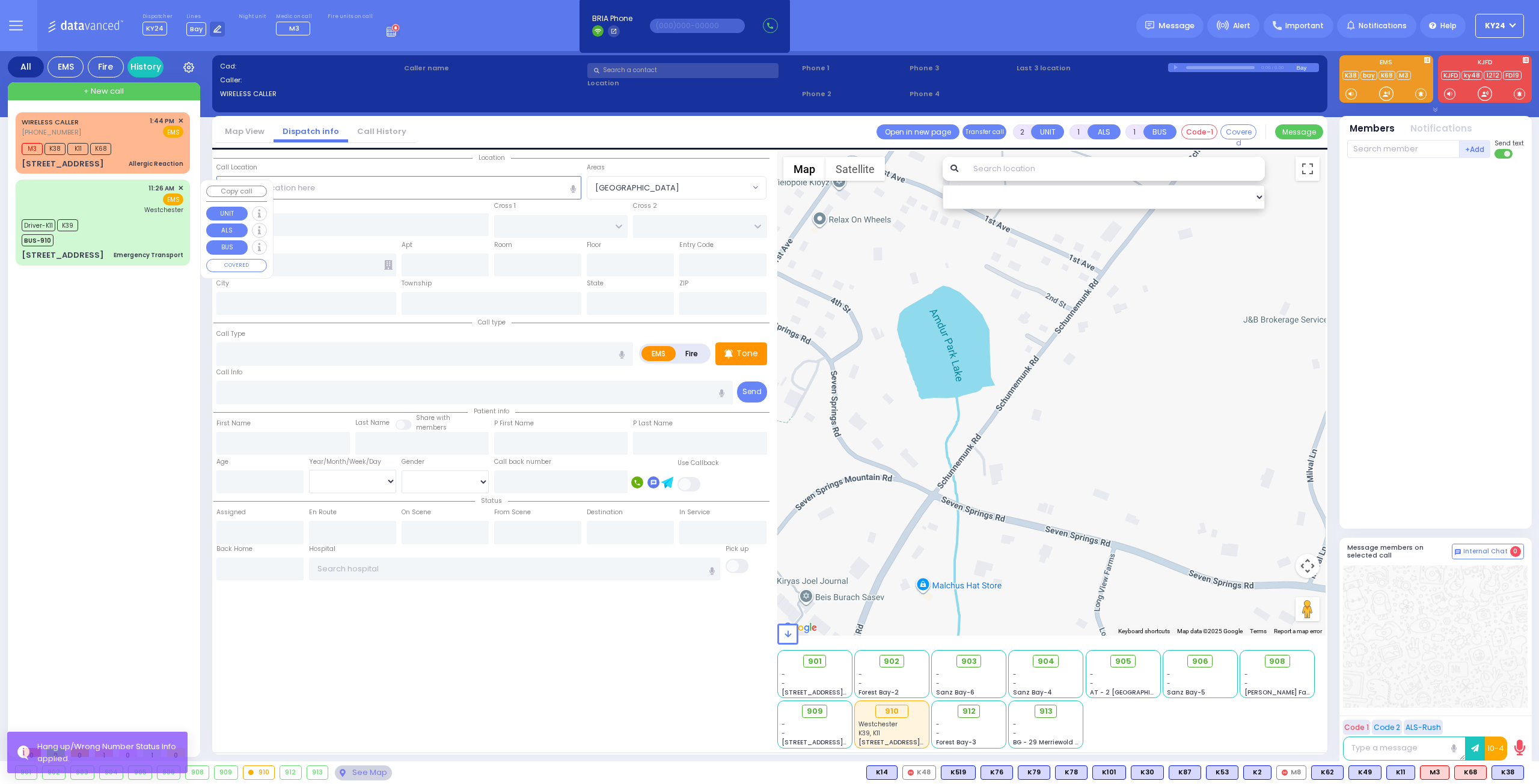
type input "Emergency Transport"
radio input "true"
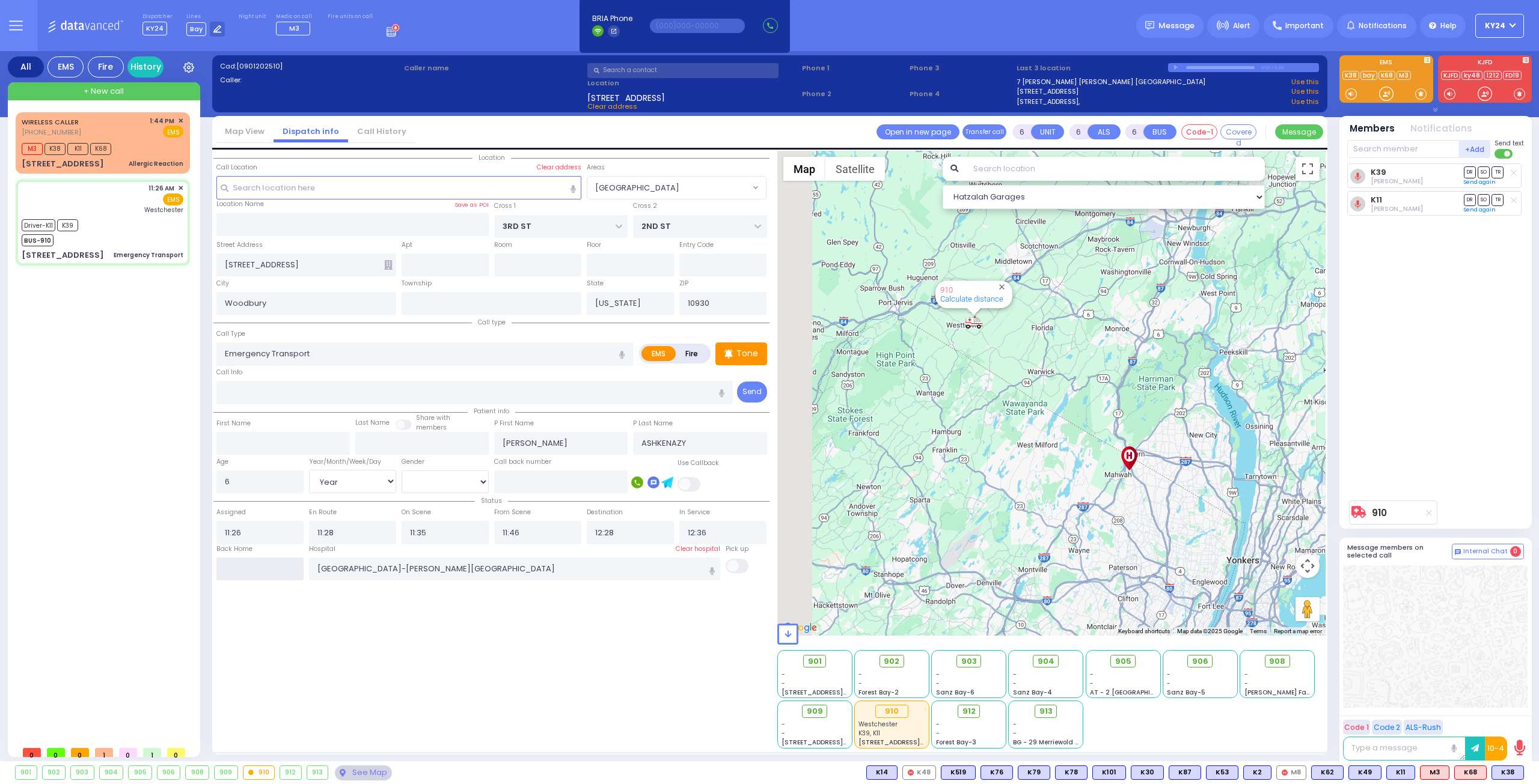
click at [280, 568] on input "text" at bounding box center [260, 569] width 87 height 23
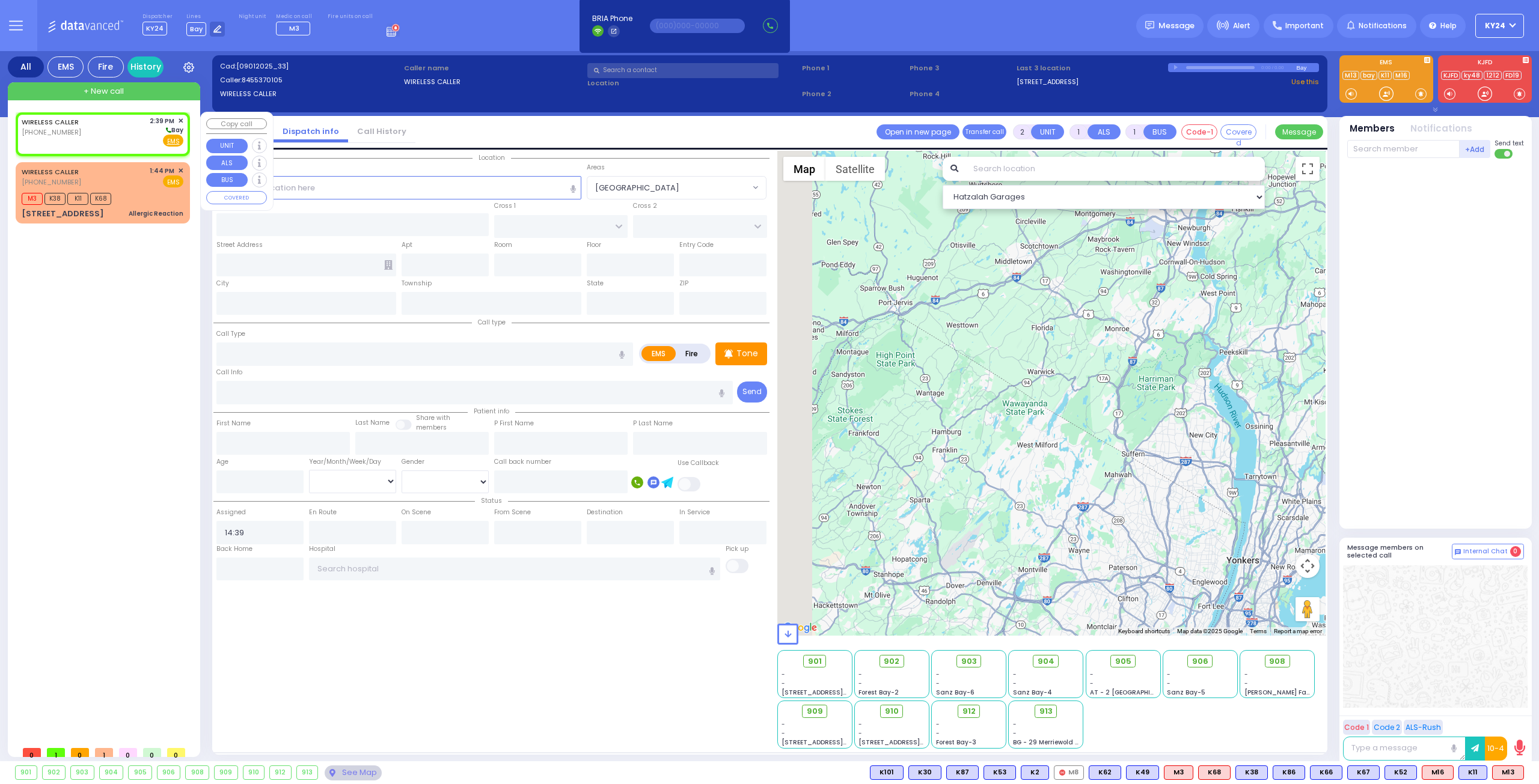
click at [109, 128] on div "WIRELESS CALLER (845) 537-0105 2:39 PM ✕ Bay" at bounding box center [102, 131] width 162 height 31
click at [499, 182] on input "text" at bounding box center [399, 187] width 365 height 23
click at [517, 184] on input "text" at bounding box center [399, 187] width 365 height 23
click at [511, 181] on input "text" at bounding box center [399, 187] width 365 height 23
click at [499, 184] on input "text" at bounding box center [399, 187] width 365 height 23
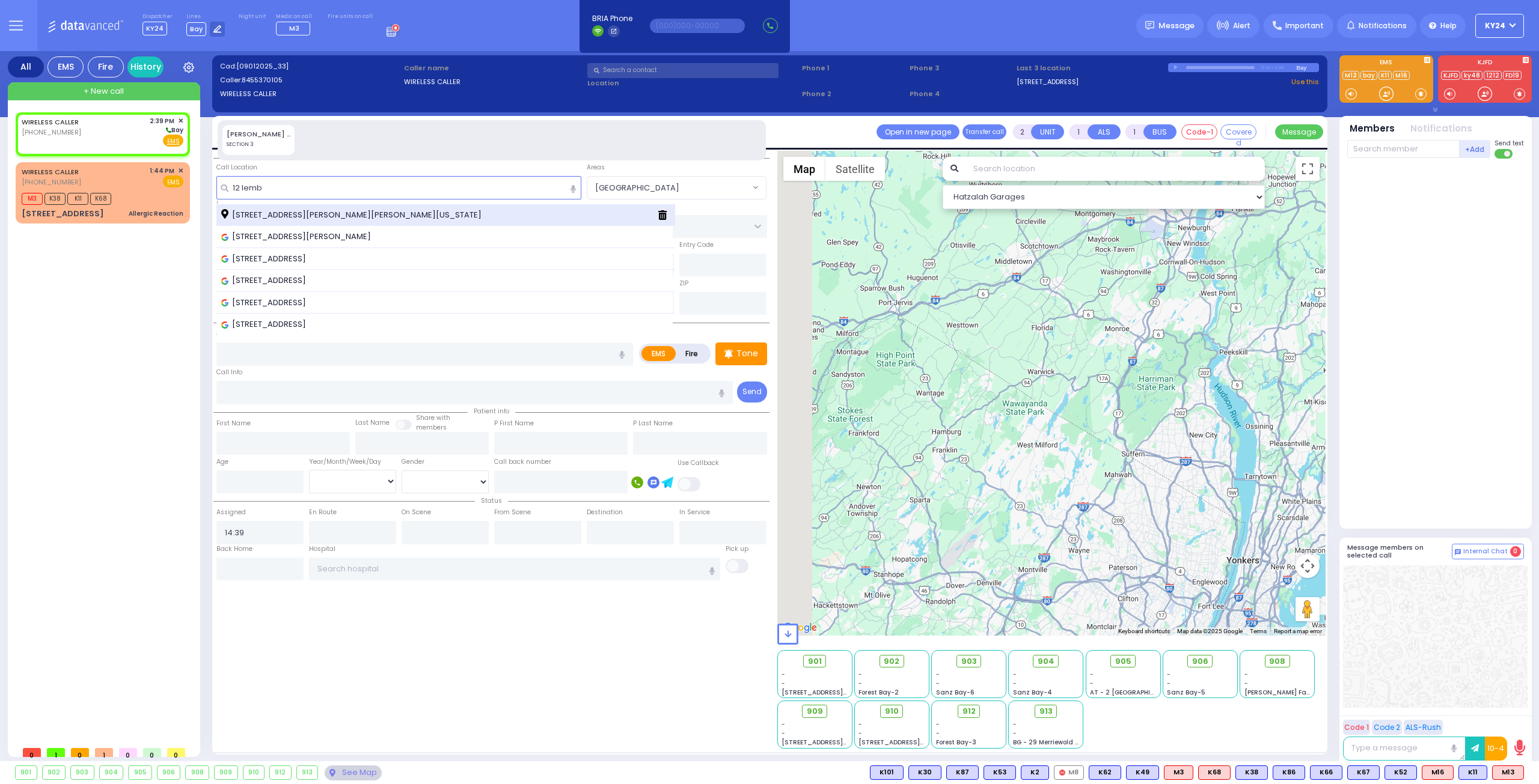
click at [403, 211] on div "12 Lemberg Court Monroe New York 10950" at bounding box center [434, 215] width 427 height 12
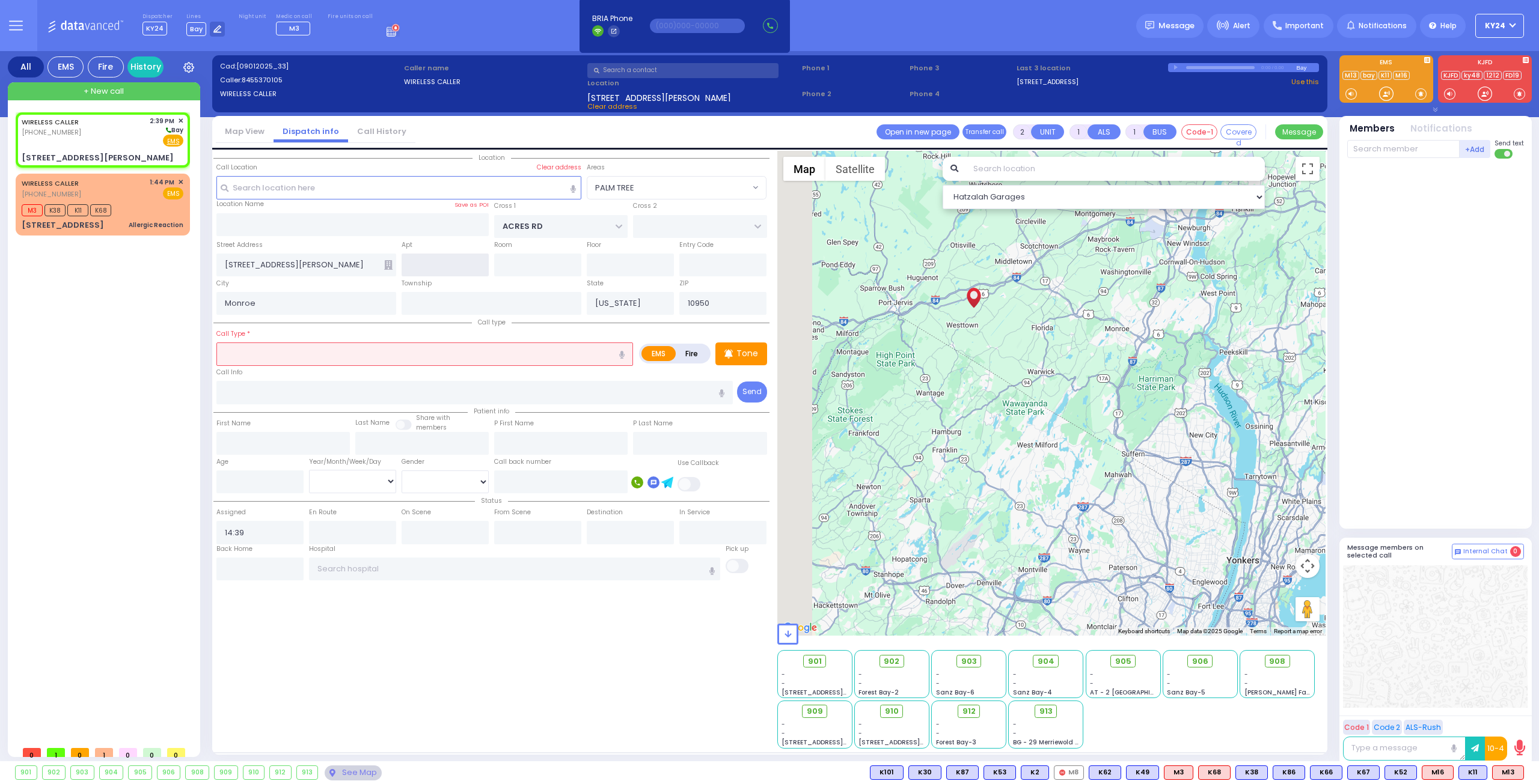
click at [467, 268] on input "text" at bounding box center [445, 265] width 87 height 23
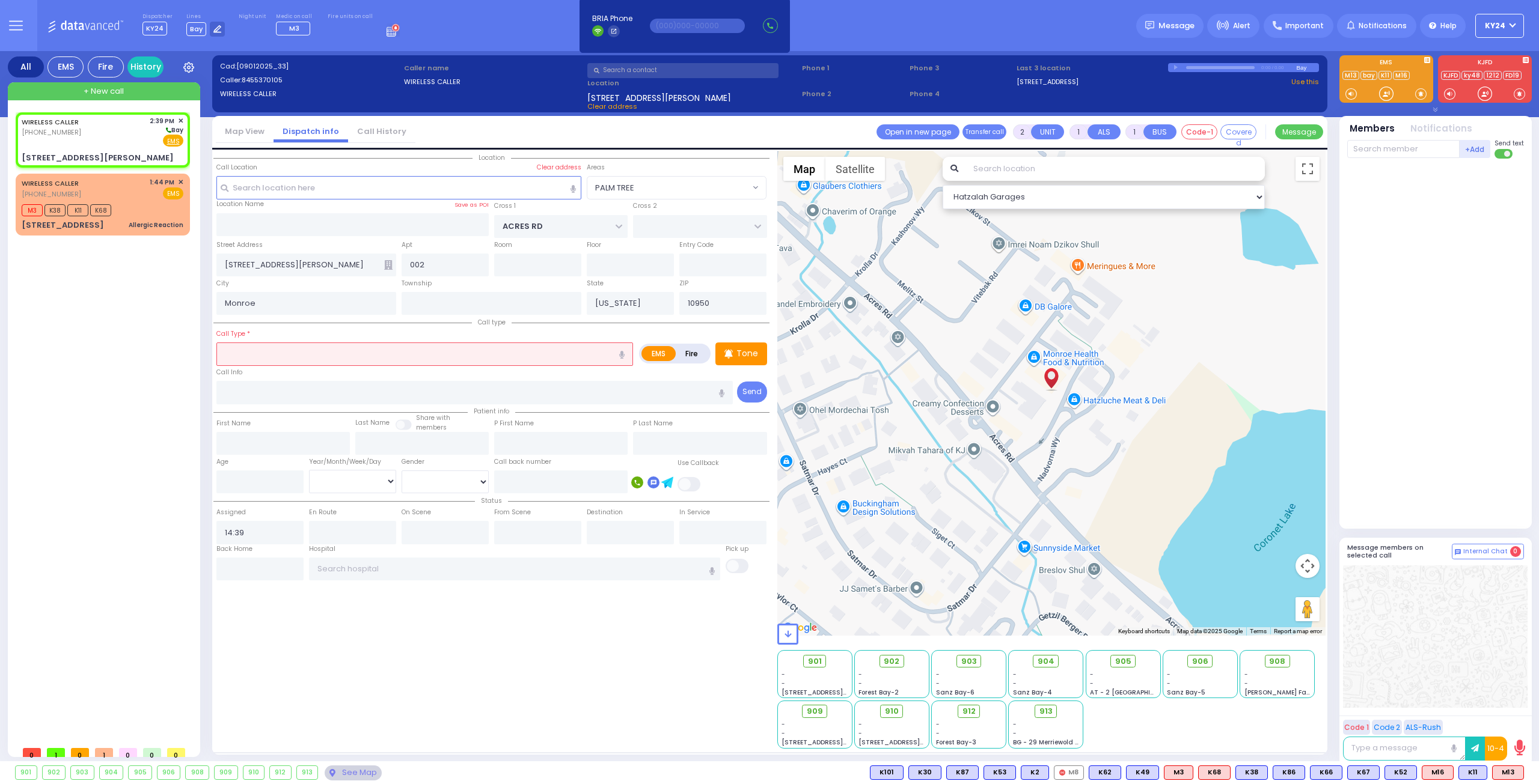
click at [504, 355] on input "text" at bounding box center [425, 354] width 417 height 23
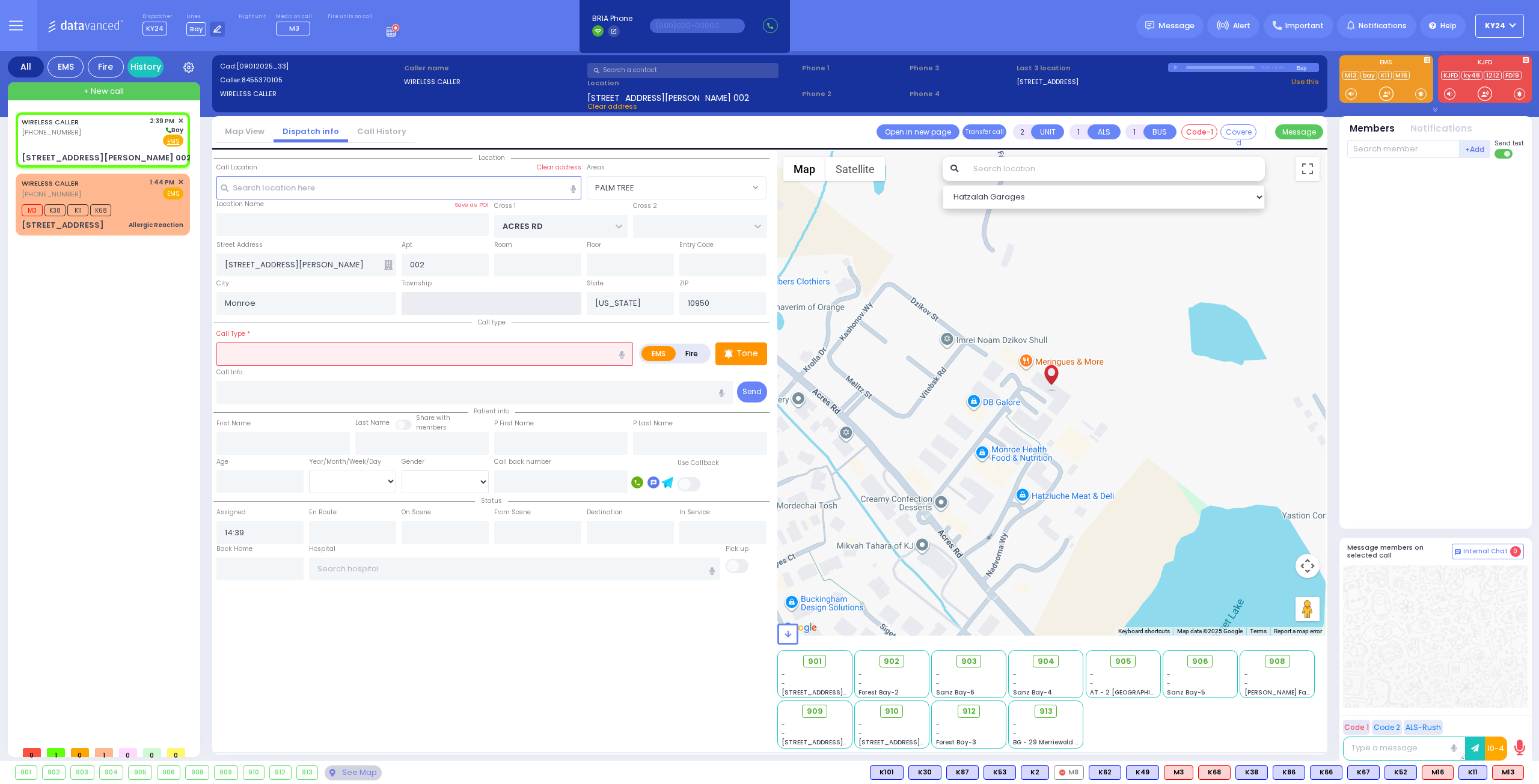
click at [496, 303] on input "text" at bounding box center [491, 303] width 179 height 23
click at [488, 346] on input "text" at bounding box center [425, 354] width 417 height 23
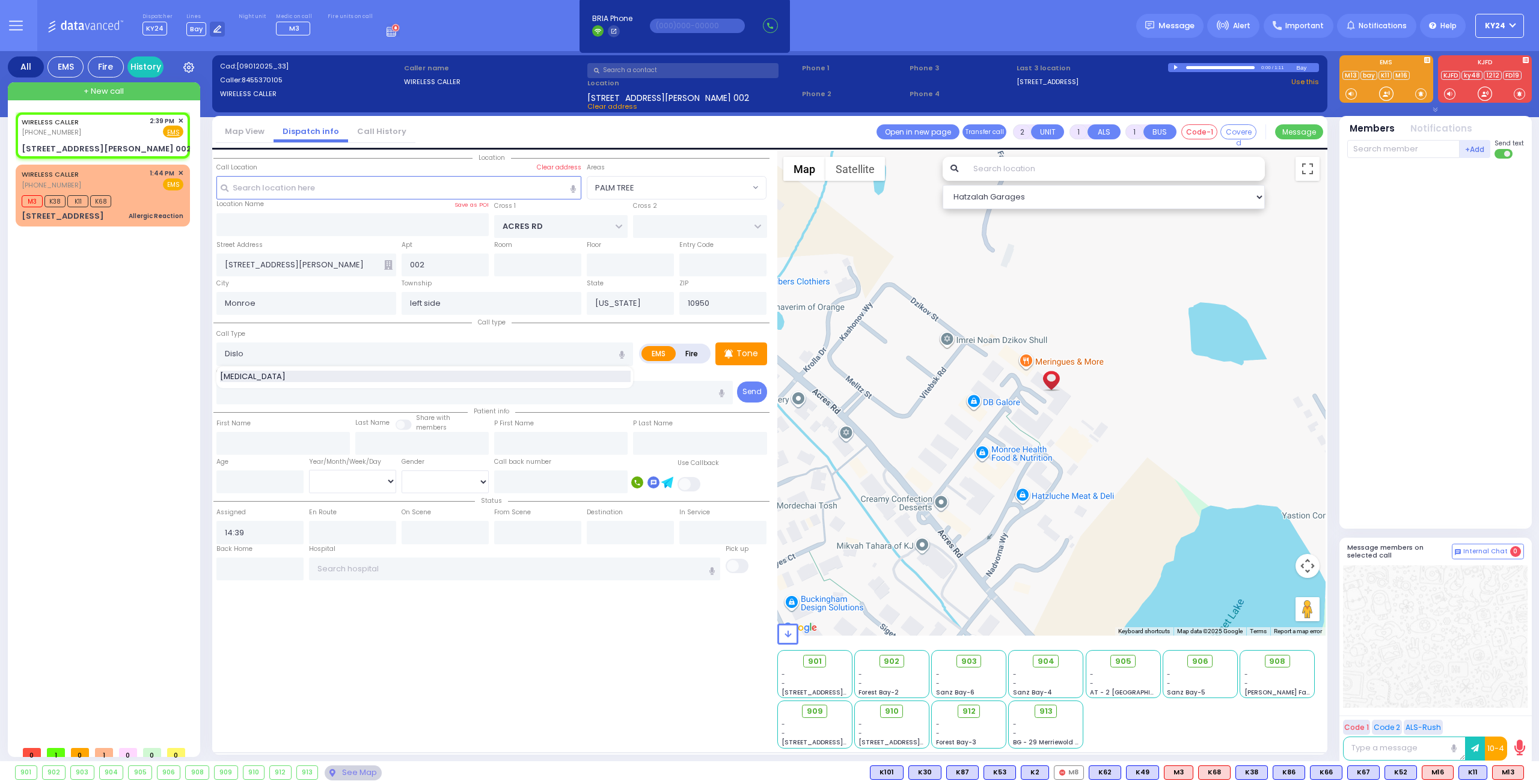
click at [370, 373] on div "Dislocation" at bounding box center [426, 376] width 410 height 12
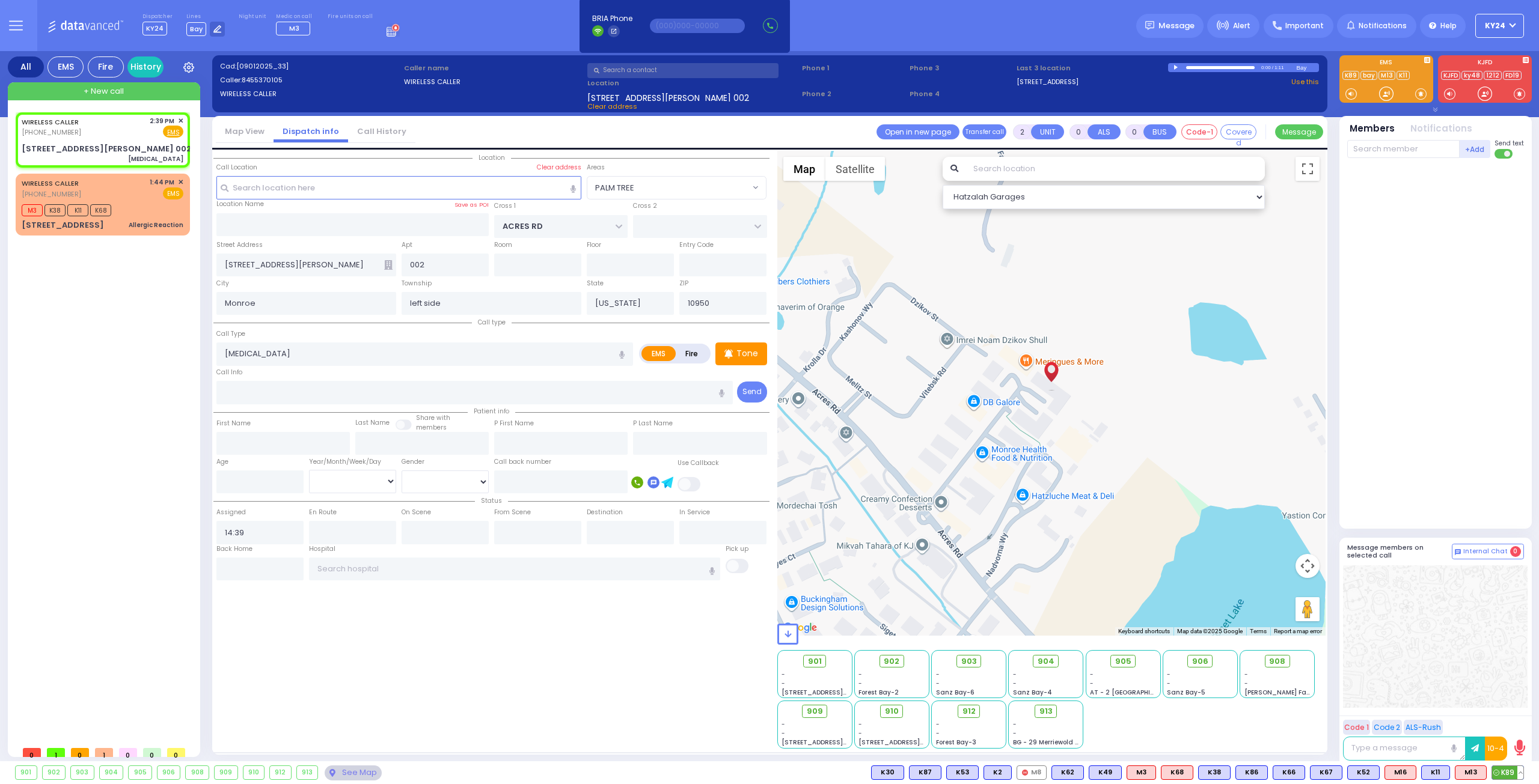
click at [1505, 771] on span "K89" at bounding box center [1508, 773] width 31 height 13
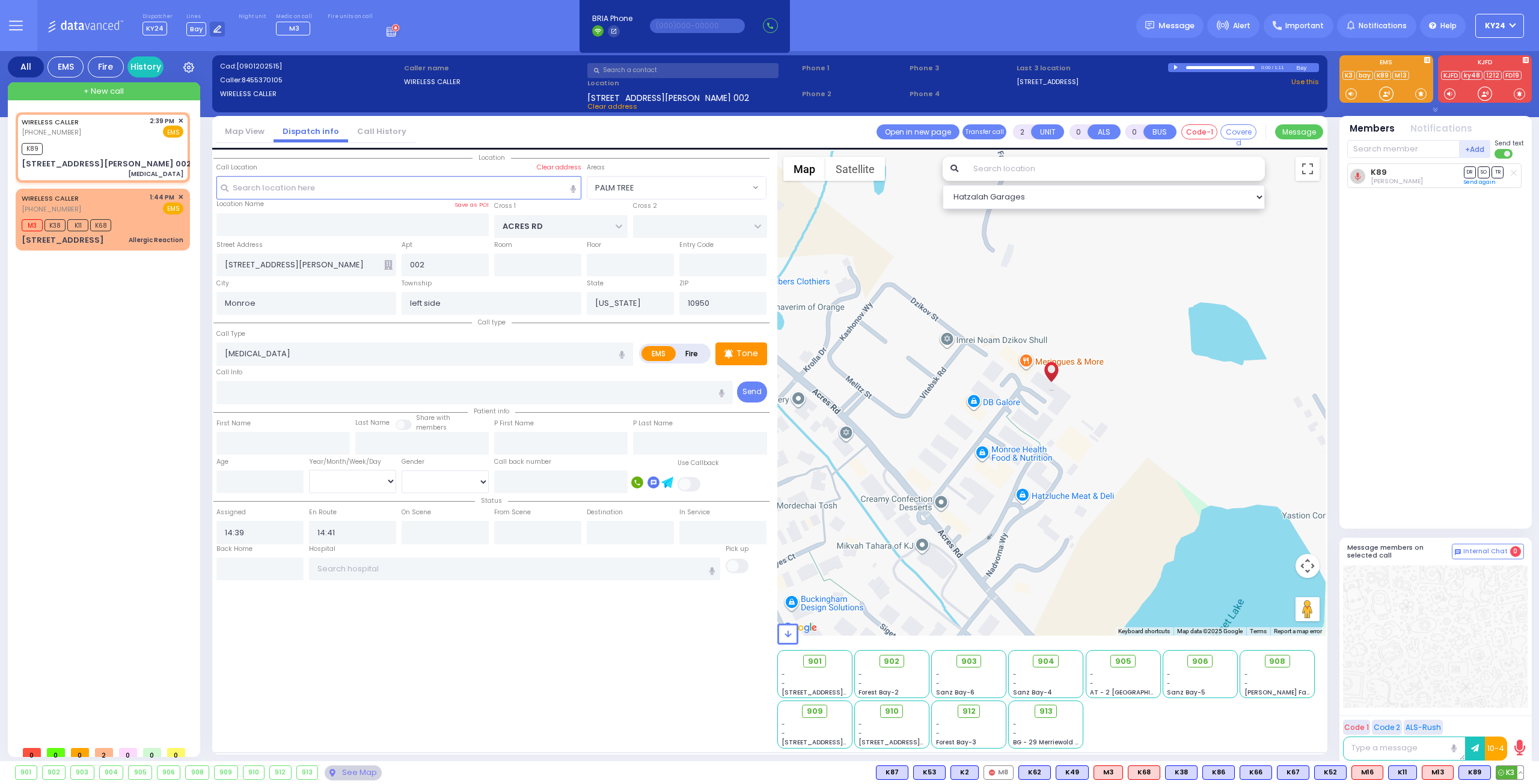
click at [1511, 772] on span "K3" at bounding box center [1510, 773] width 27 height 13
click at [1414, 774] on button at bounding box center [1410, 773] width 6 height 13
click at [1405, 720] on icon at bounding box center [1403, 720] width 13 height 13
click at [1396, 641] on div at bounding box center [1435, 636] width 184 height 142
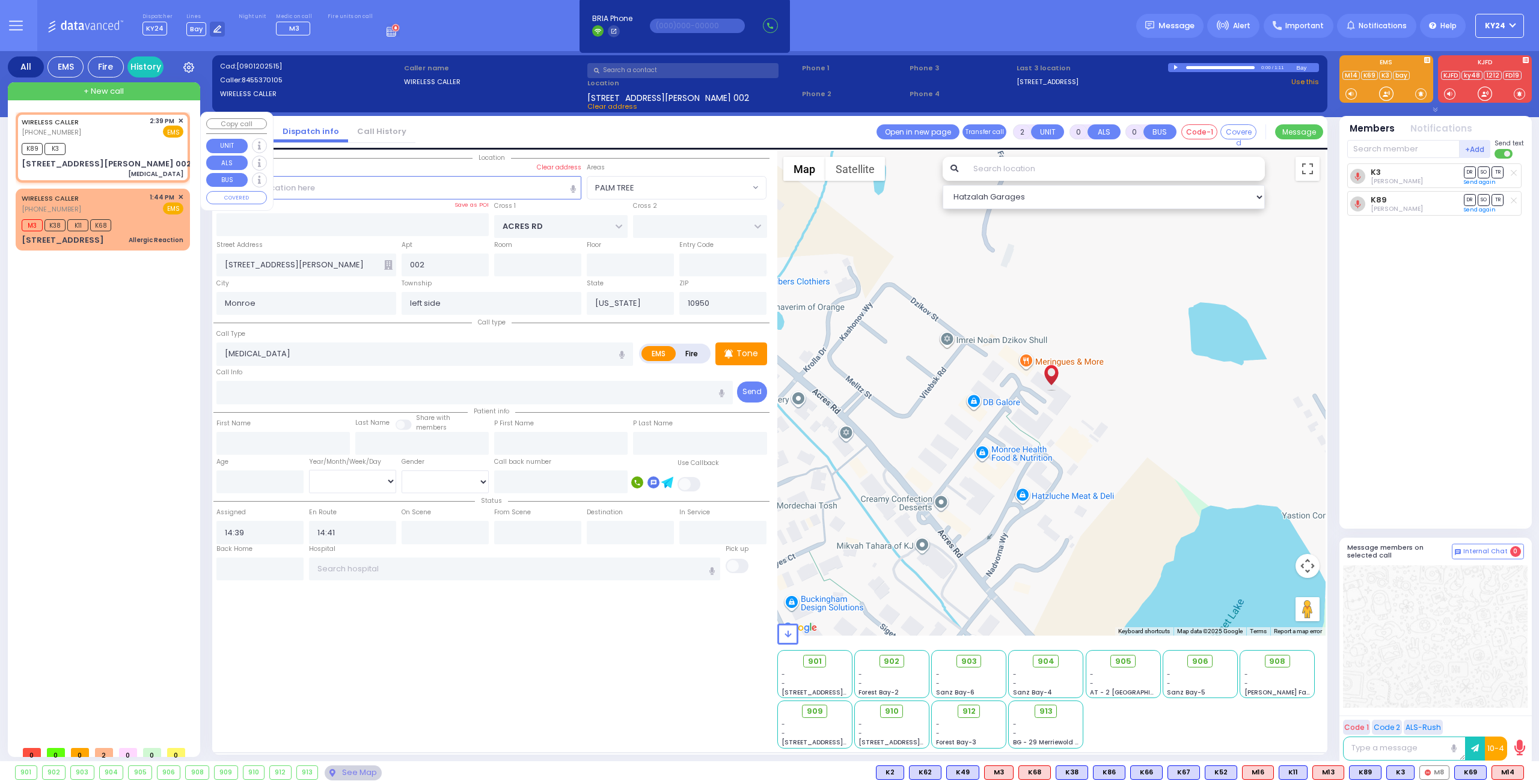
click at [109, 140] on div "K89 K3" at bounding box center [102, 147] width 162 height 15
click at [120, 138] on div "WIRELESS CALLER (845) 537-0105 2:39 PM ✕ EMS K89 K3" at bounding box center [102, 147] width 170 height 67
select select "PALM TREE"
select select
click at [182, 117] on span "✕" at bounding box center [180, 121] width 6 height 10
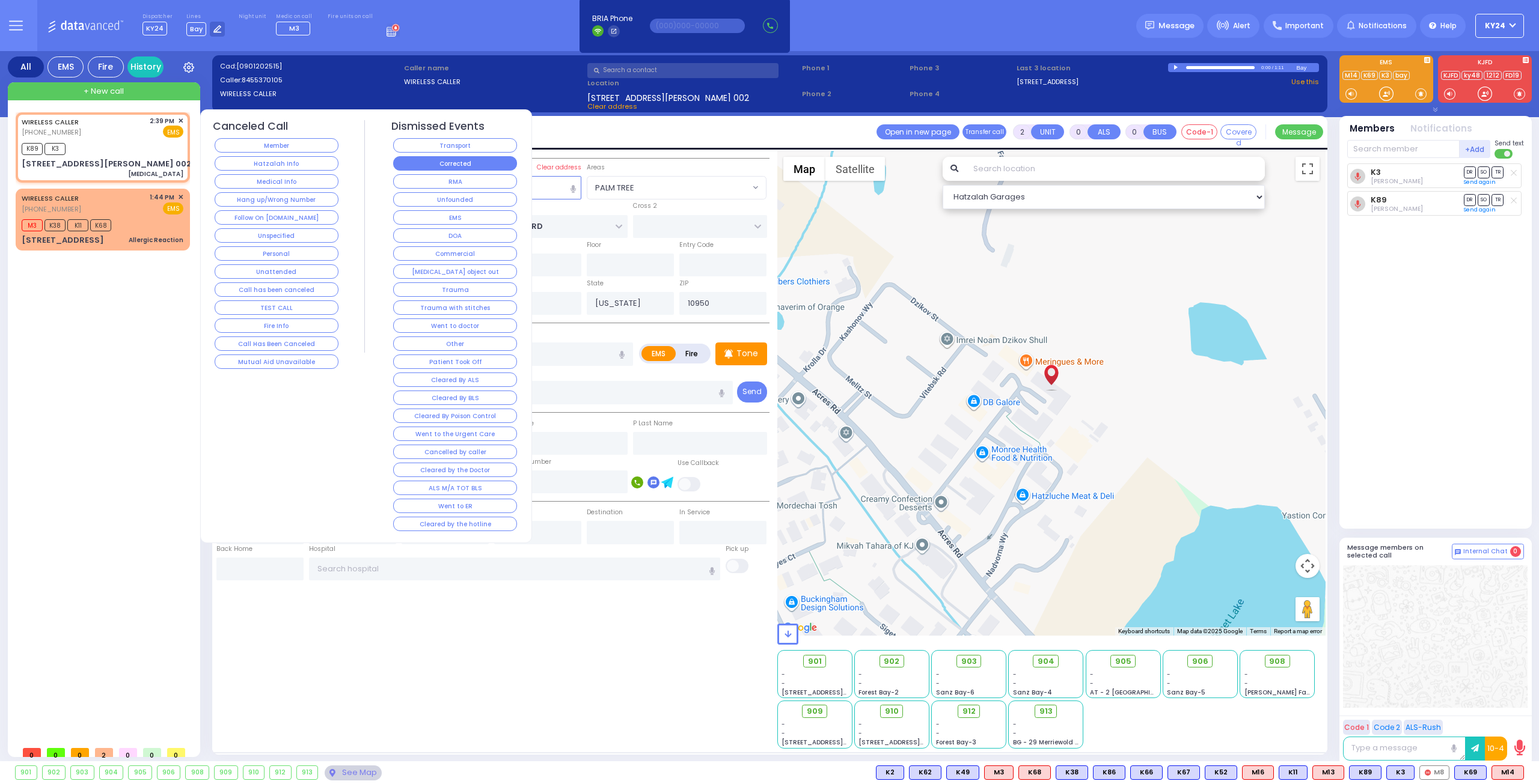
click at [486, 168] on button "Corrected" at bounding box center [455, 163] width 124 height 14
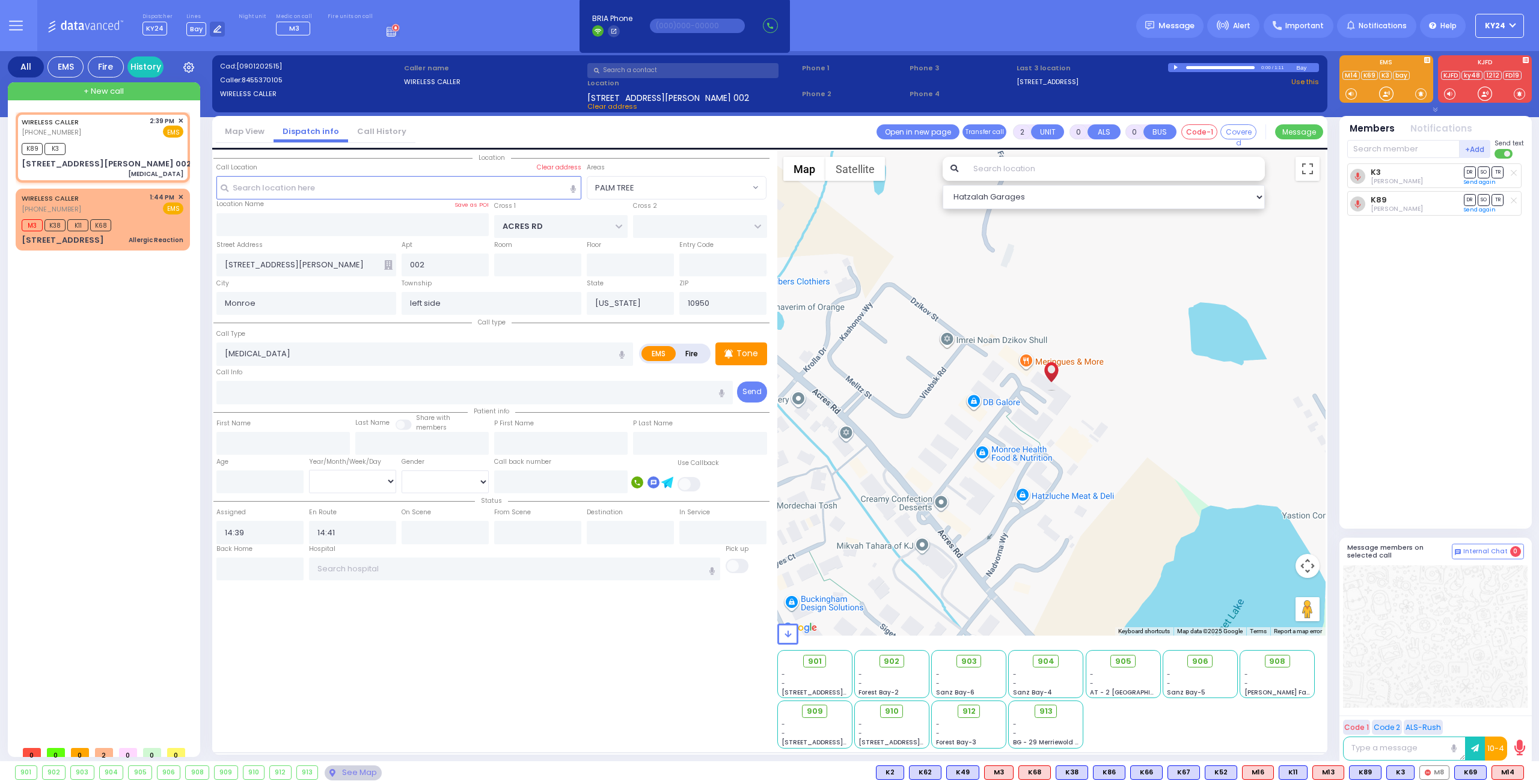
select select
radio input "true"
select select
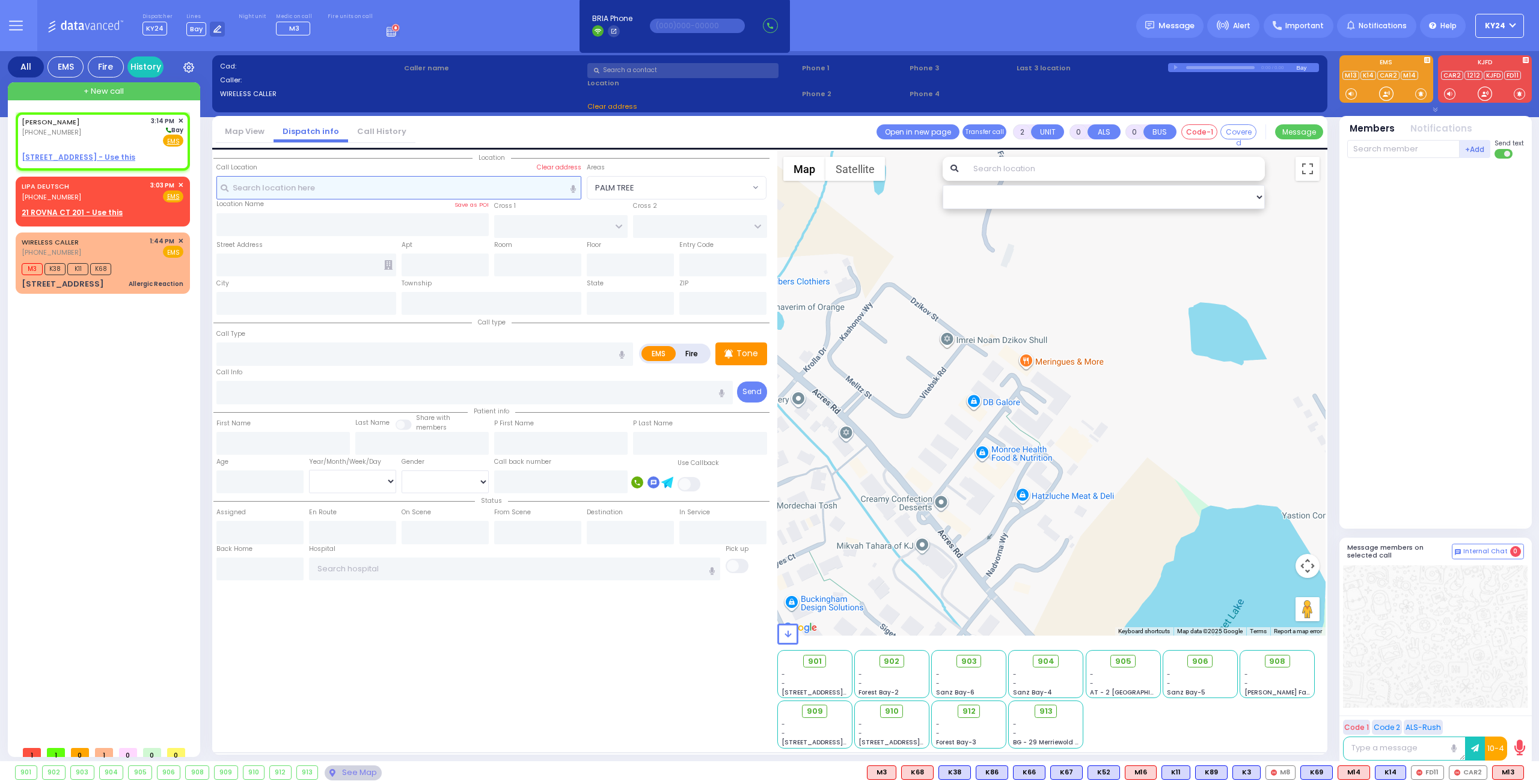
type input "1"
select select
radio input "true"
type input "SIMCHA"
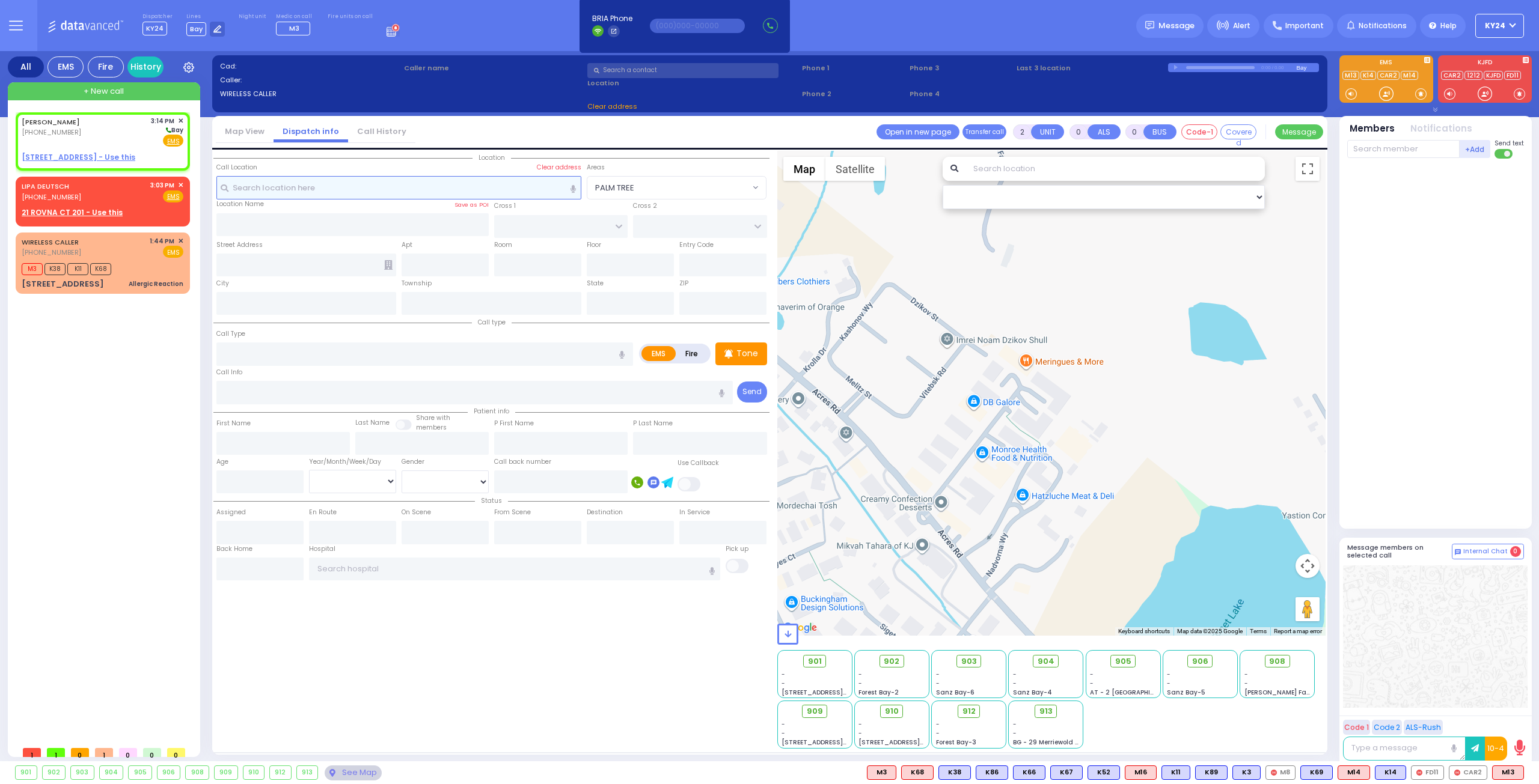
type input "GELB"
select select
type input "15:14"
select select "Hatzalah Garages"
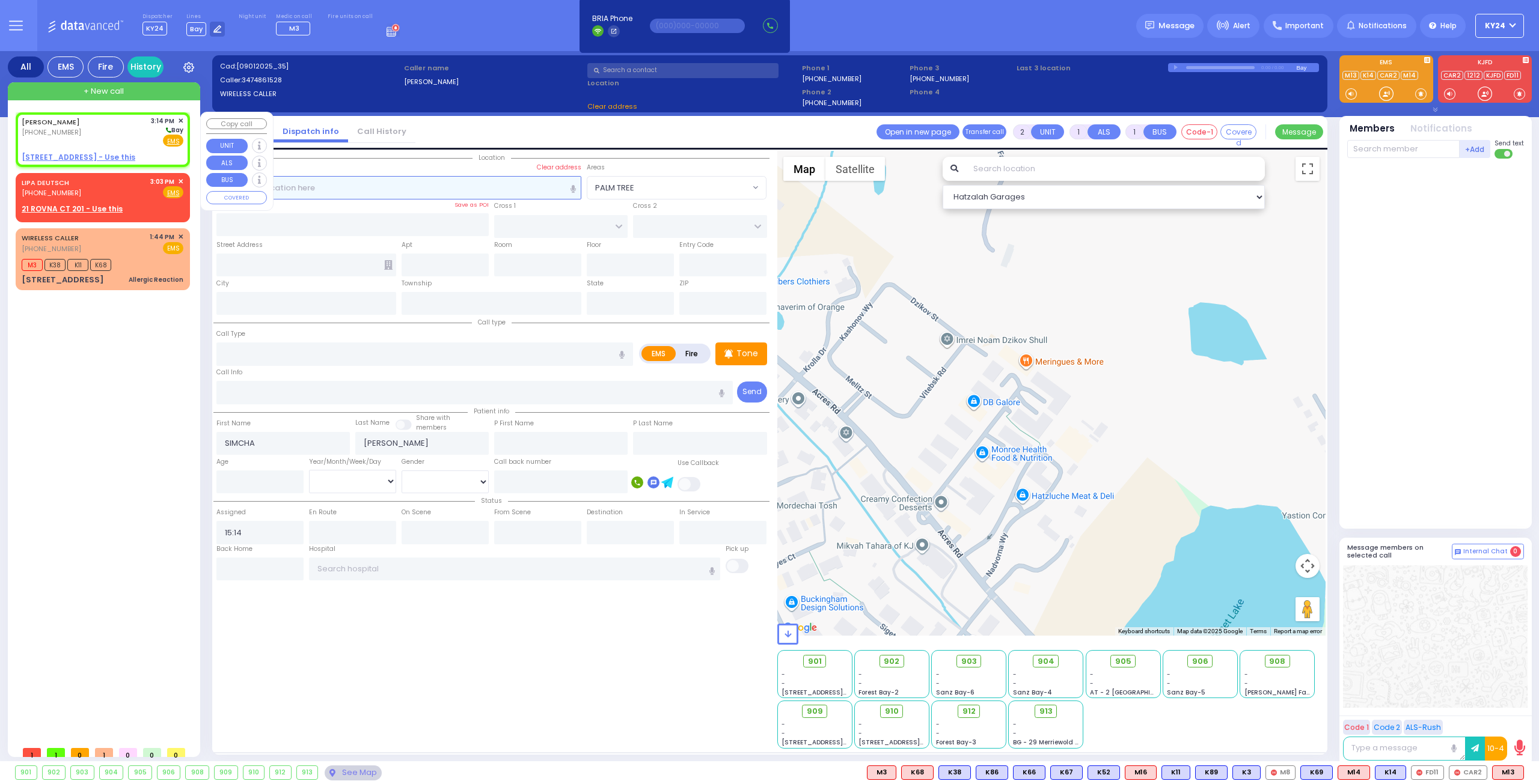
select select
radio input "true"
select select
select select "Hatzalah Garages"
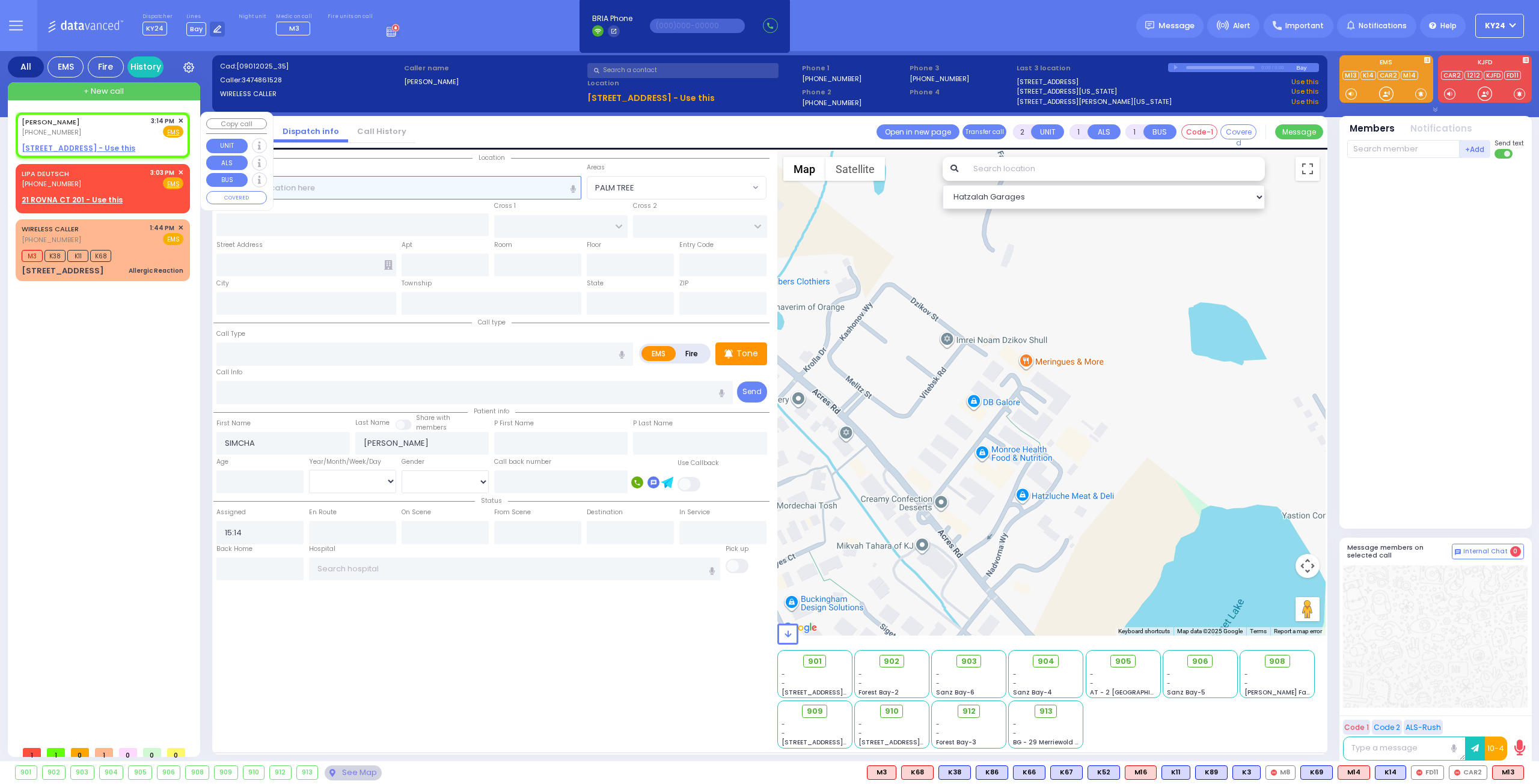
select select
radio input "true"
select select
select select "Hatzalah Garages"
click at [184, 170] on div "LIPA DEUTSCH (845) 395-2921 3:03 PM ✕ Fire EMS" at bounding box center [102, 187] width 170 height 42
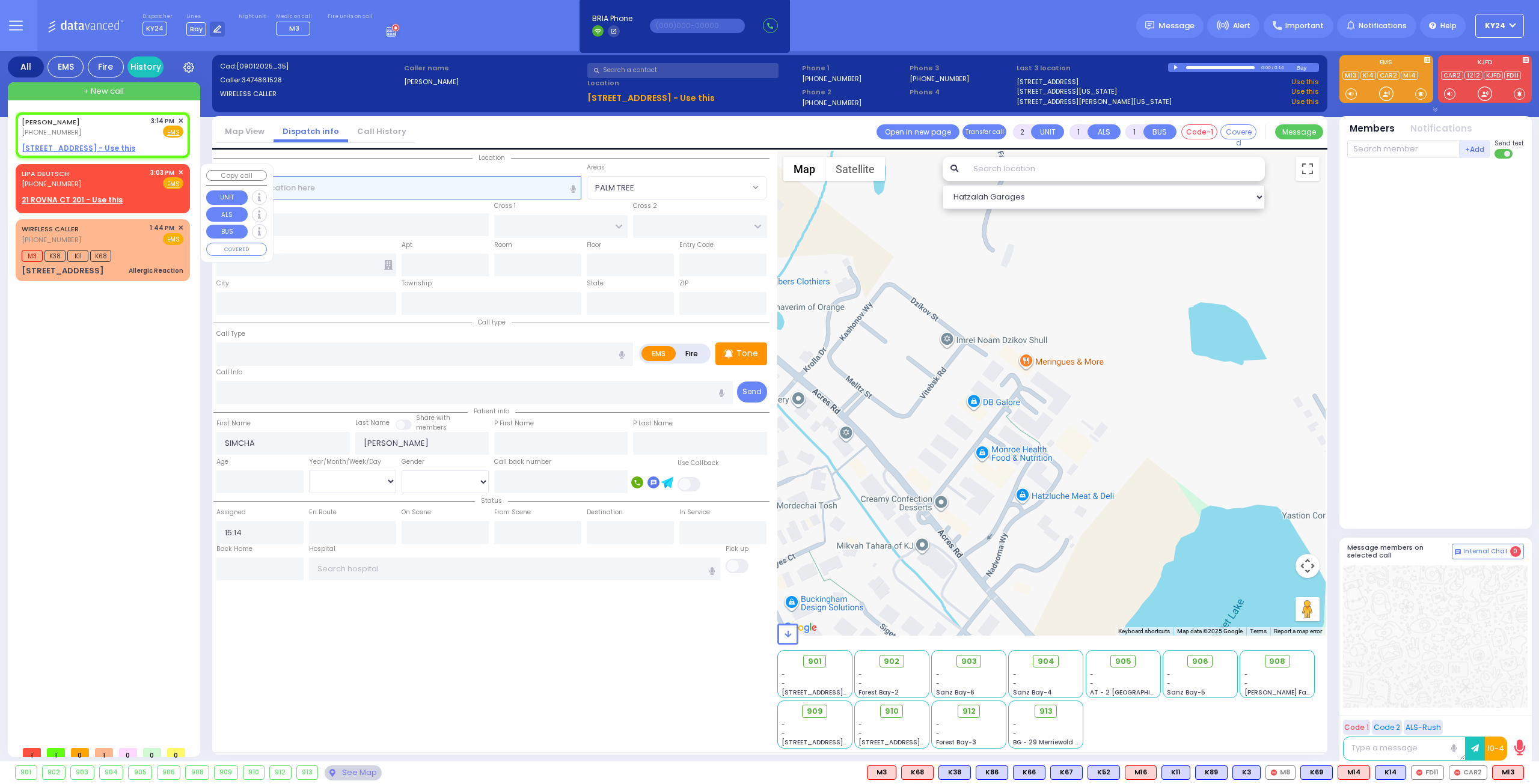
select select
radio input "true"
type input "LIPA"
type input "DEUTSCH"
select select
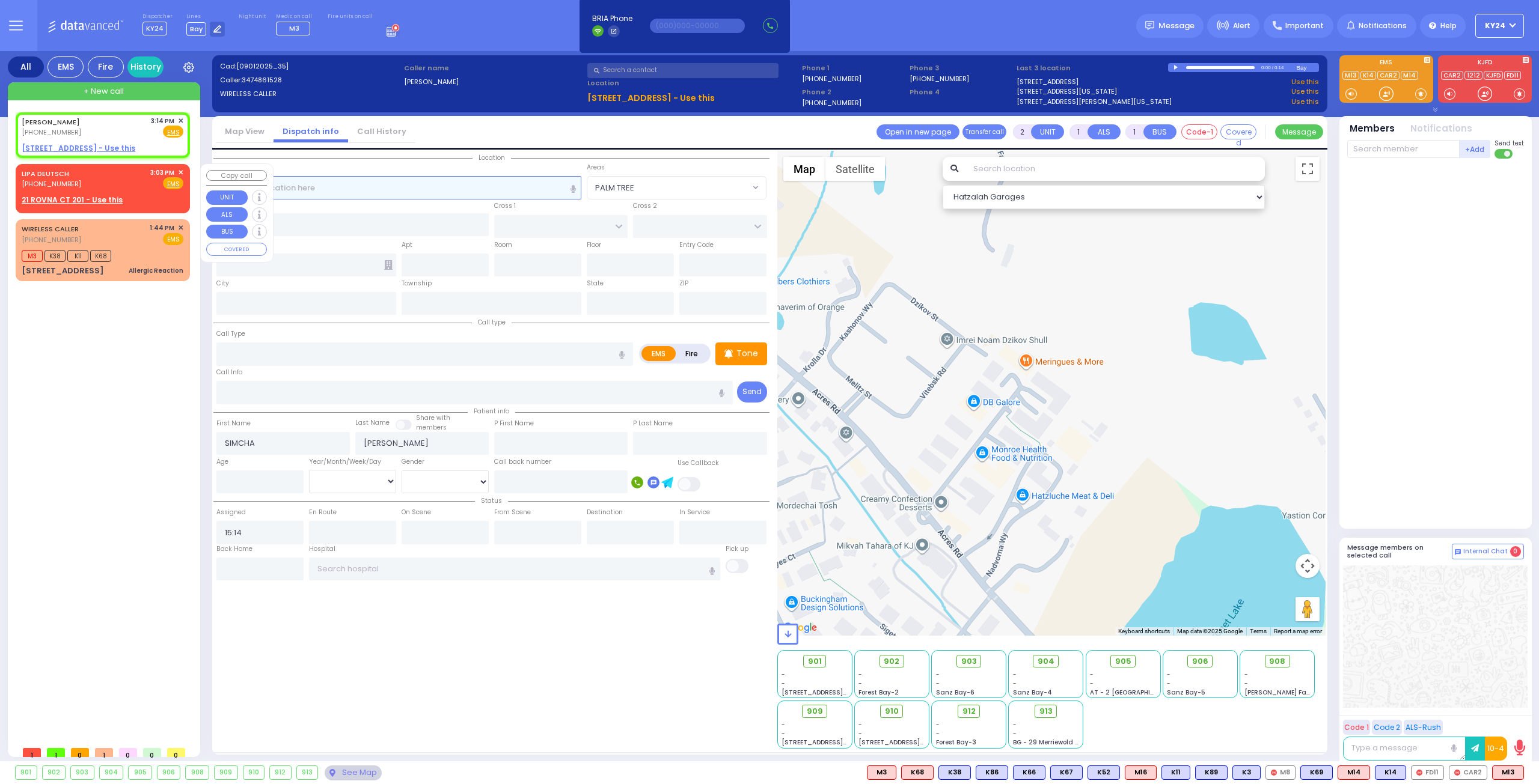
type input "15:03"
select select "Hatzalah Garages"
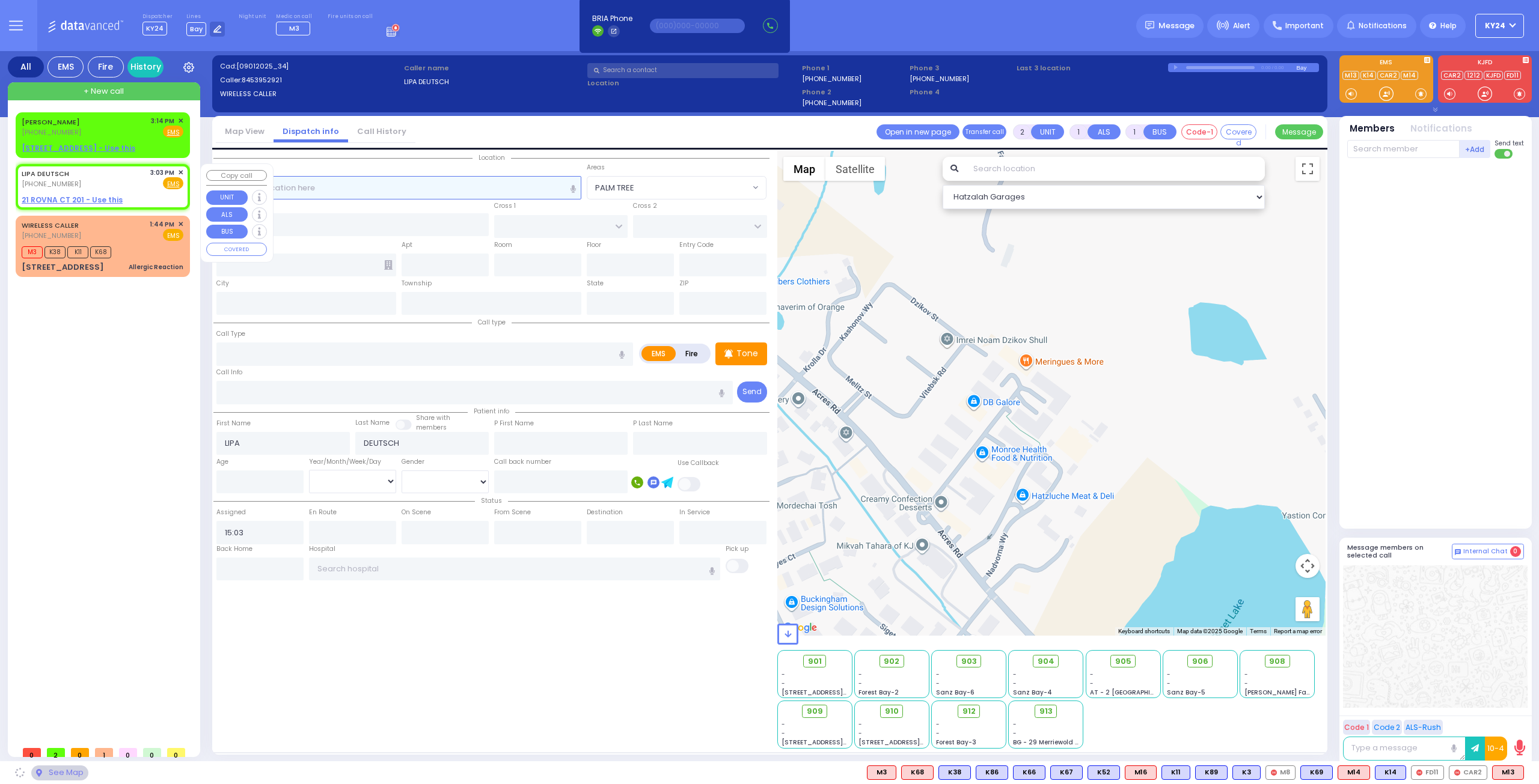
select select
radio input "true"
select select
select select "Hatzalah Garages"
click at [184, 170] on div "LIPA DEUTSCH (845) 395-2921 3:03 PM ✕ Fire EMS" at bounding box center [102, 187] width 170 height 42
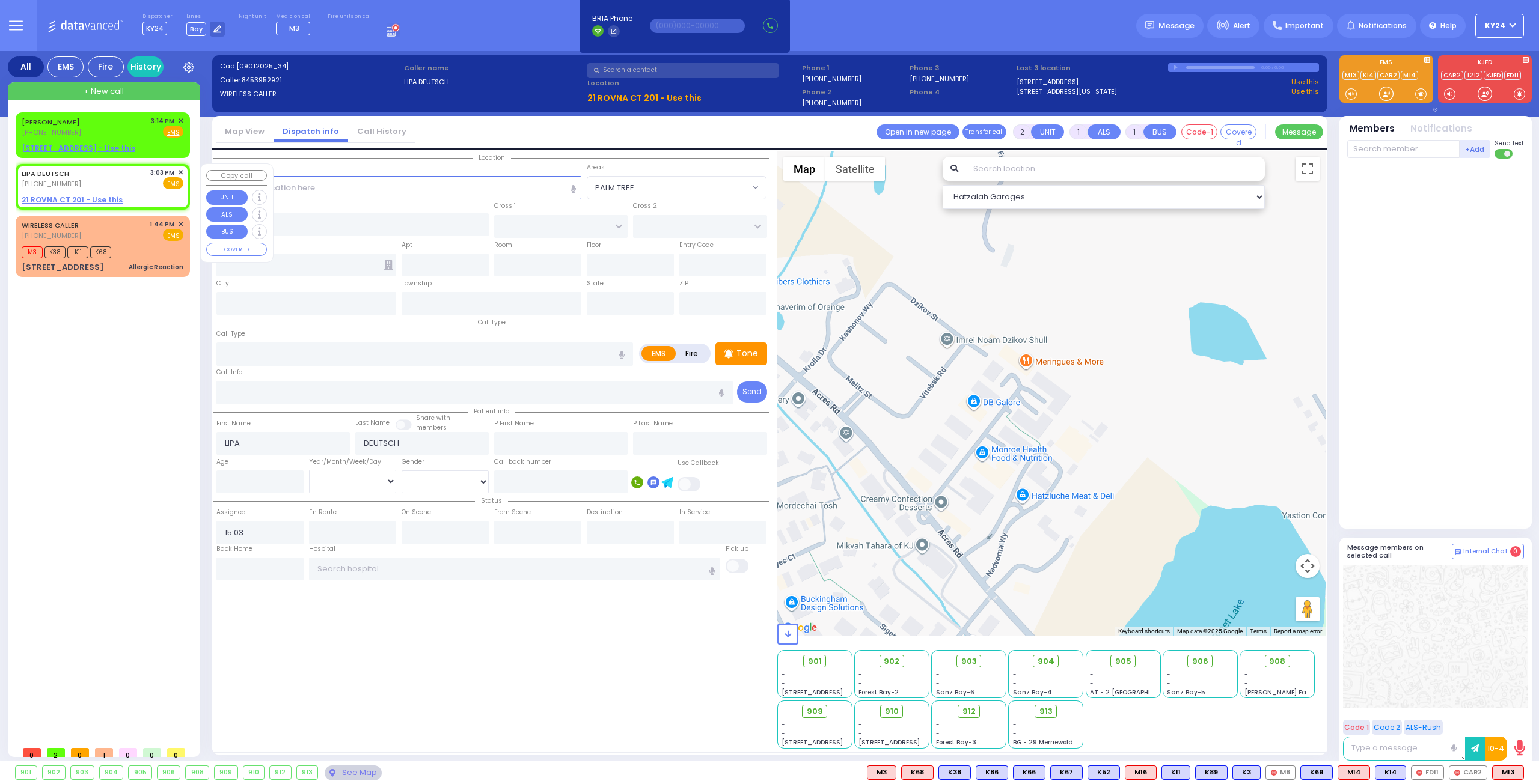
select select
radio input "true"
select select
select select "Hatzalah Garages"
click at [182, 170] on span "✕" at bounding box center [180, 173] width 6 height 10
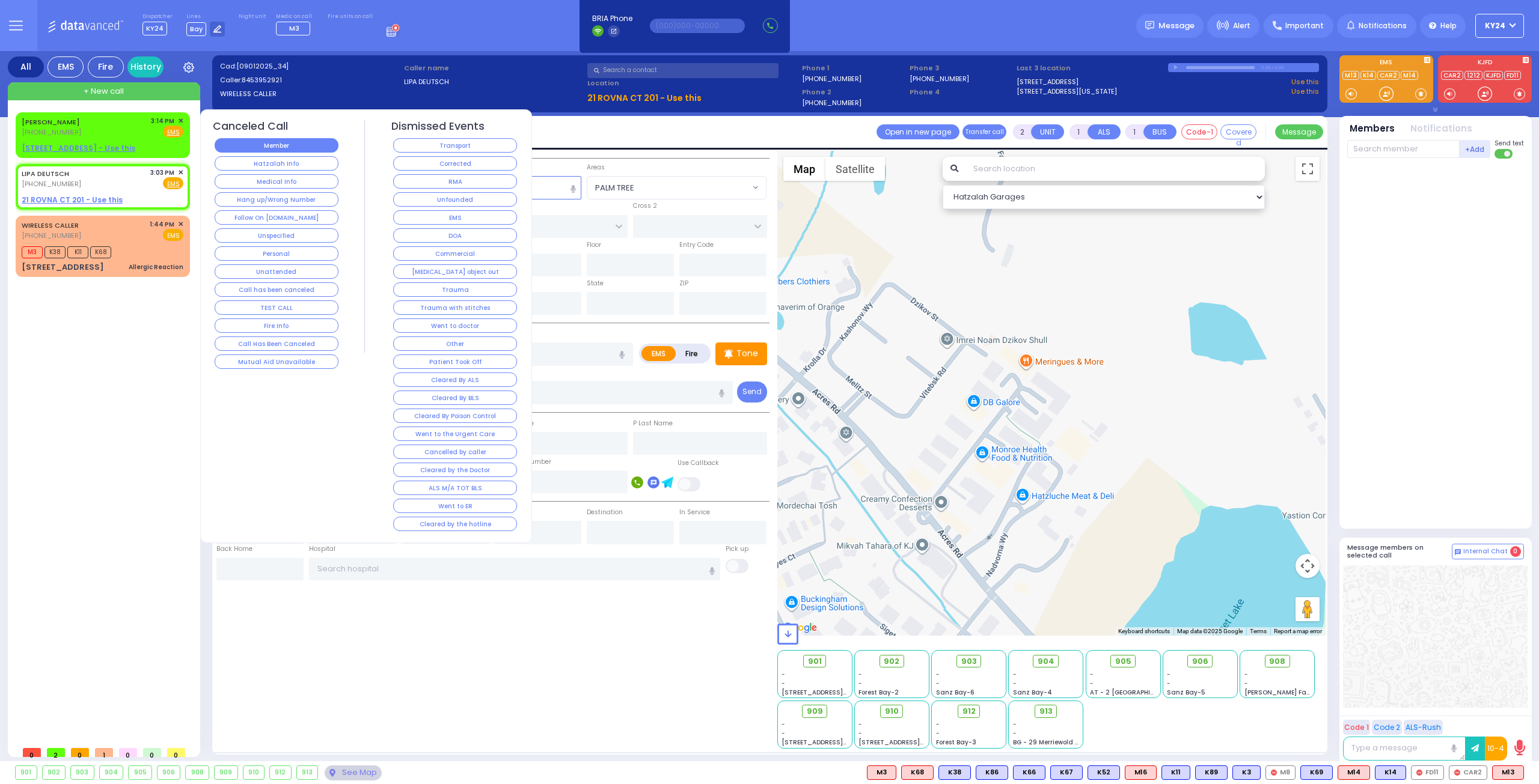
click at [311, 140] on button "Member" at bounding box center [277, 146] width 124 height 14
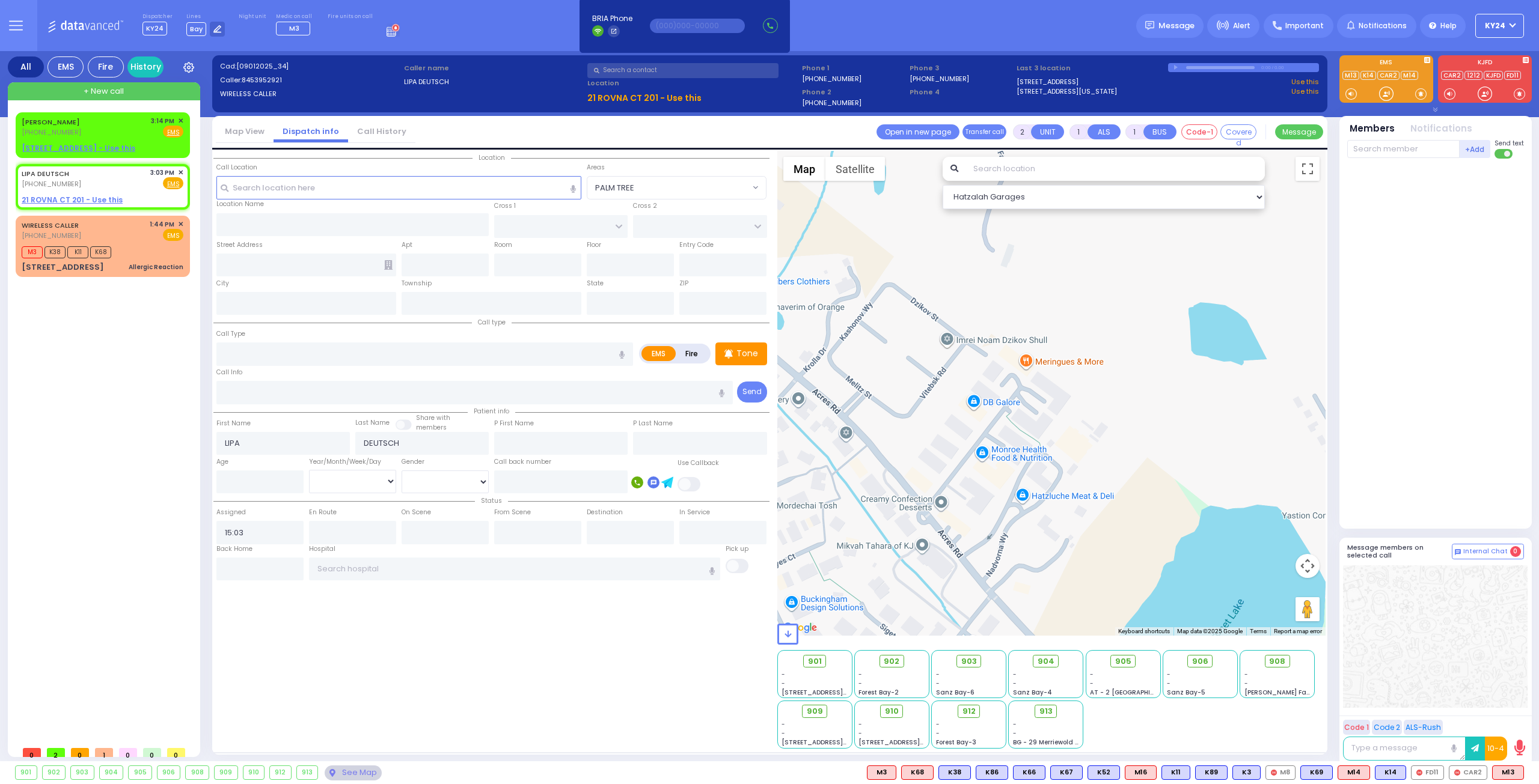
select select
radio input "true"
select select
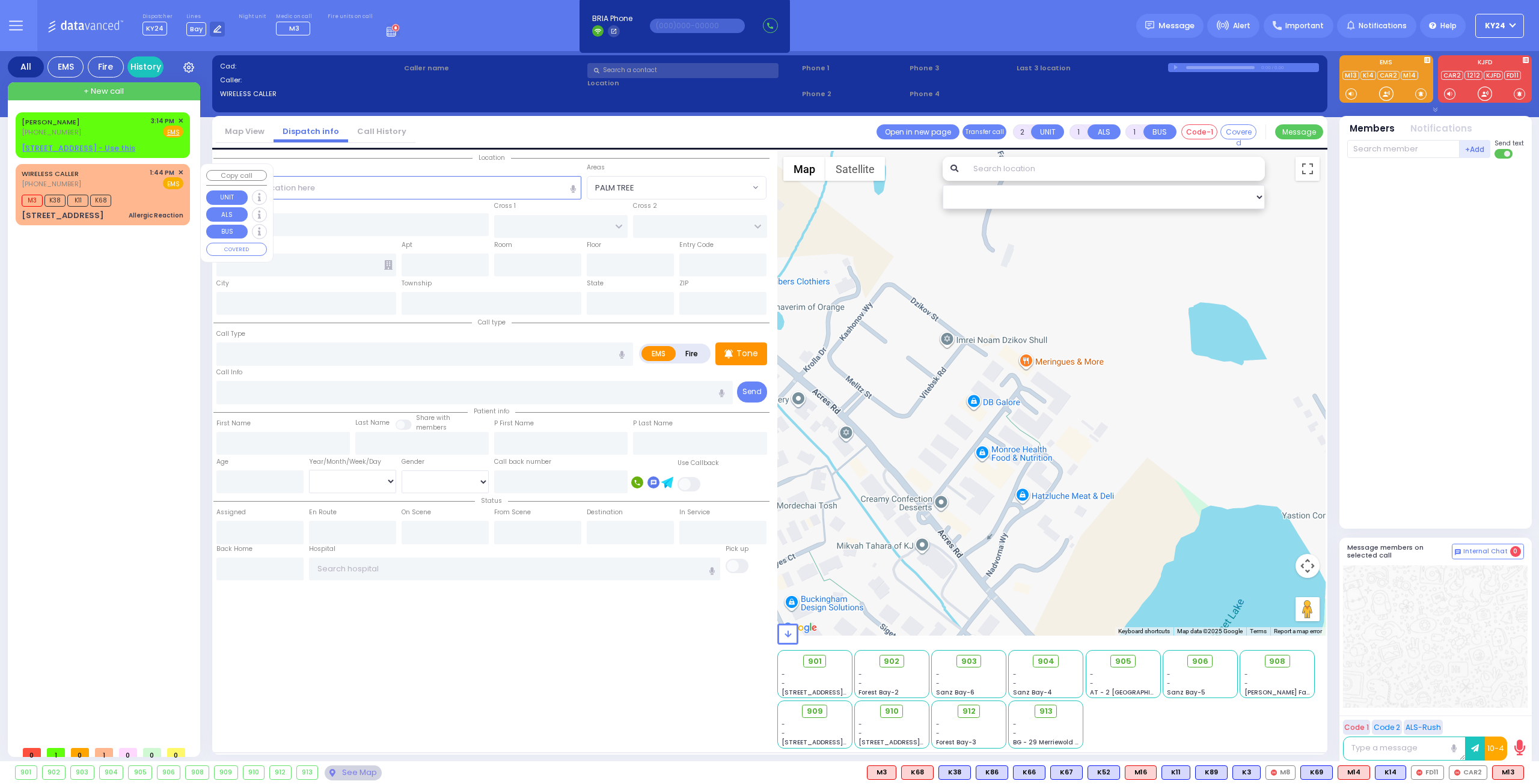
click at [180, 169] on span "✕" at bounding box center [180, 173] width 6 height 10
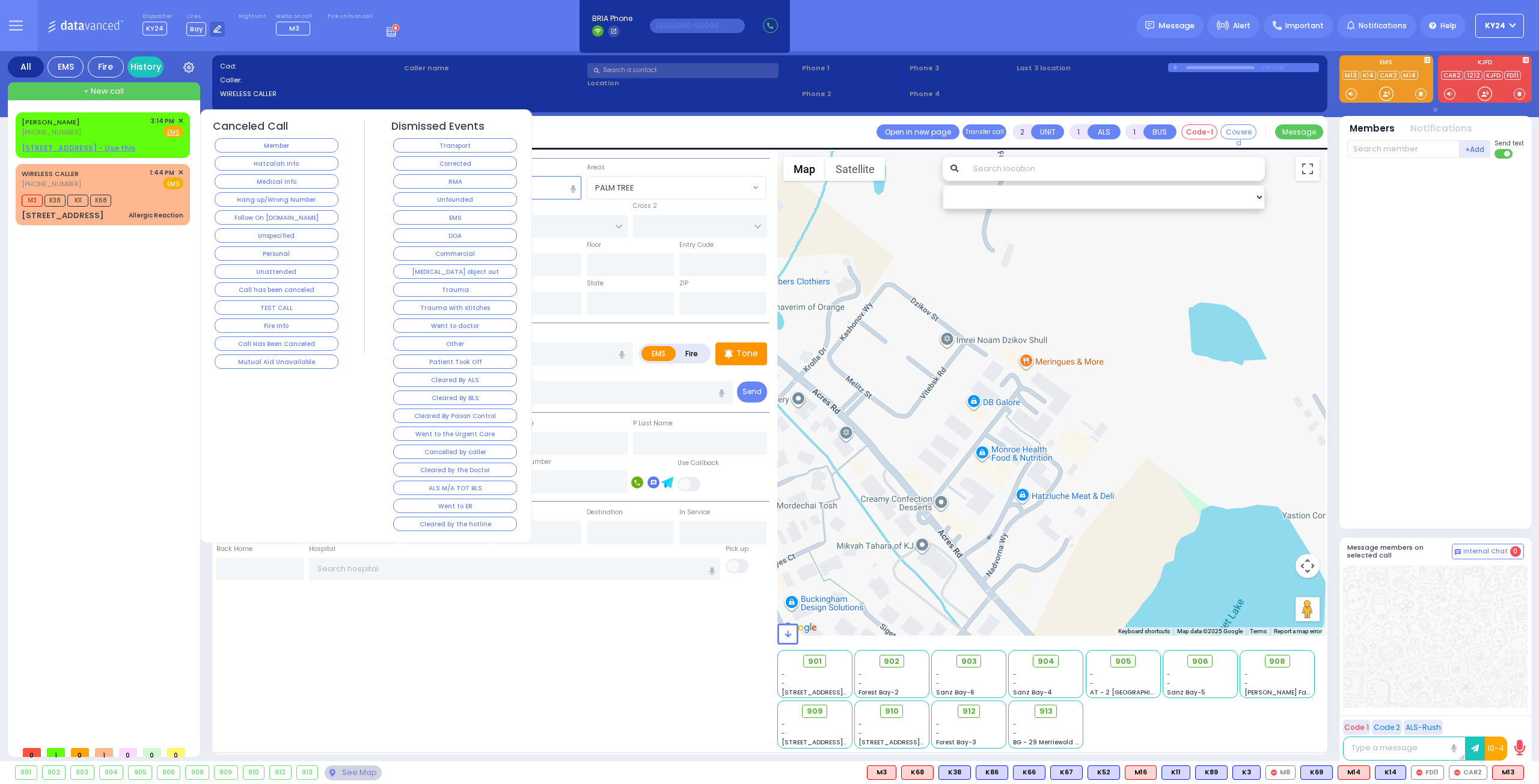
click at [323, 199] on button "Hang up/Wrong Number" at bounding box center [277, 199] width 124 height 14
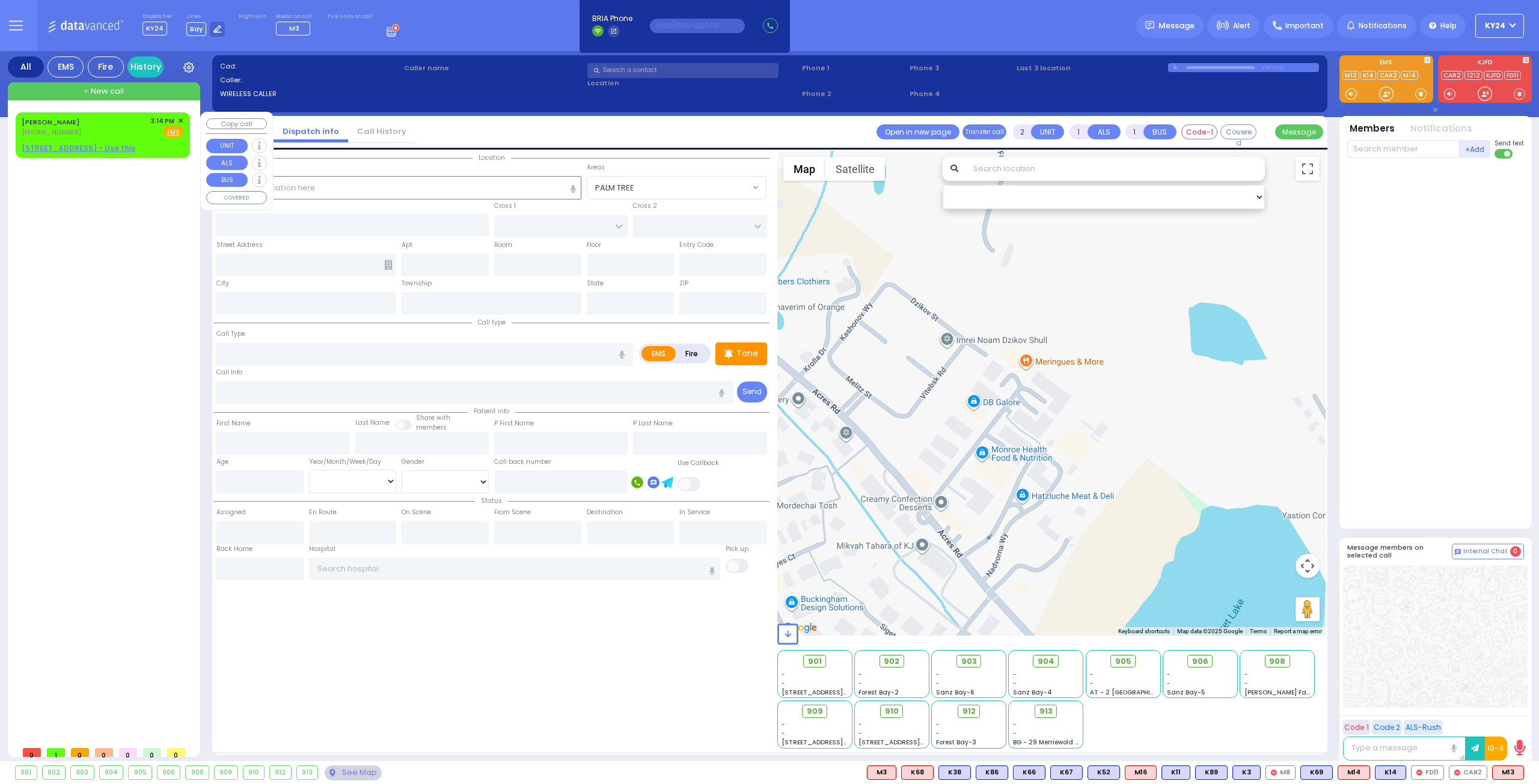
click at [181, 122] on span "✕" at bounding box center [180, 121] width 6 height 10
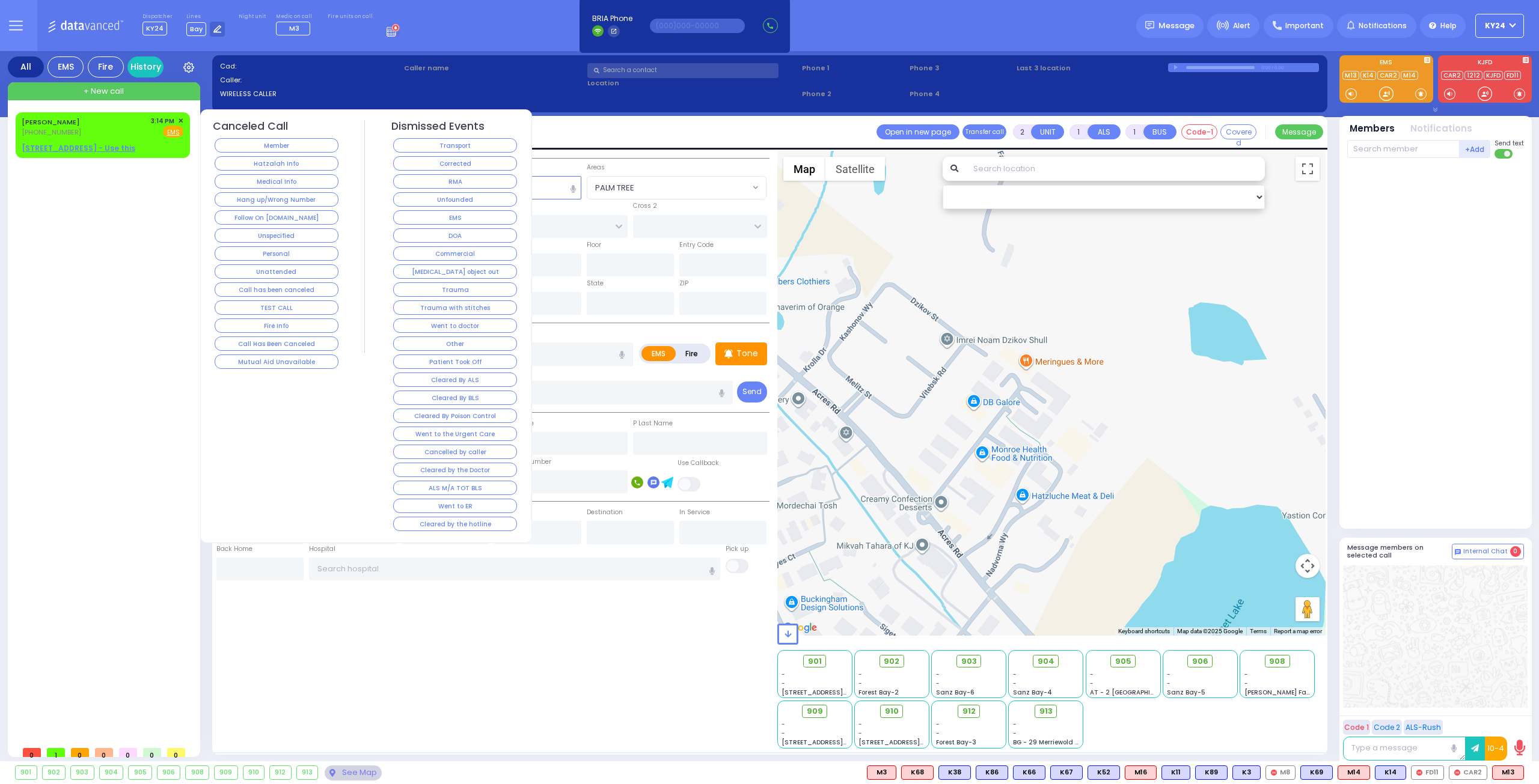
click at [290, 199] on button "Hang up/Wrong Number" at bounding box center [277, 199] width 124 height 14
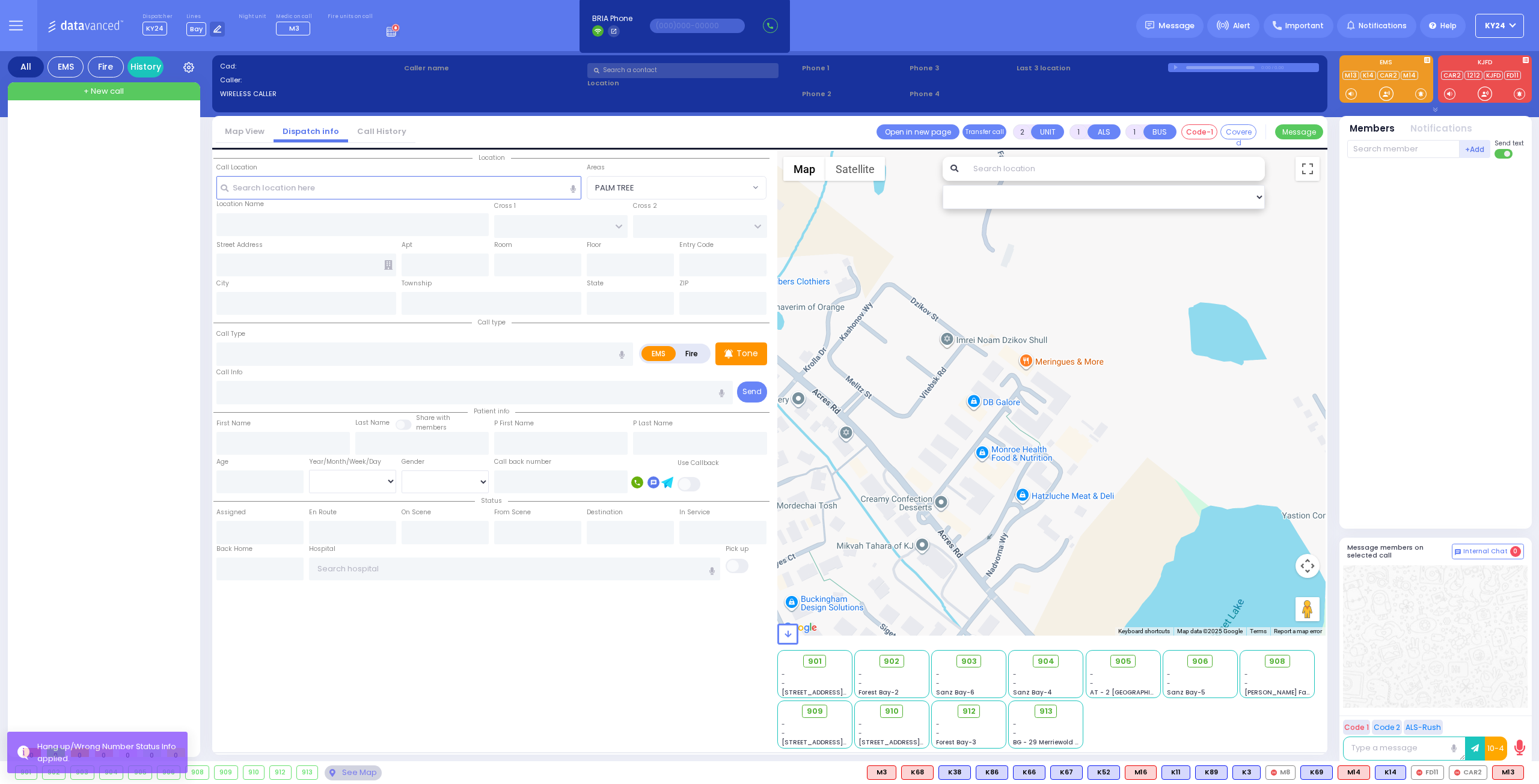
click at [22, 24] on icon at bounding box center [15, 25] width 14 height 14
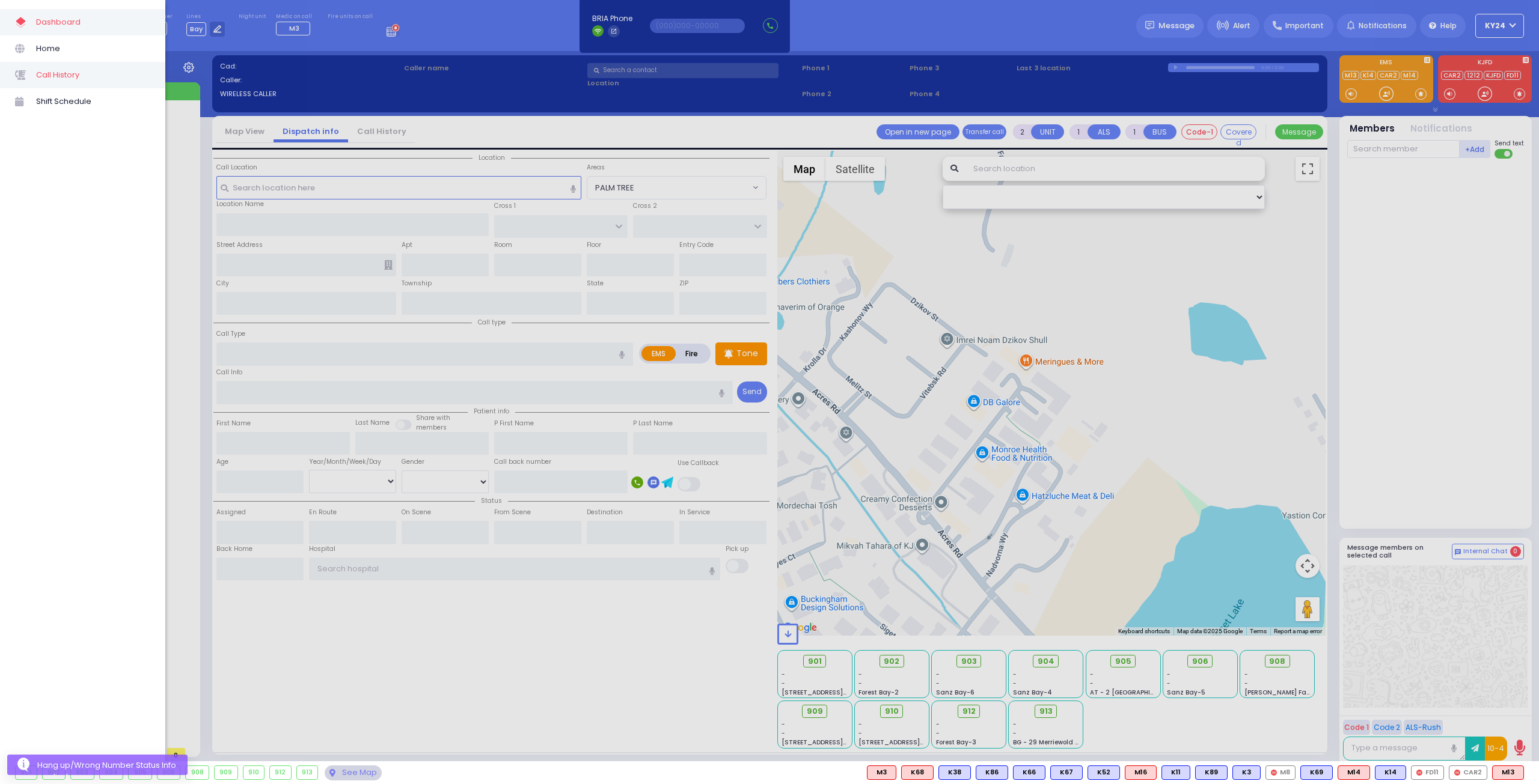
click at [93, 79] on span "Call History" at bounding box center [93, 75] width 114 height 15
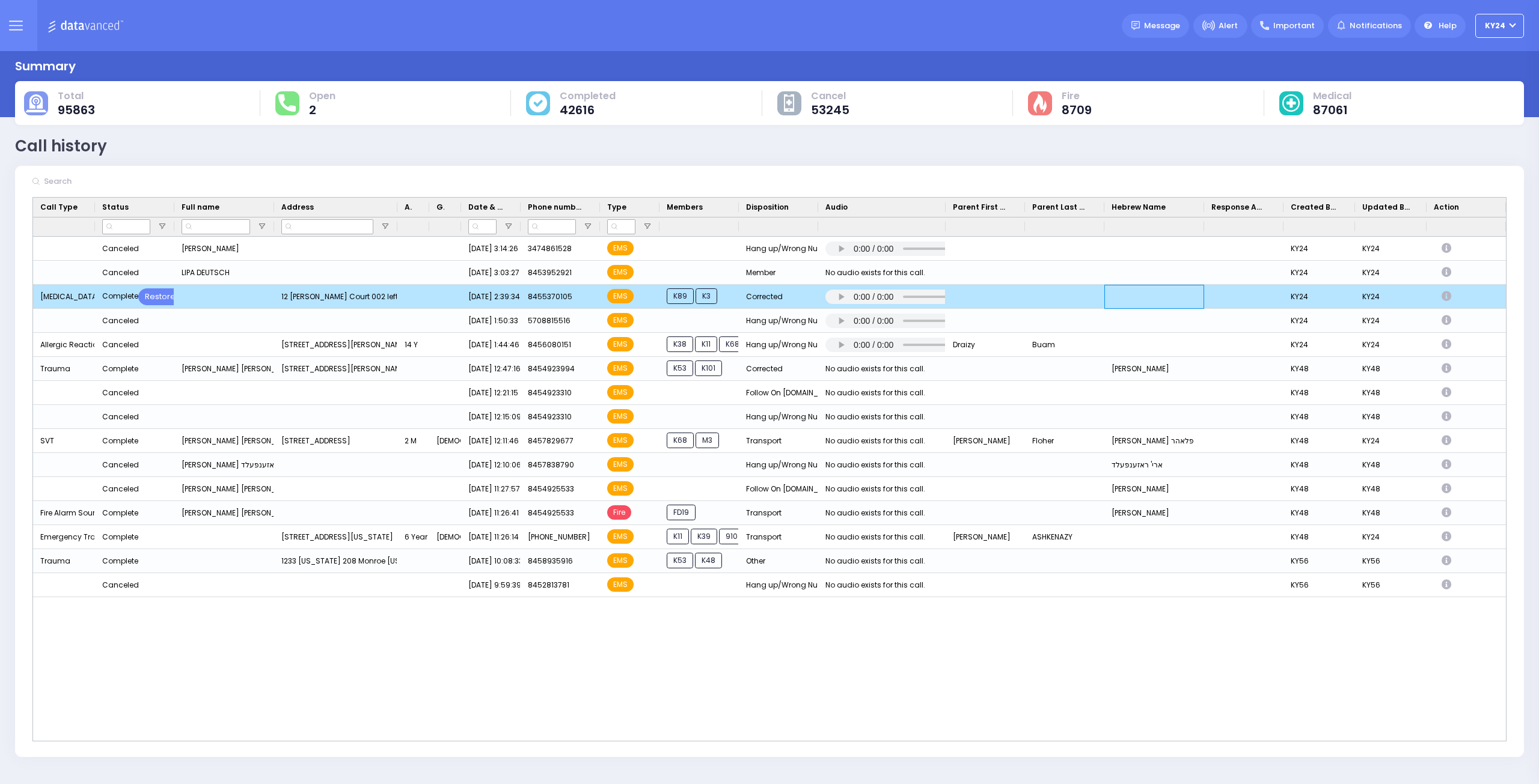
click at [1117, 298] on div "Press SPACE to deselect this row." at bounding box center [1154, 297] width 100 height 24
click at [161, 296] on div "Restore" at bounding box center [160, 297] width 44 height 17
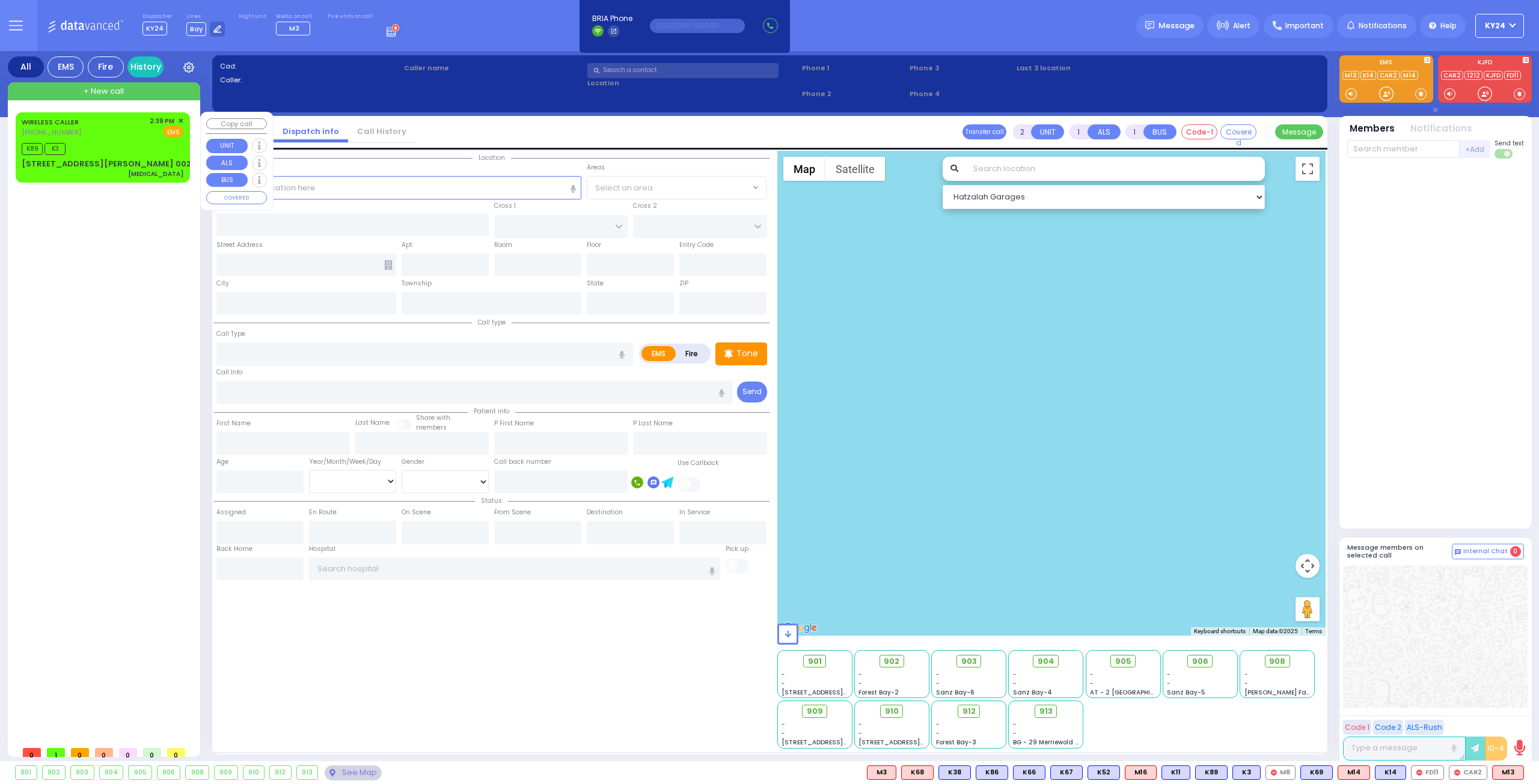
click at [181, 121] on span "✕" at bounding box center [180, 121] width 6 height 10
click at [183, 125] on div "WIRELESS CALLER [PHONE_NUMBER] 2:39 PM ✕ EMS K89 K3" at bounding box center [102, 147] width 170 height 67
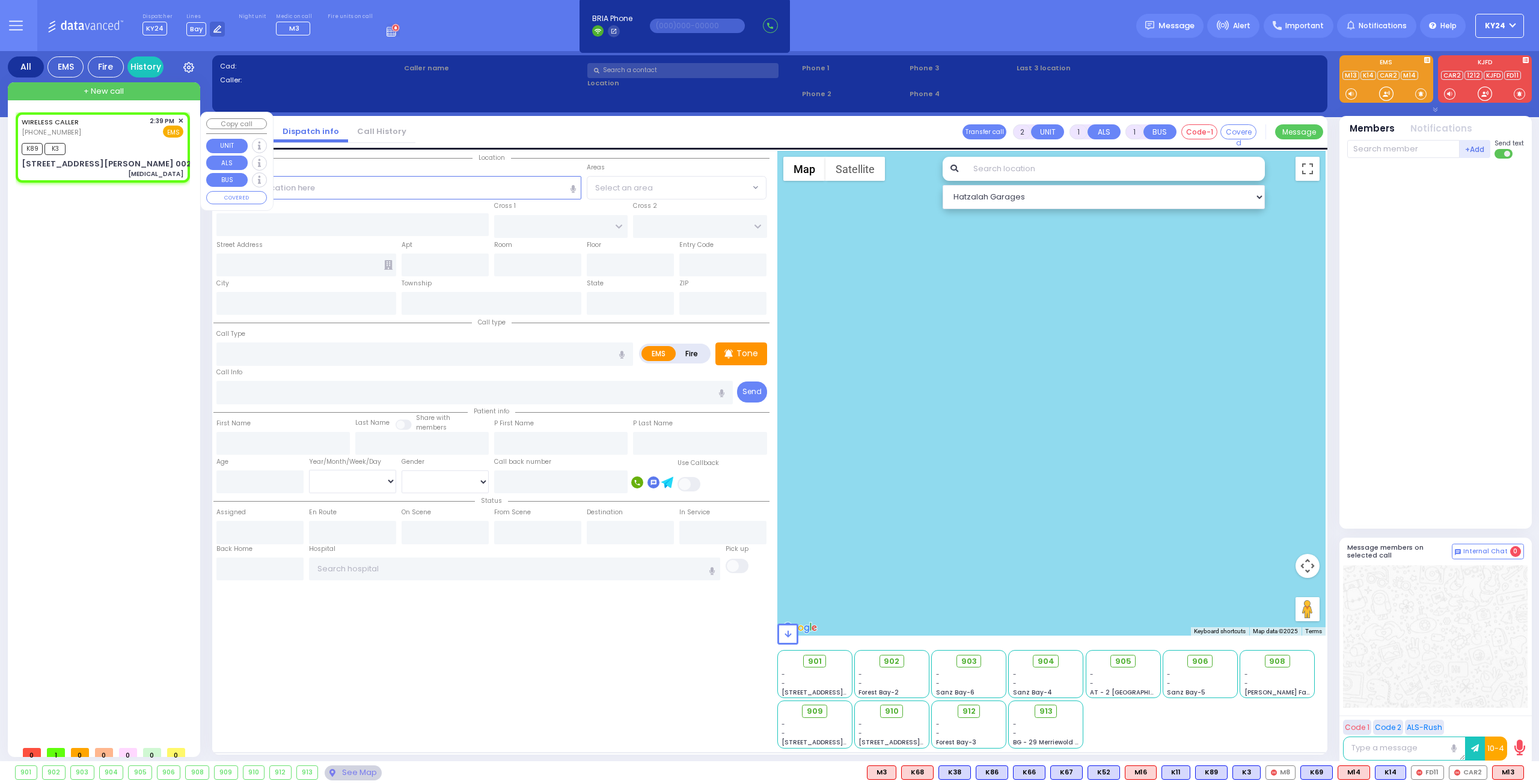
type input "0"
select select
type input "[MEDICAL_DATA]"
radio input "true"
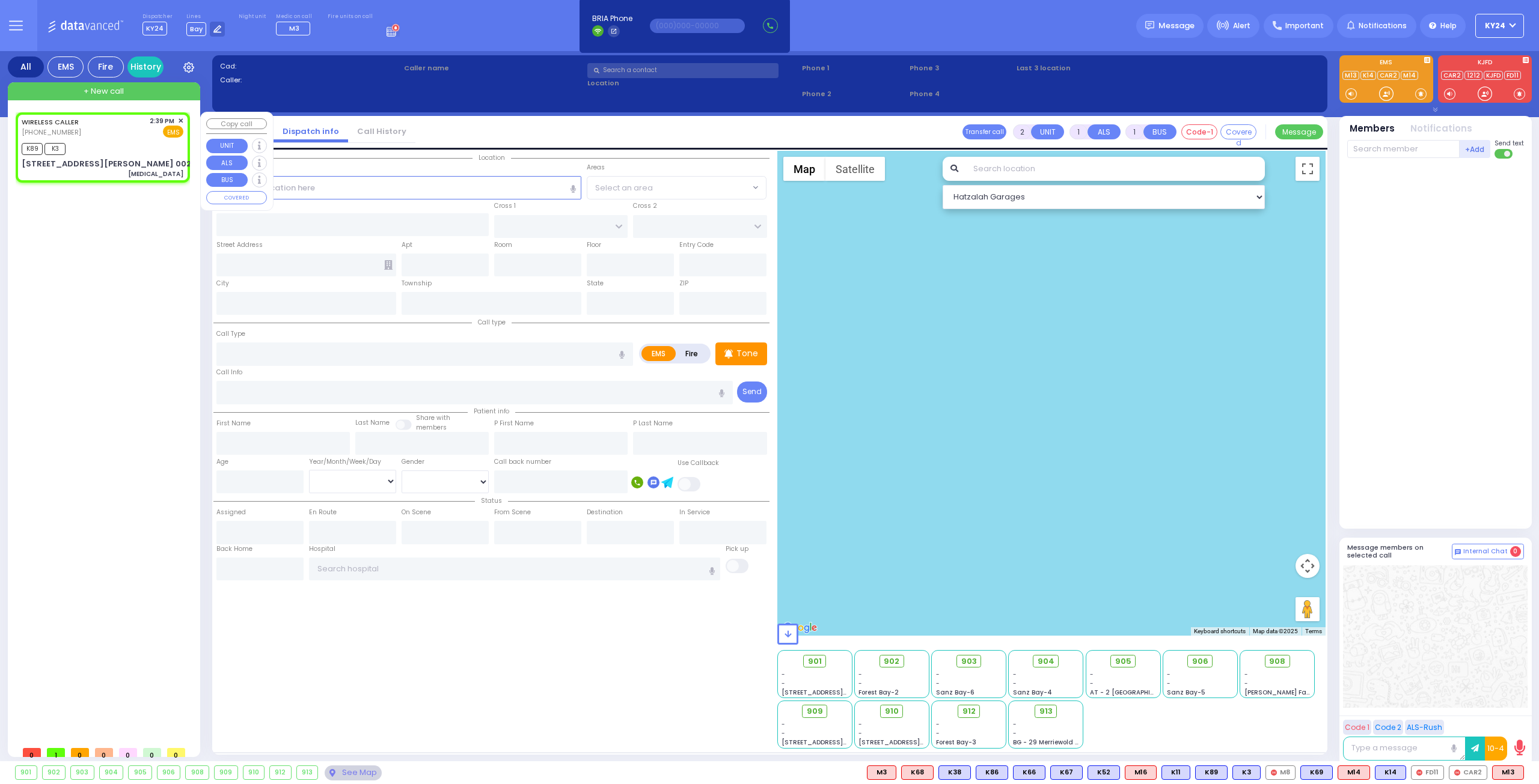
select select
type input "14:39"
type input "14:41"
select select "Hatzalah Garages"
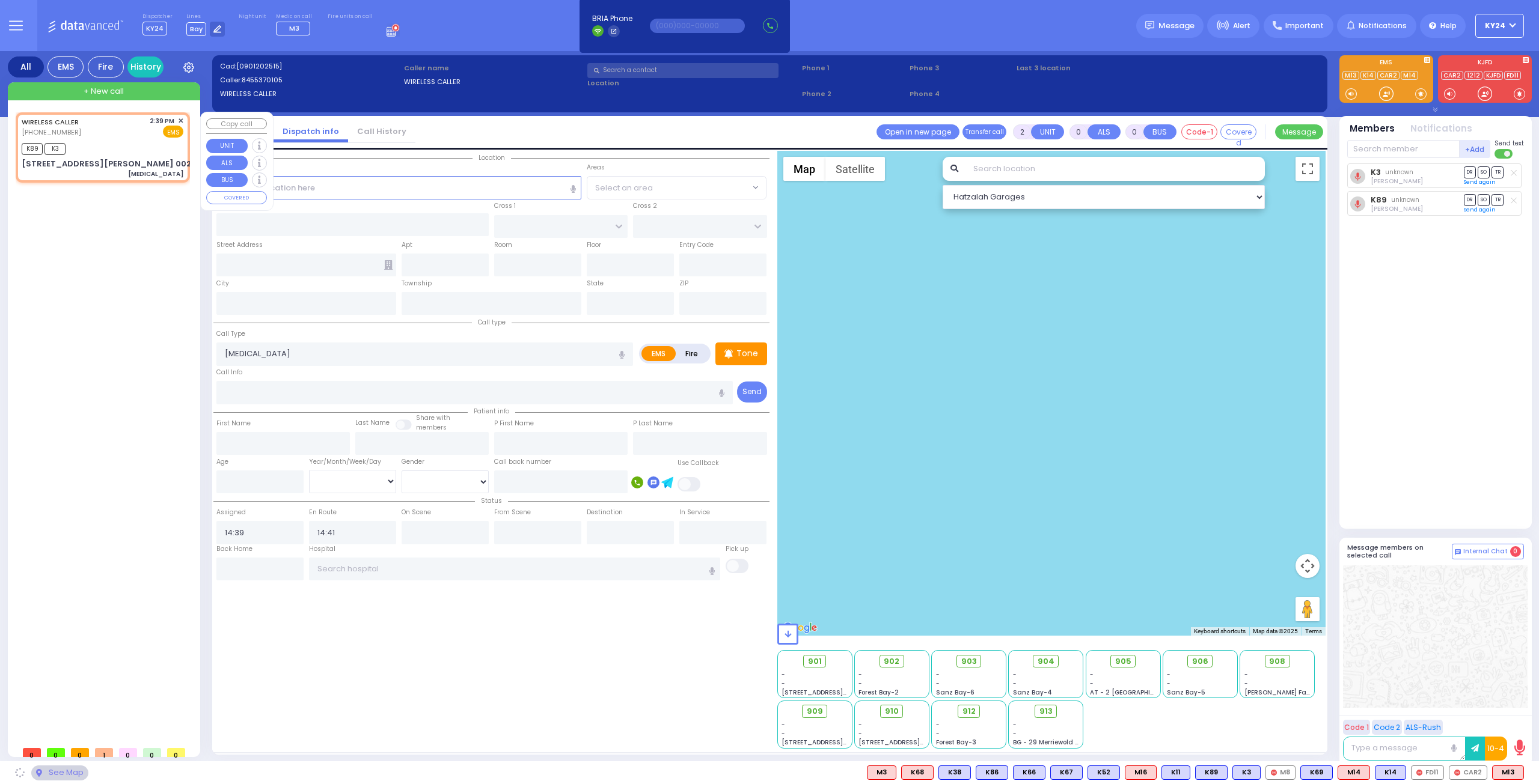
type input "ACRES RD"
type input "12 Lemberg Court"
type input "002"
type input "Monroe"
type input "left side"
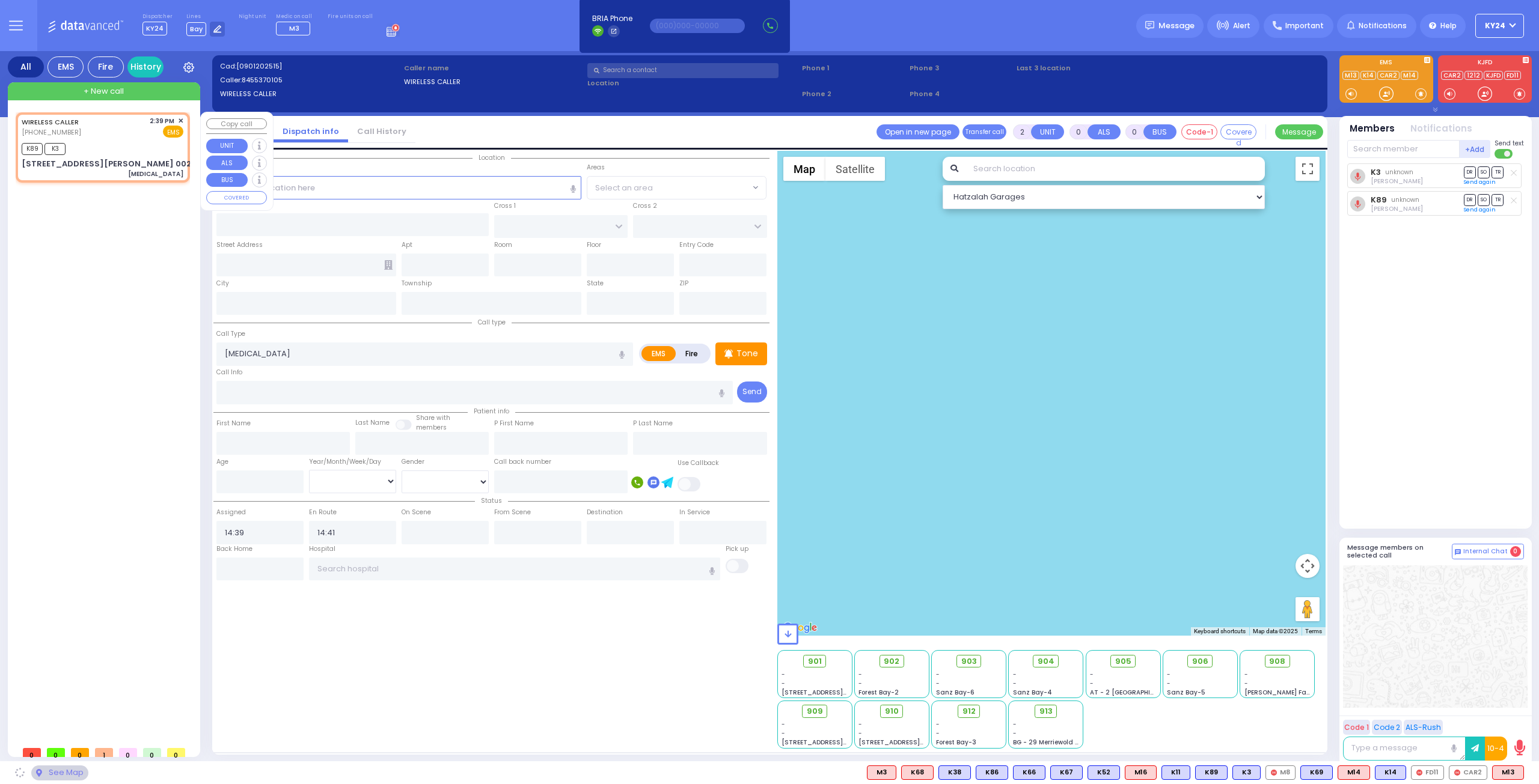
type input "[US_STATE]"
type input "10950"
select select
radio input "true"
select select
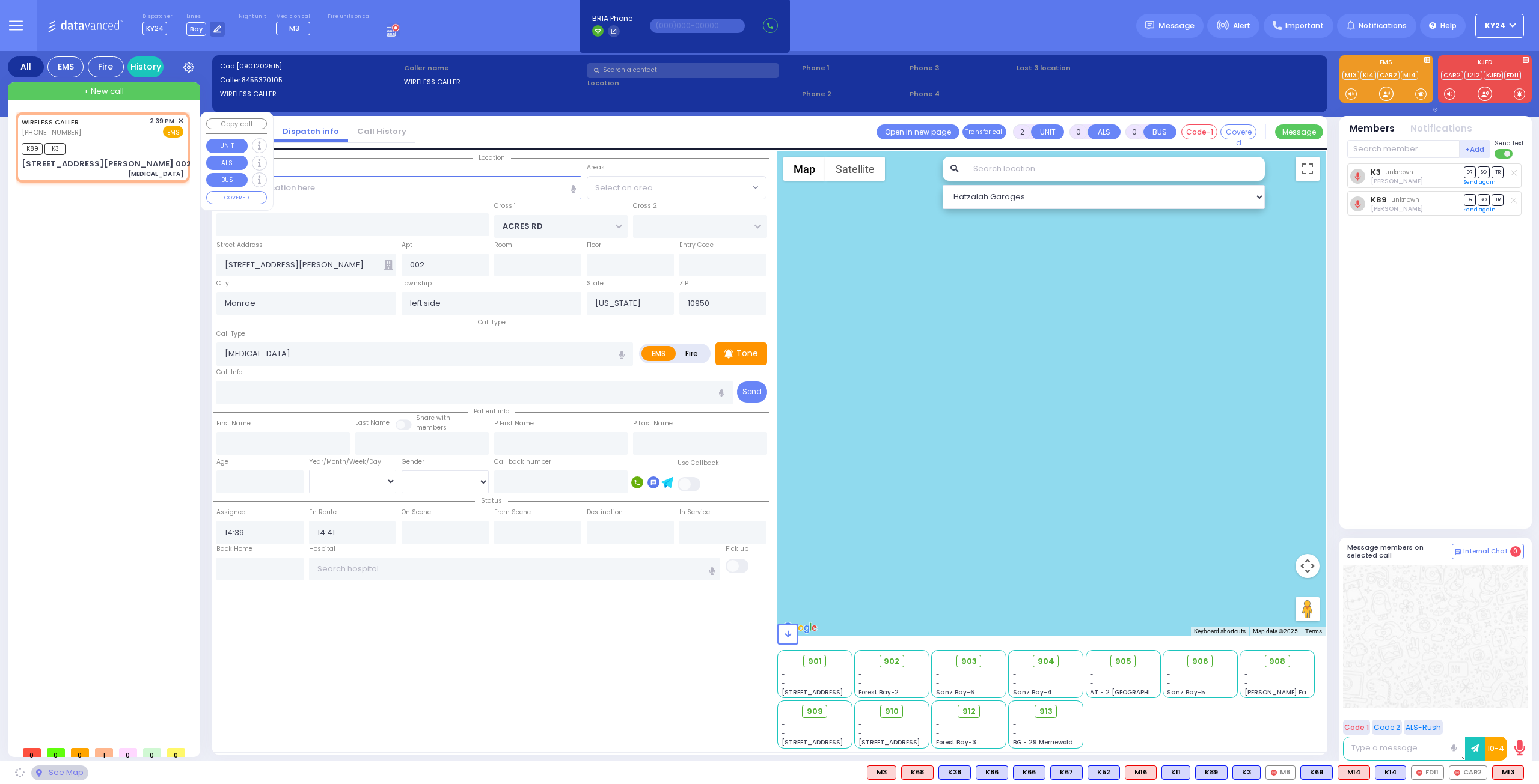
select select "Hatzalah Garages"
click at [181, 119] on span "✕" at bounding box center [180, 121] width 6 height 10
select select "PALM TREE"
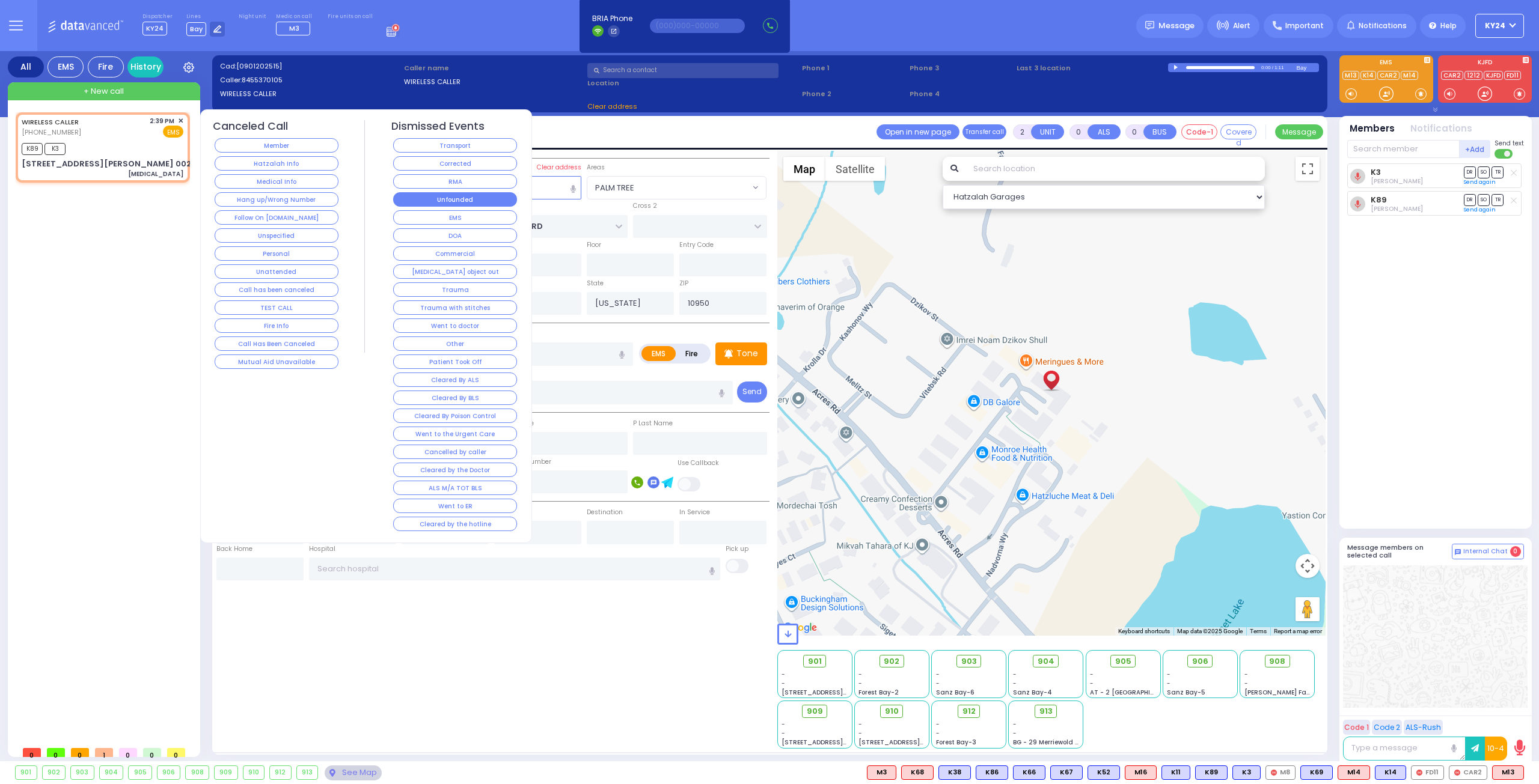
select select "PALM TREE"
click at [485, 166] on button "Corrected" at bounding box center [455, 163] width 124 height 14
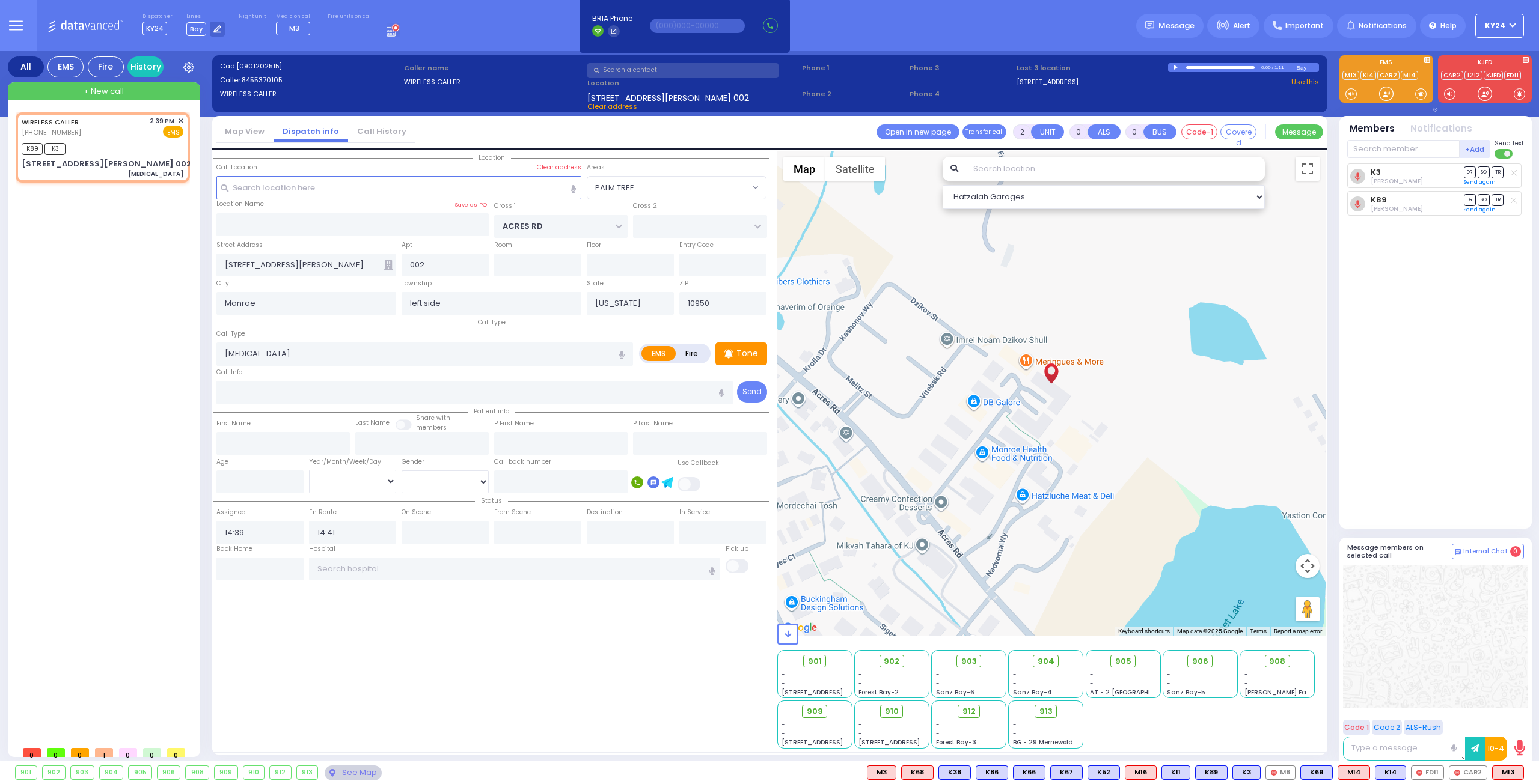
click at [18, 32] on button at bounding box center [16, 26] width 43 height 51
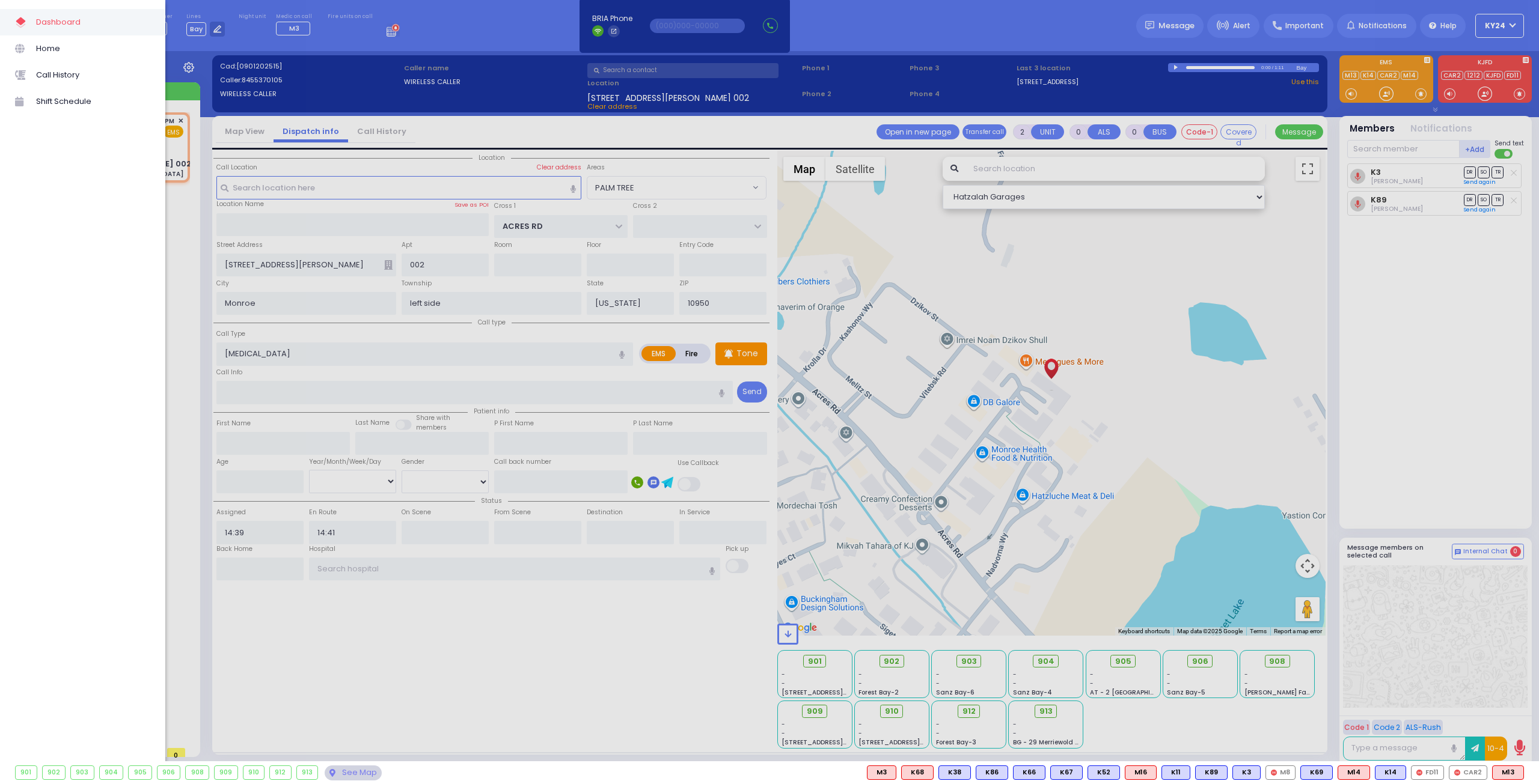
select select
radio input "true"
select select
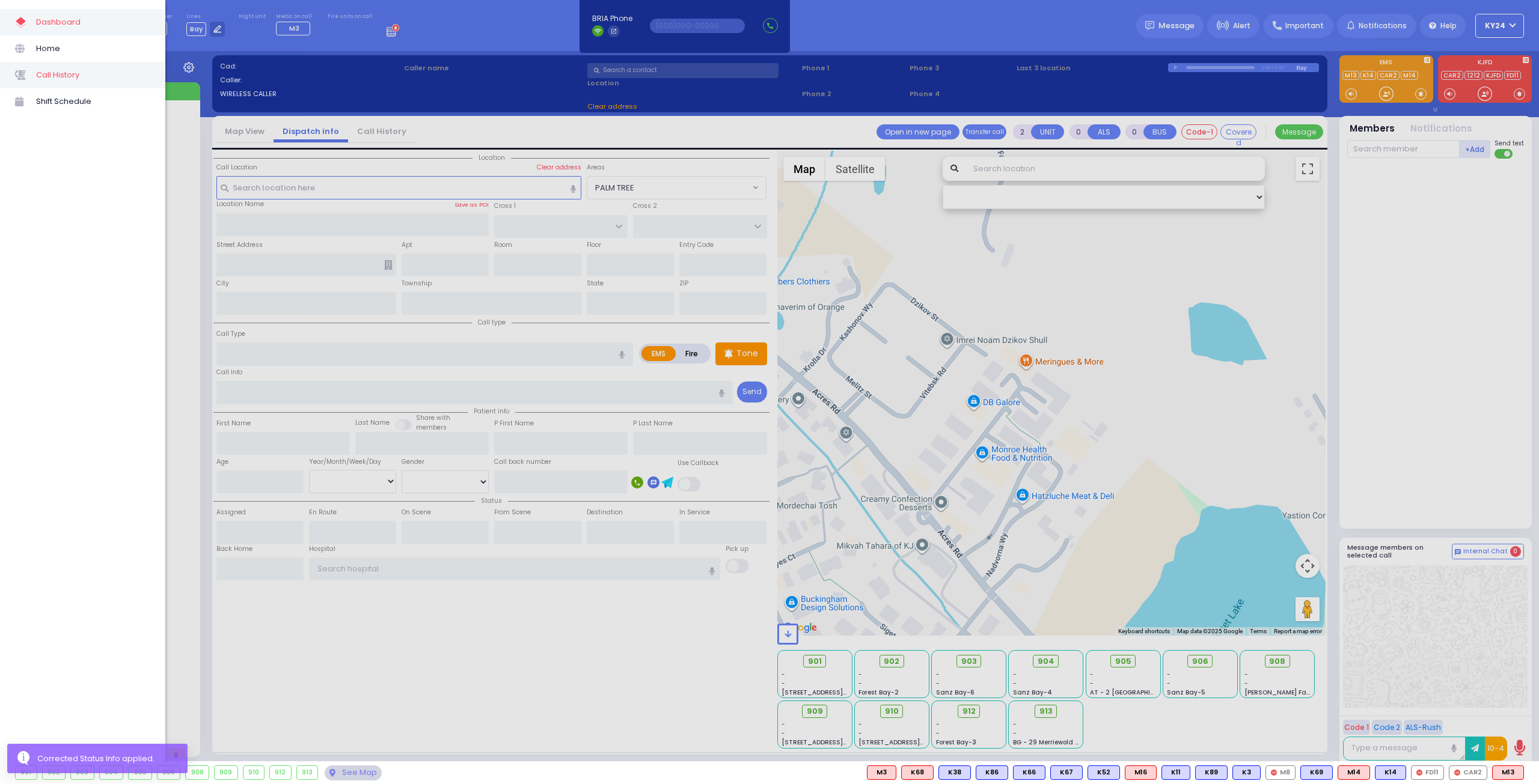
click at [71, 76] on span "Call History" at bounding box center [93, 75] width 114 height 15
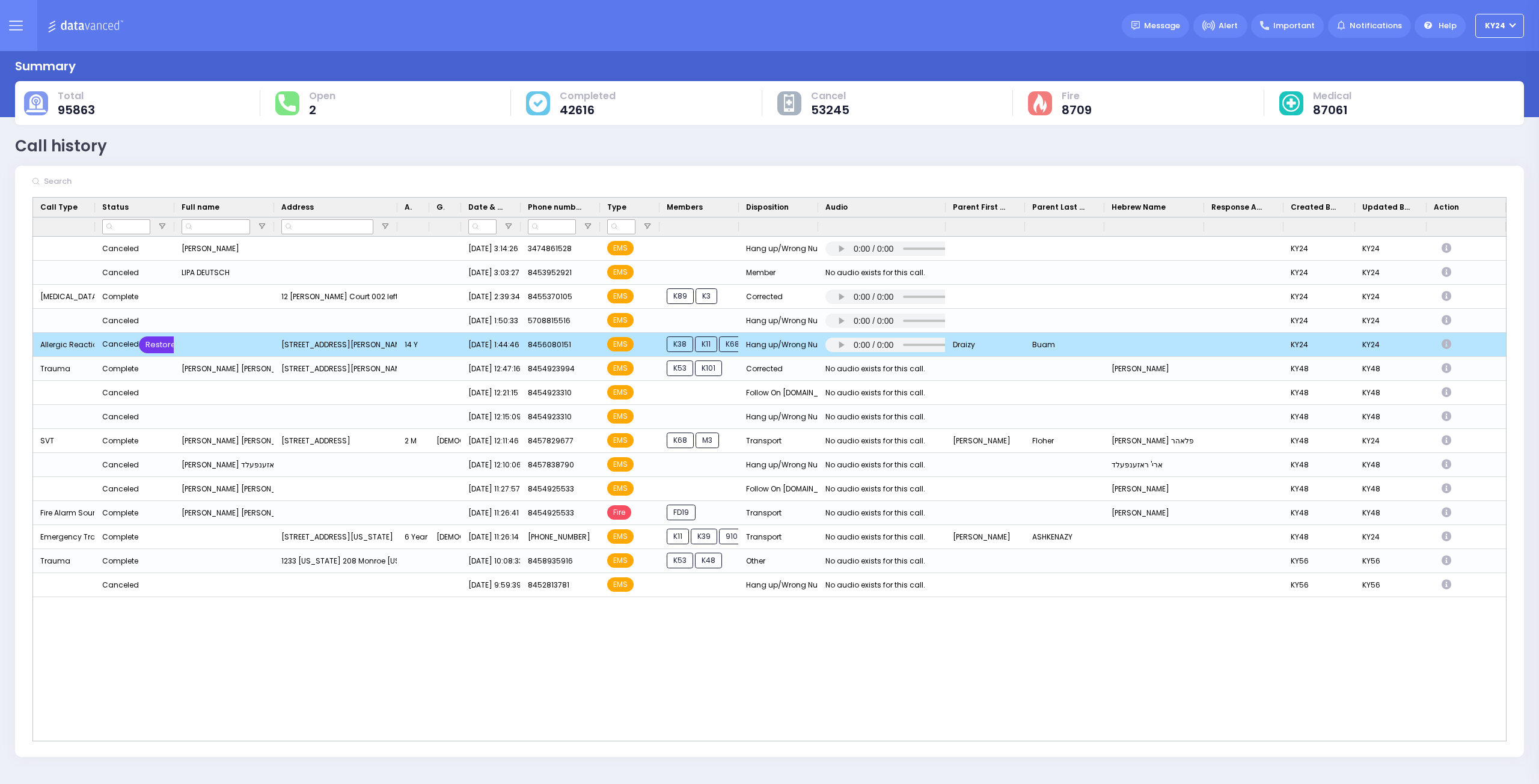
click at [153, 345] on div "Restore" at bounding box center [161, 345] width 44 height 17
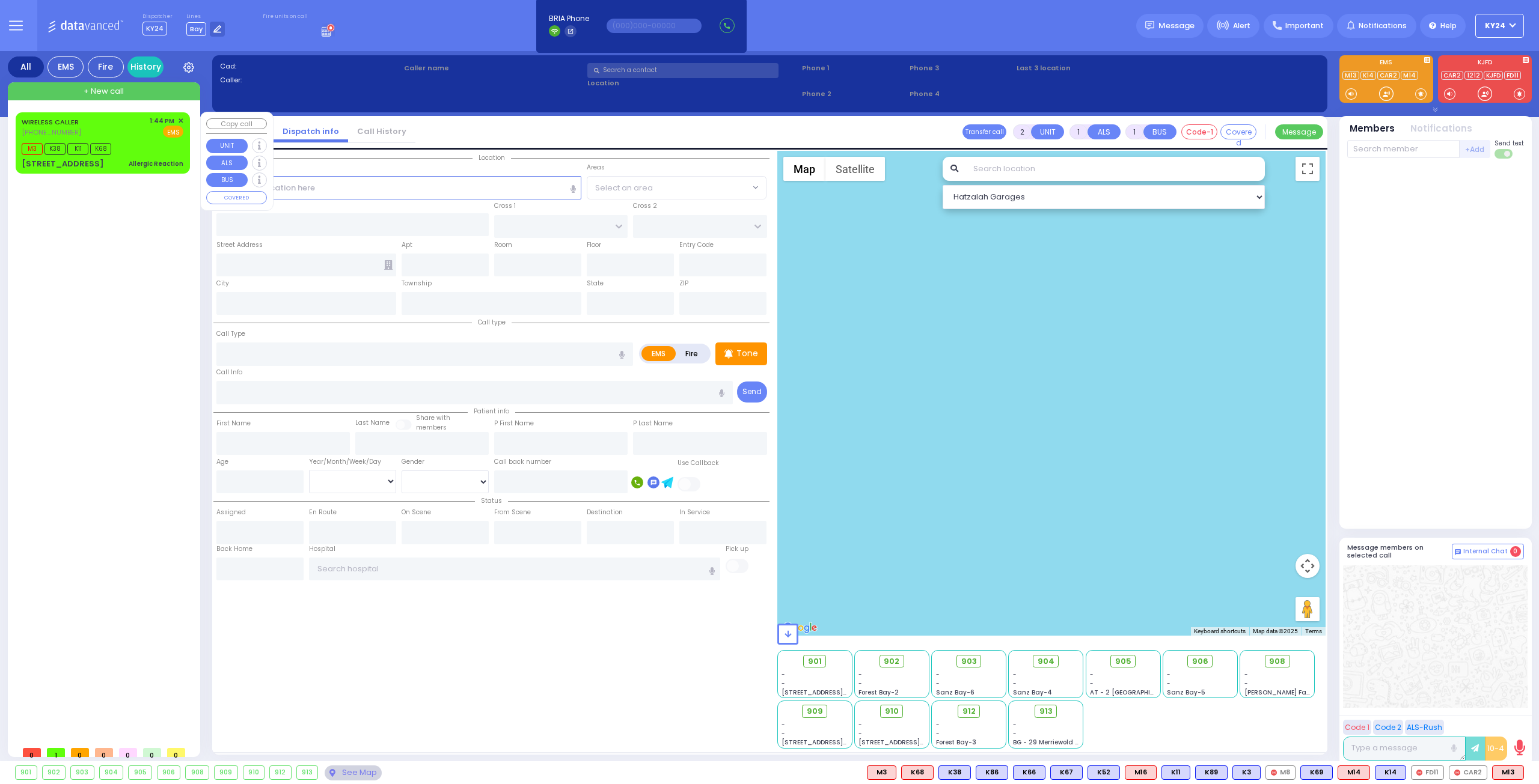
click at [182, 121] on span "✕" at bounding box center [180, 121] width 6 height 10
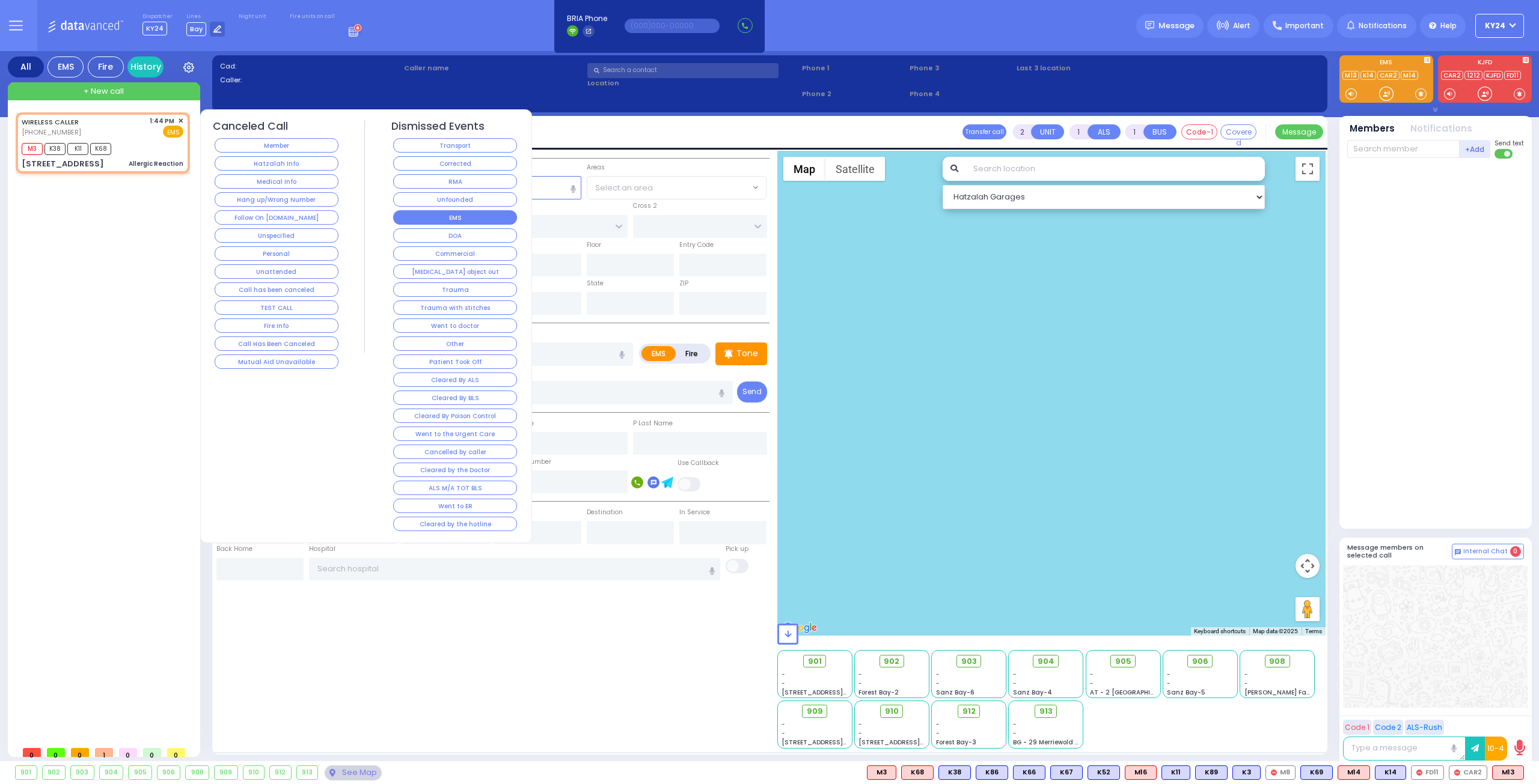
type input "6"
select select
type input "Allergic Reaction"
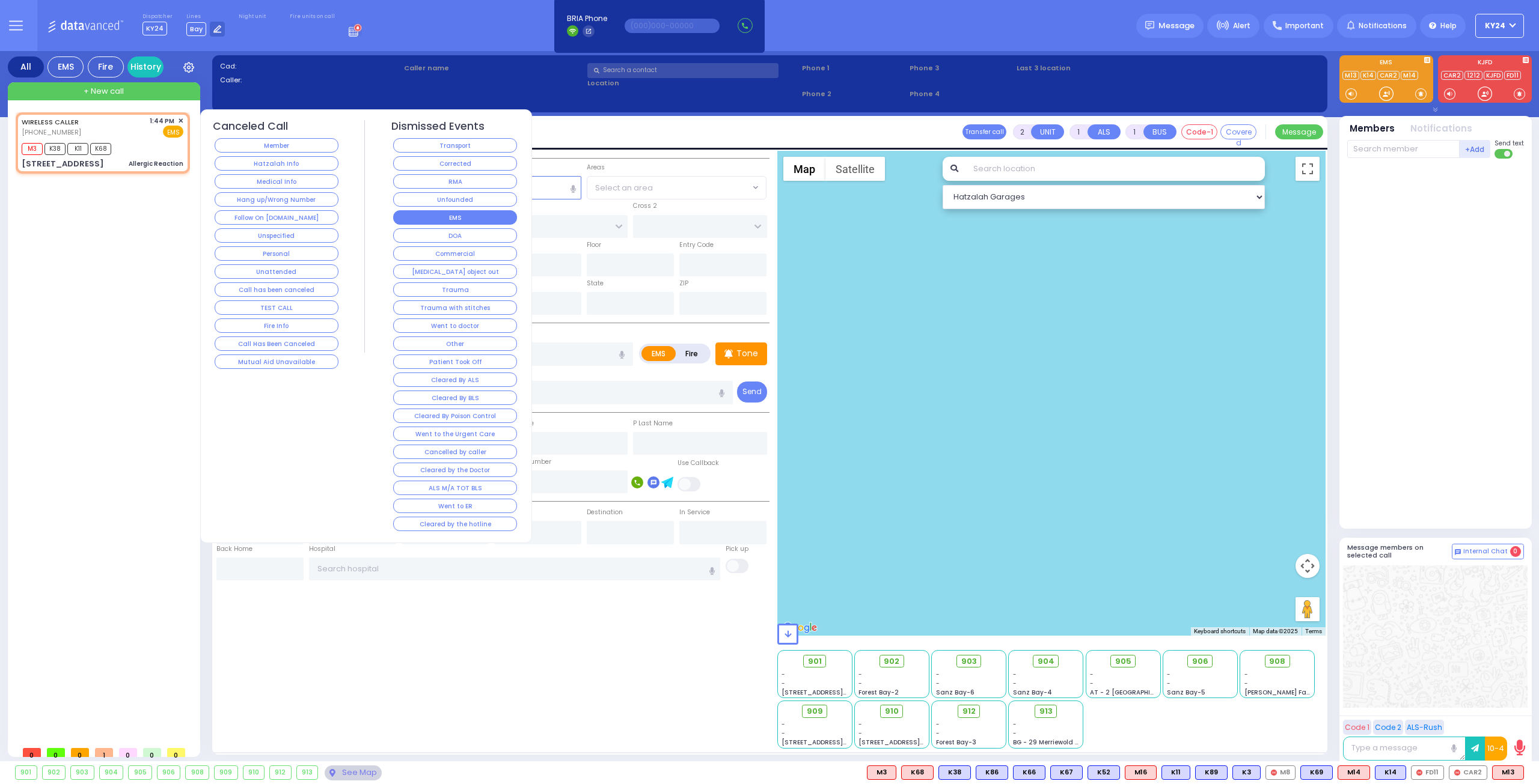
radio input "true"
type input "Draizy"
type input "Buam"
type input "14"
select select "Year"
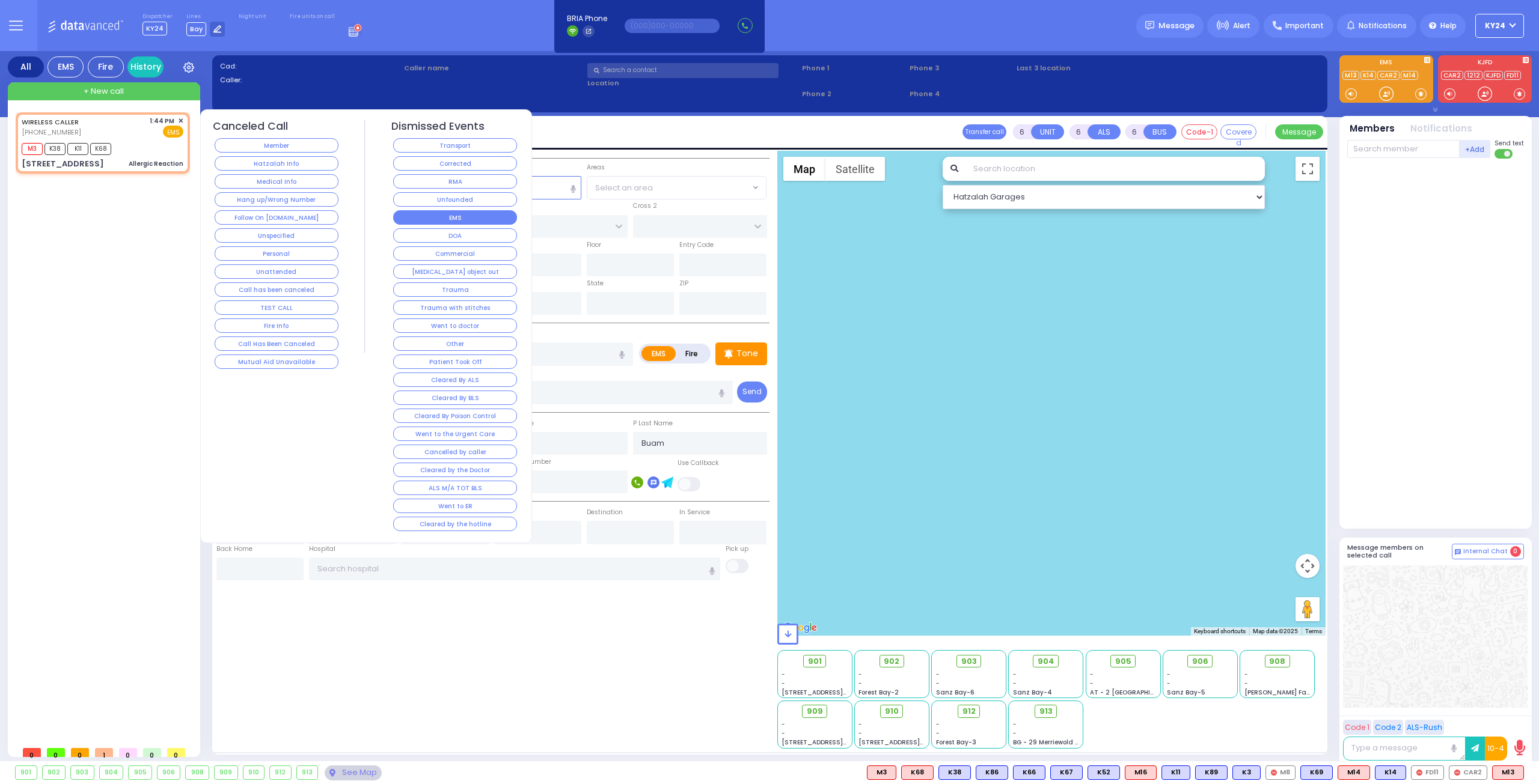
type input "13:44"
type input "13:47"
select select "Hatzalah Garages"
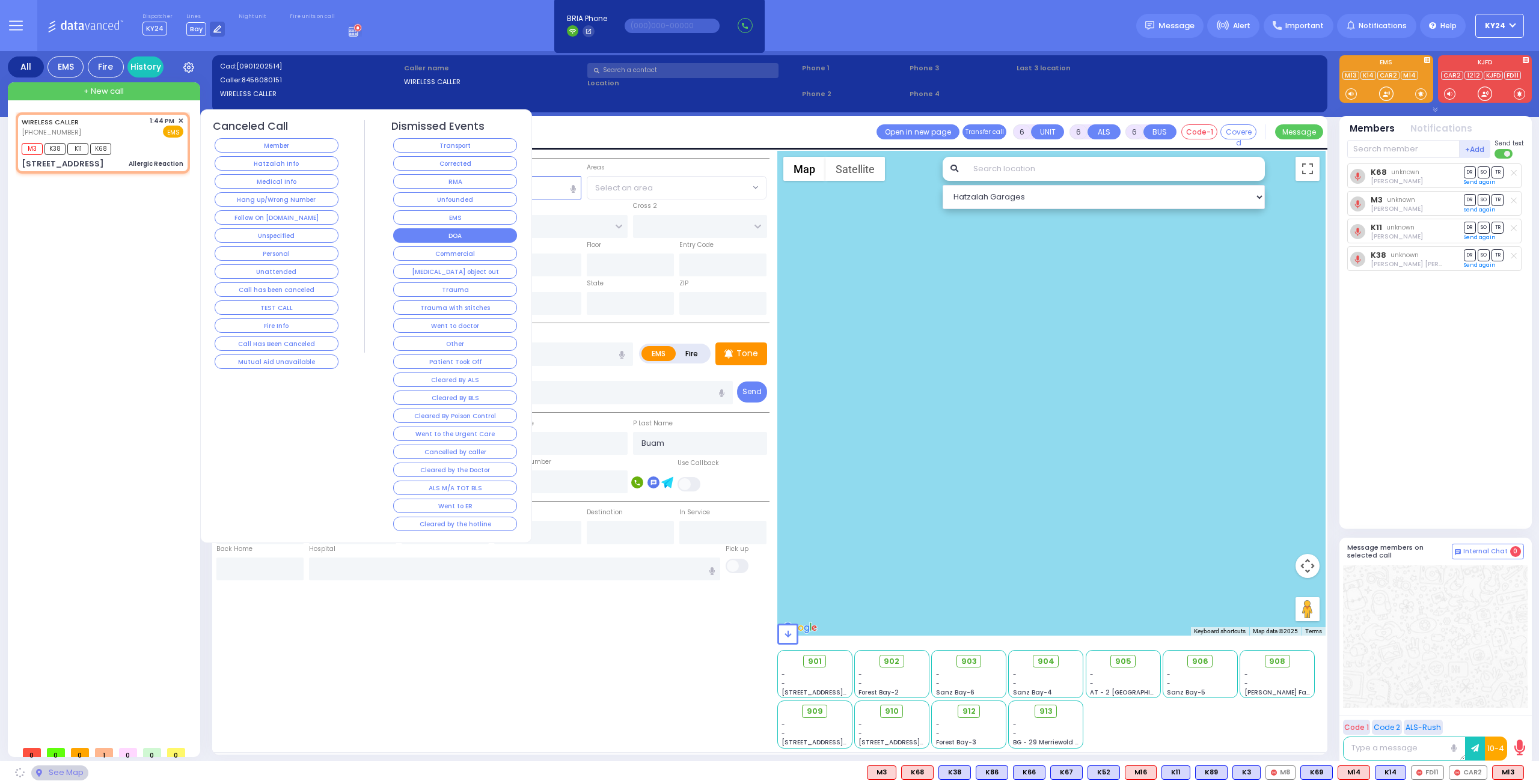
type input "3RD ST"
type input "2ND ST"
type input "[STREET_ADDRESS]"
type input "Woodbury"
type input "[US_STATE]"
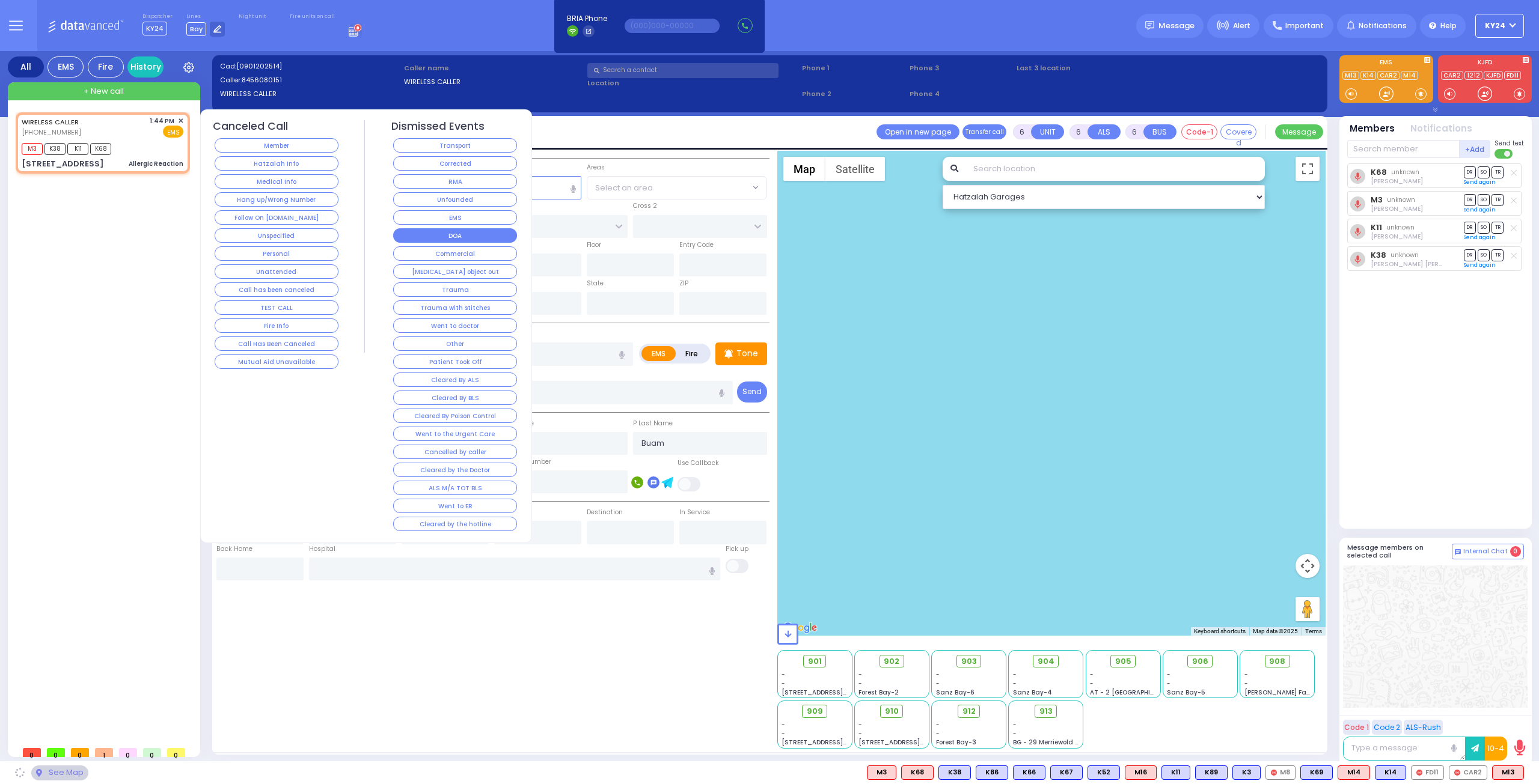
type input "10930"
select select "[GEOGRAPHIC_DATA]"
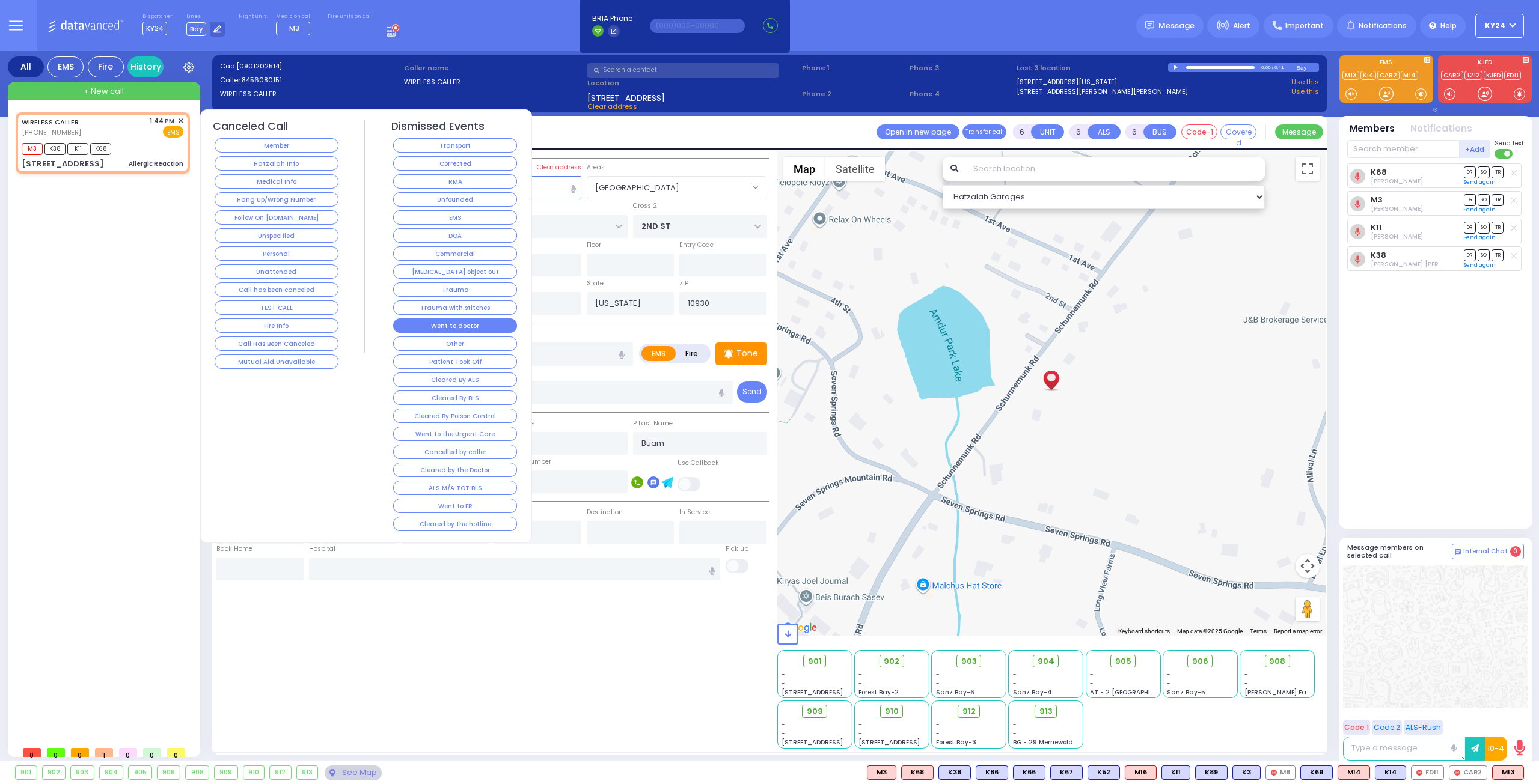
click at [491, 321] on button "Went to doctor" at bounding box center [455, 326] width 124 height 14
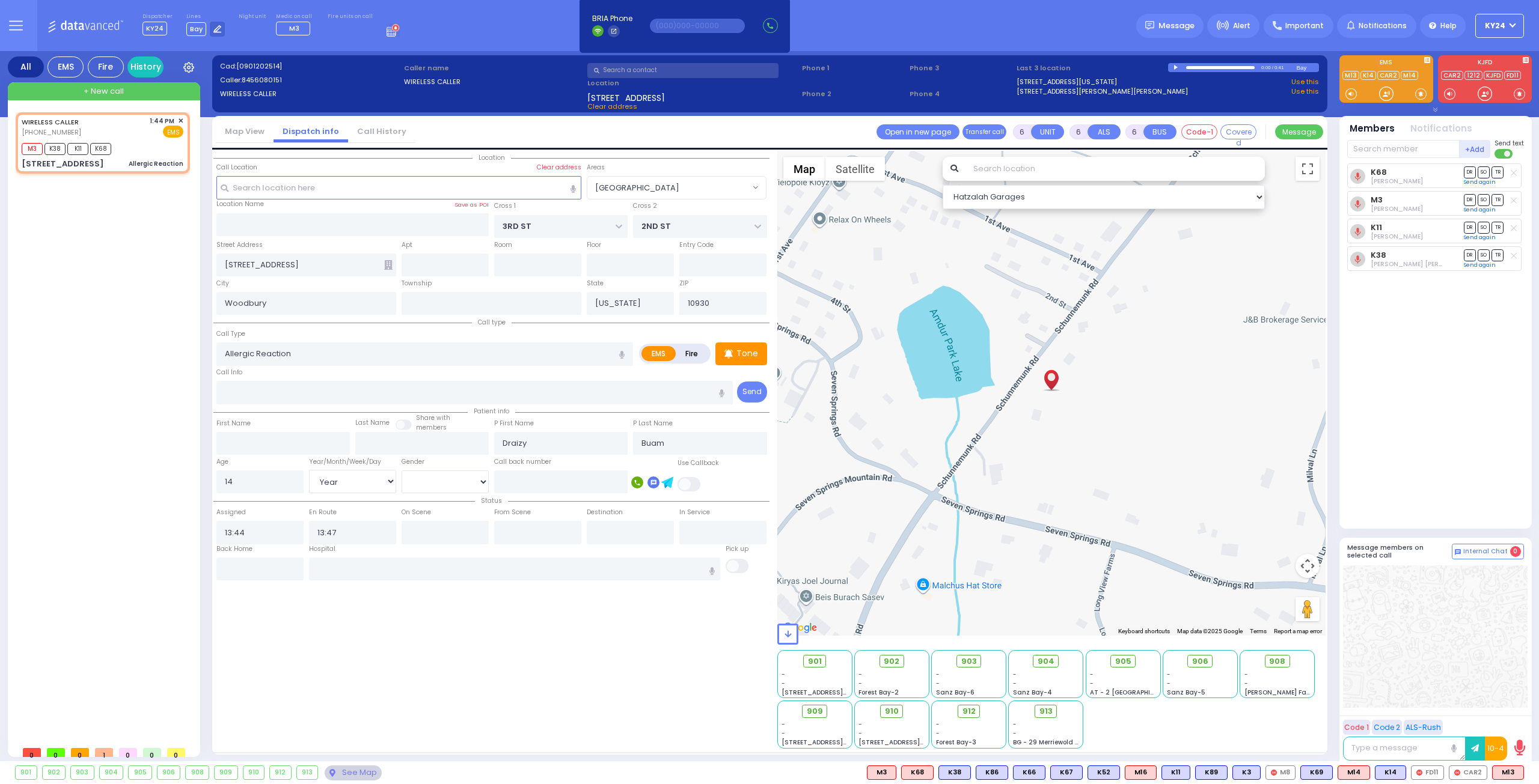
select select
radio input "true"
select select
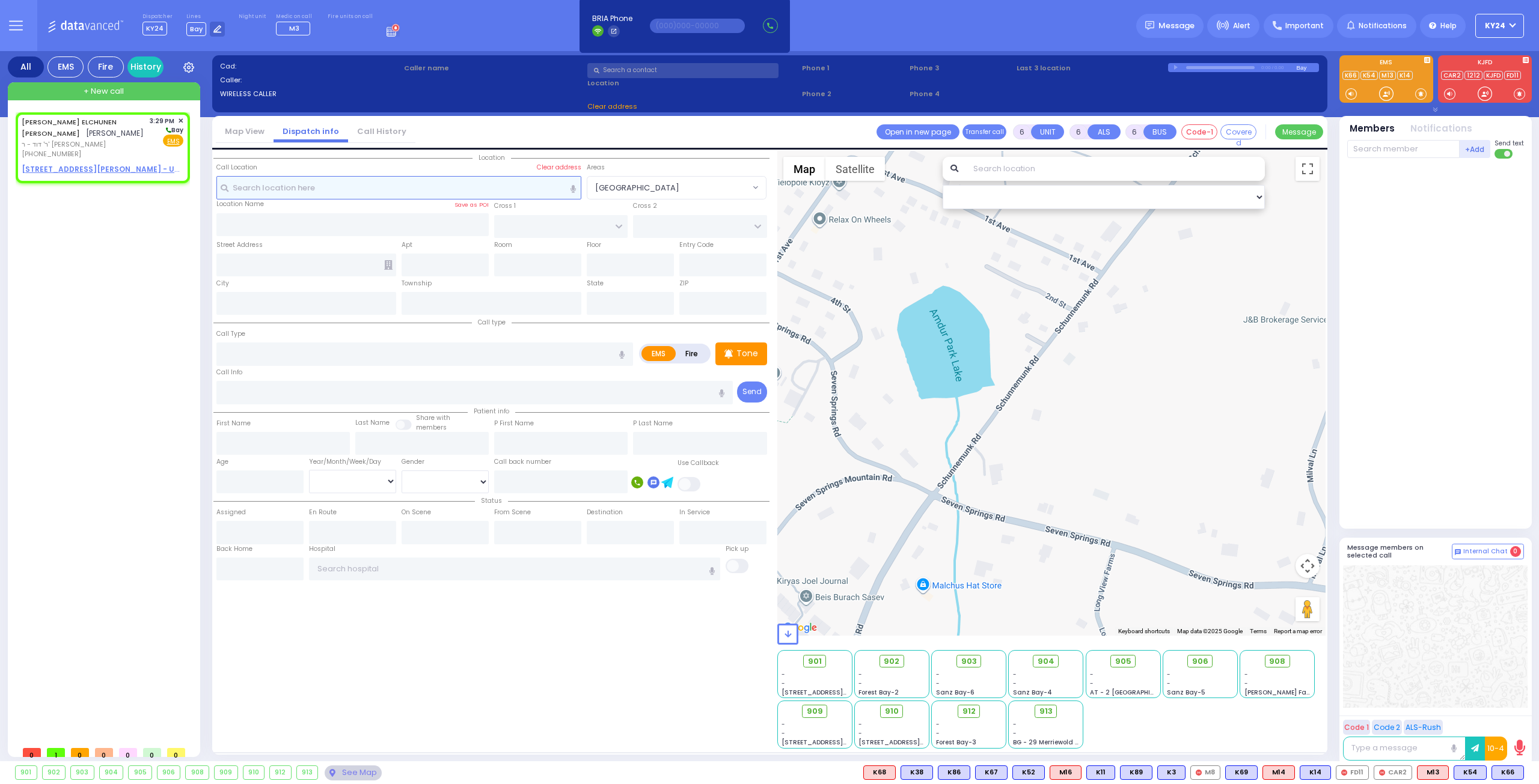
type input "2"
type input "1"
select select
radio input "true"
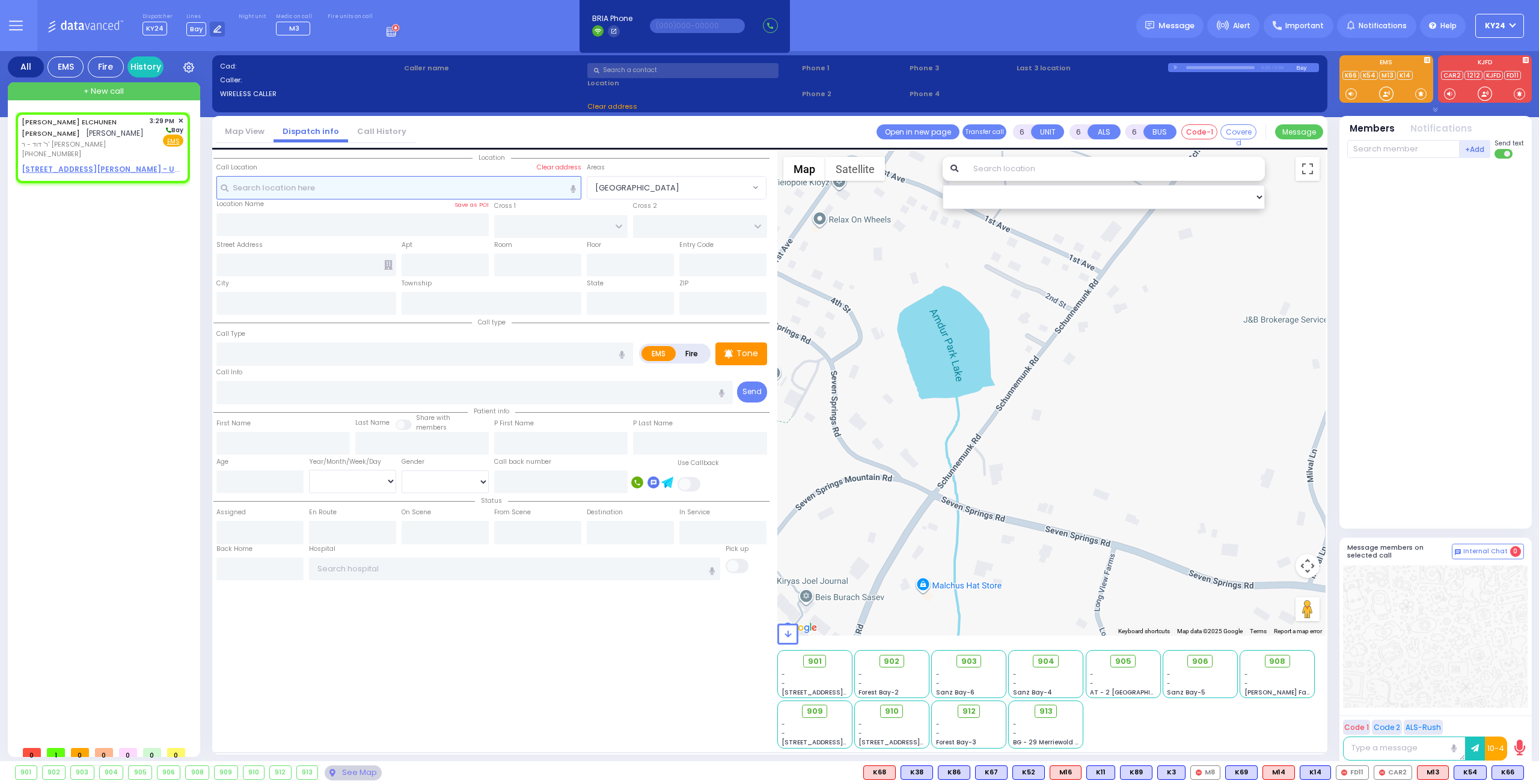
type input "[PERSON_NAME] ELCHUNEN"
type input "[PERSON_NAME]"
select select
type input "15:29"
select select "Hatzalah Garages"
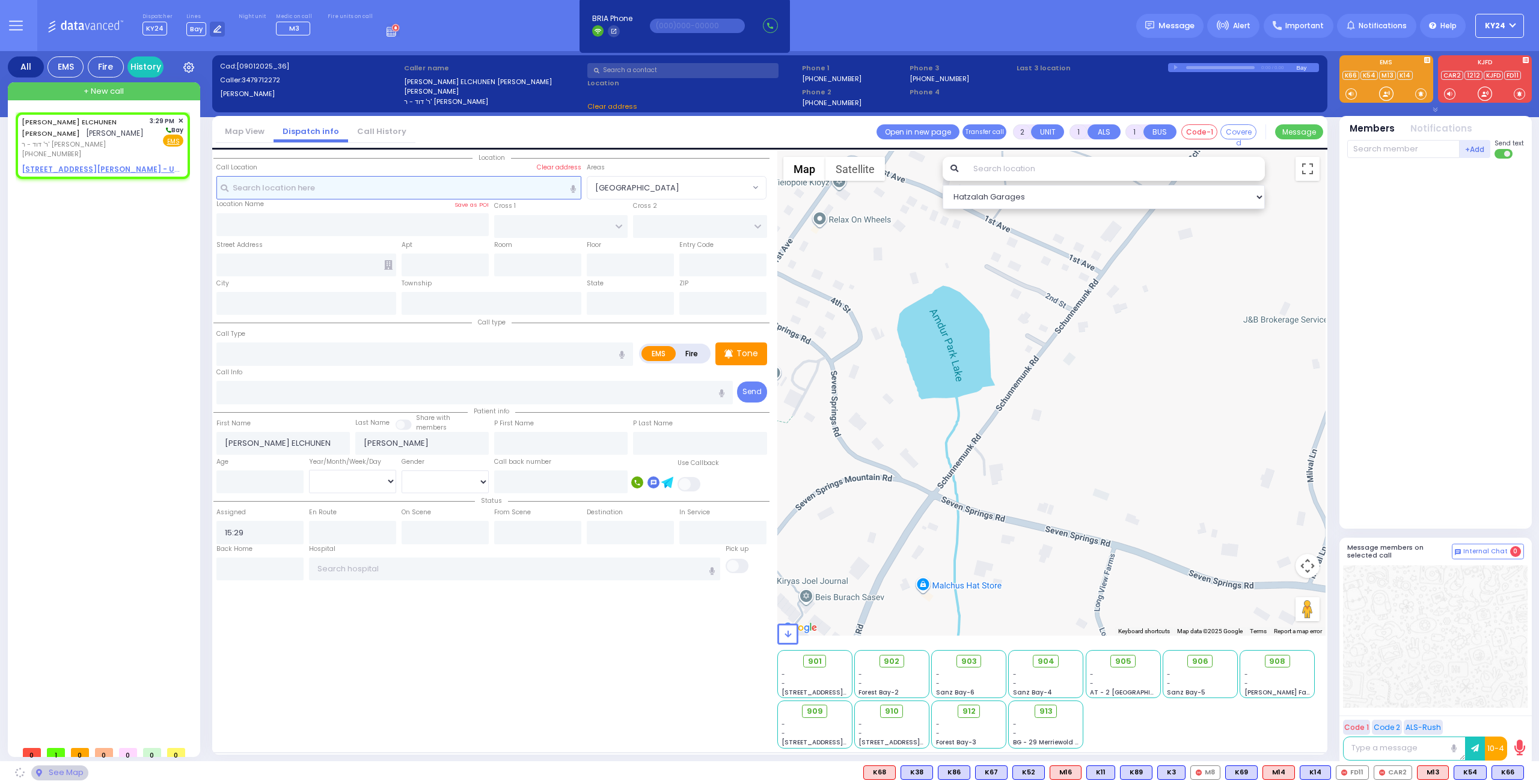
select select
radio input "true"
select select
select select "Hatzalah Garages"
select select
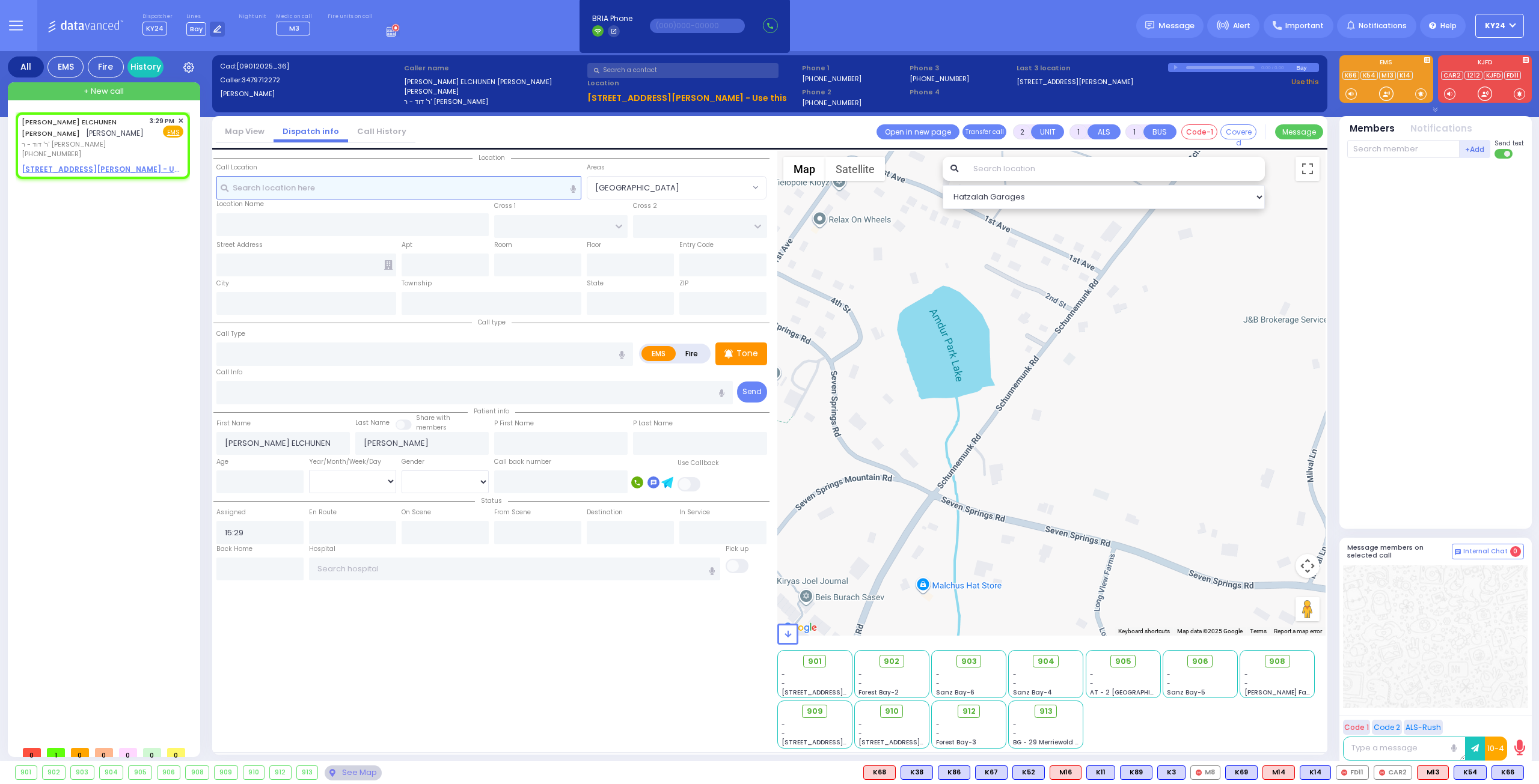
radio input "true"
select select
select select "Hatzalah Garages"
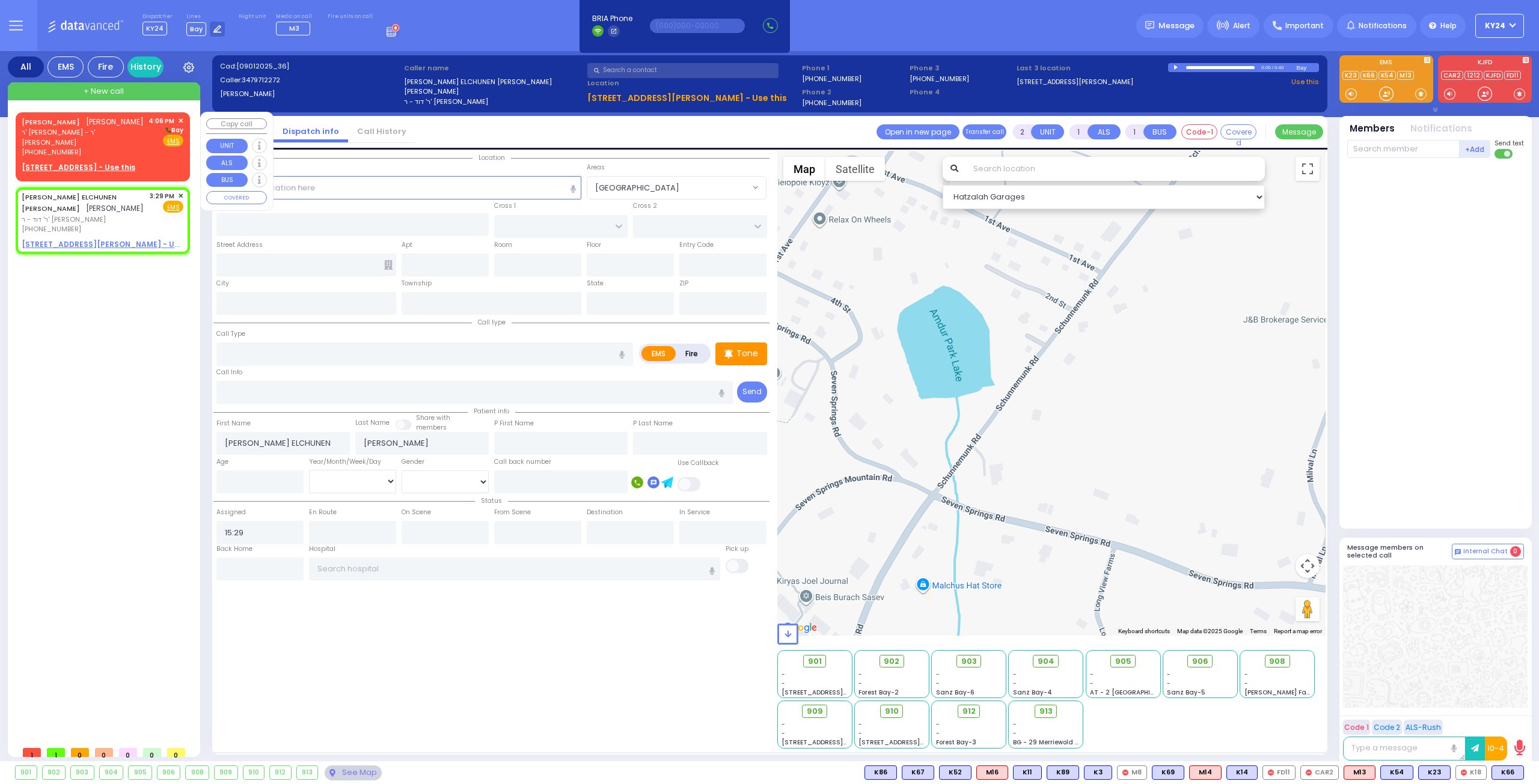
click at [151, 159] on div "[PERSON_NAME] ר' [PERSON_NAME] - ר' [PERSON_NAME] [PHONE_NUMBER] 4:06 PM ✕ [GEO…" at bounding box center [102, 145] width 170 height 61
select select
radio input "true"
type input "[PERSON_NAME]"
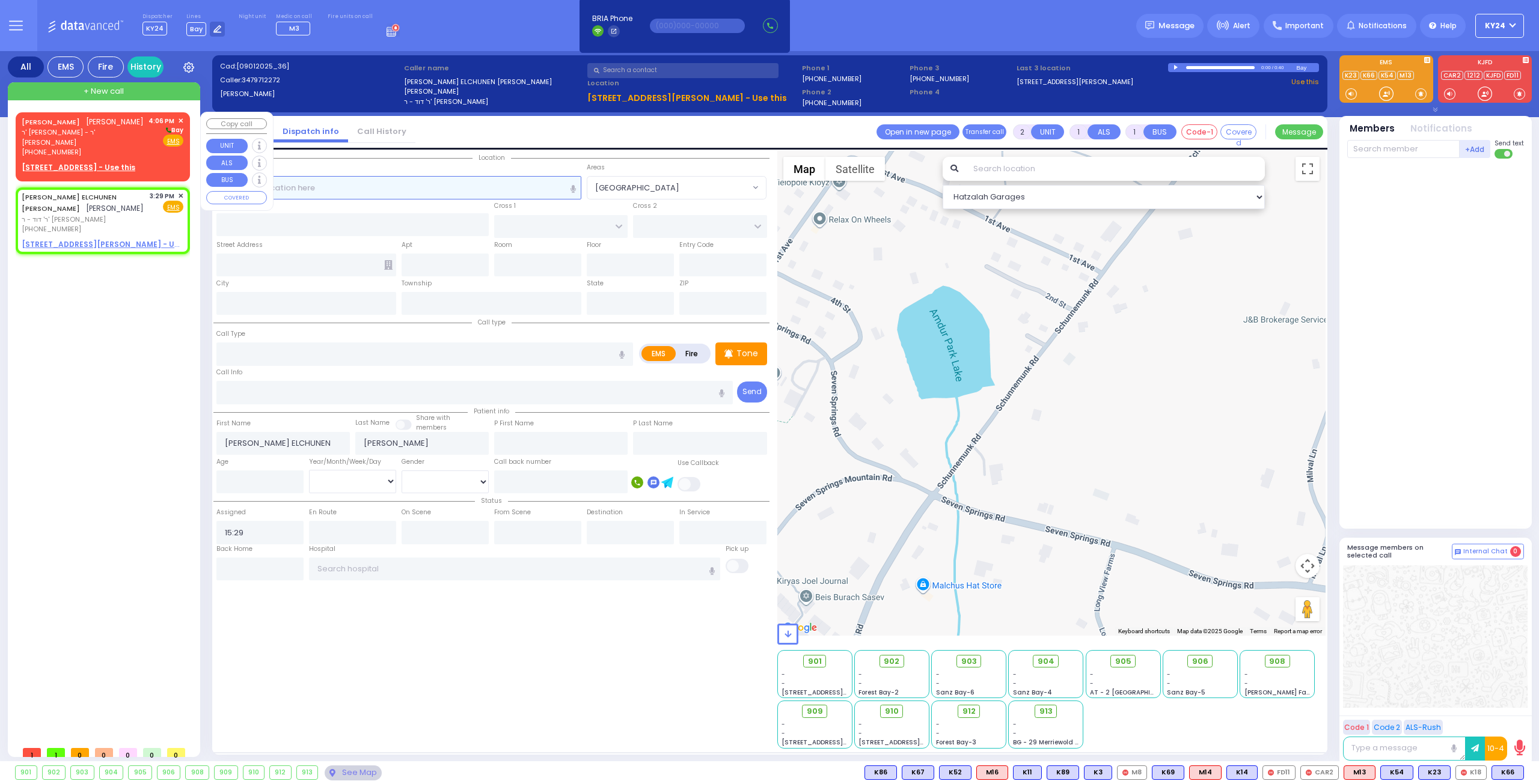
select select
type input "16:06"
select select "Hatzalah Garages"
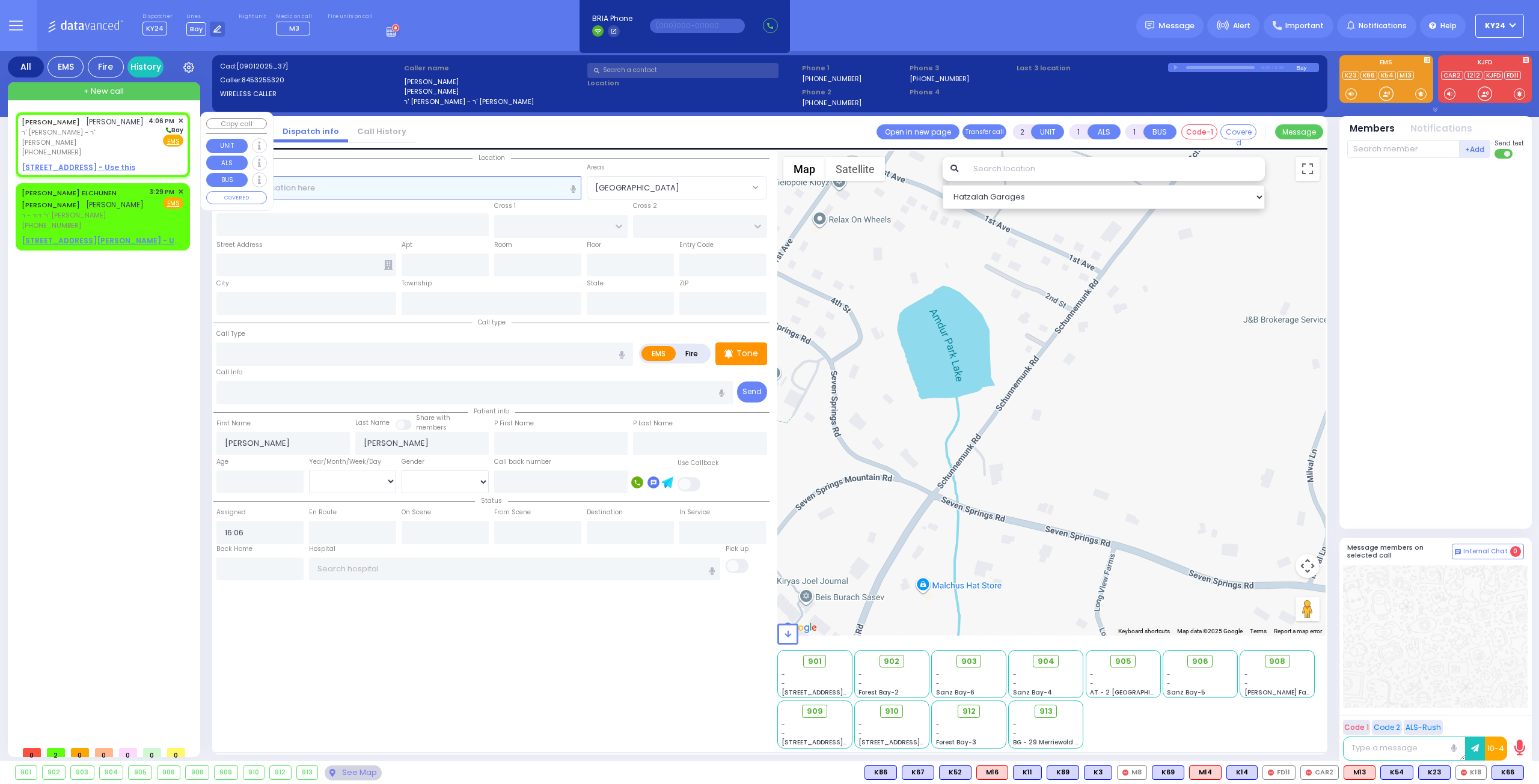
select select
radio input "true"
select select
select select "Hatzalah Garages"
click at [180, 122] on span "✕" at bounding box center [180, 121] width 6 height 10
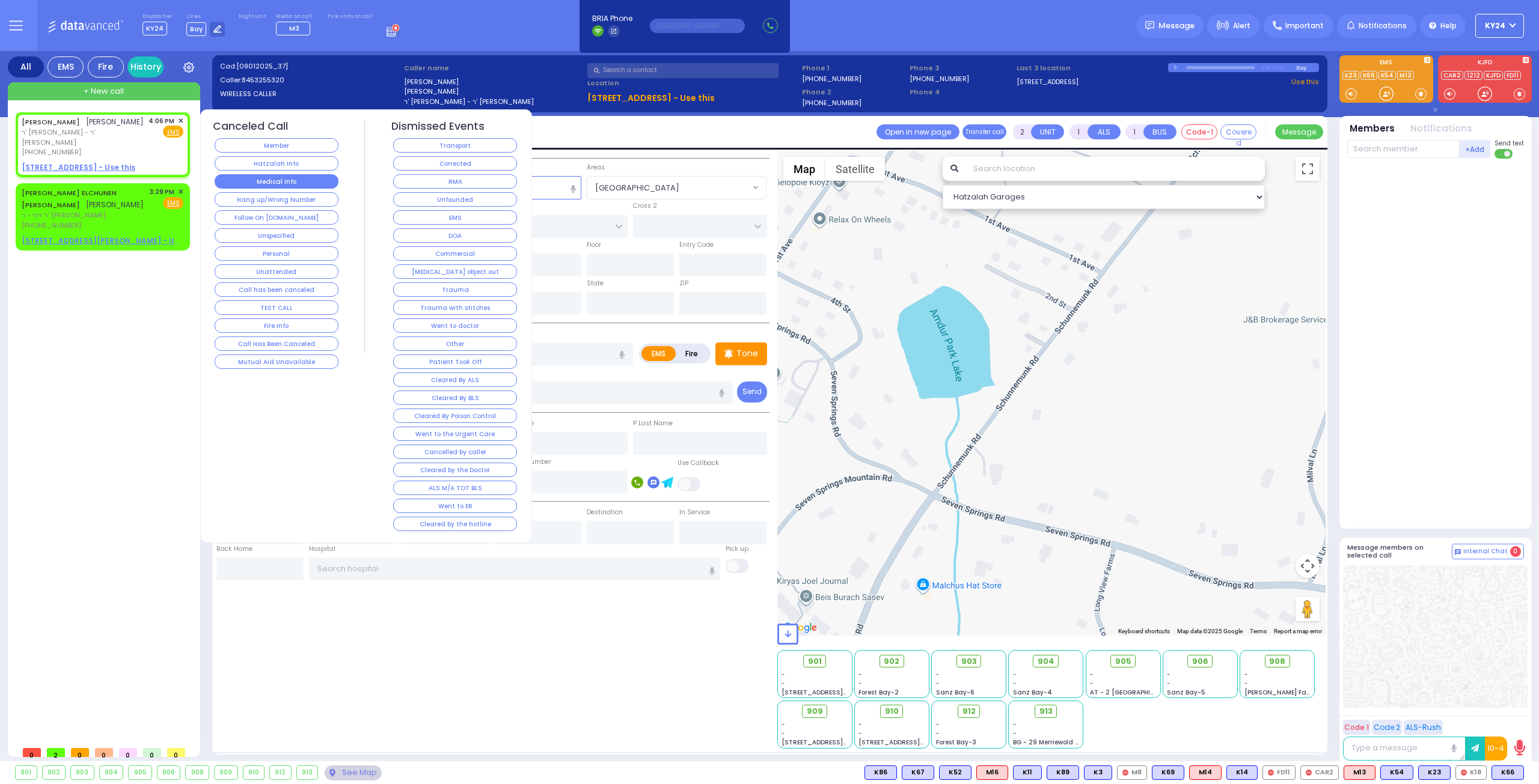
select select
radio input "true"
select select
select select "Hatzalah Garages"
click at [298, 184] on button "Medical Info" at bounding box center [277, 182] width 124 height 14
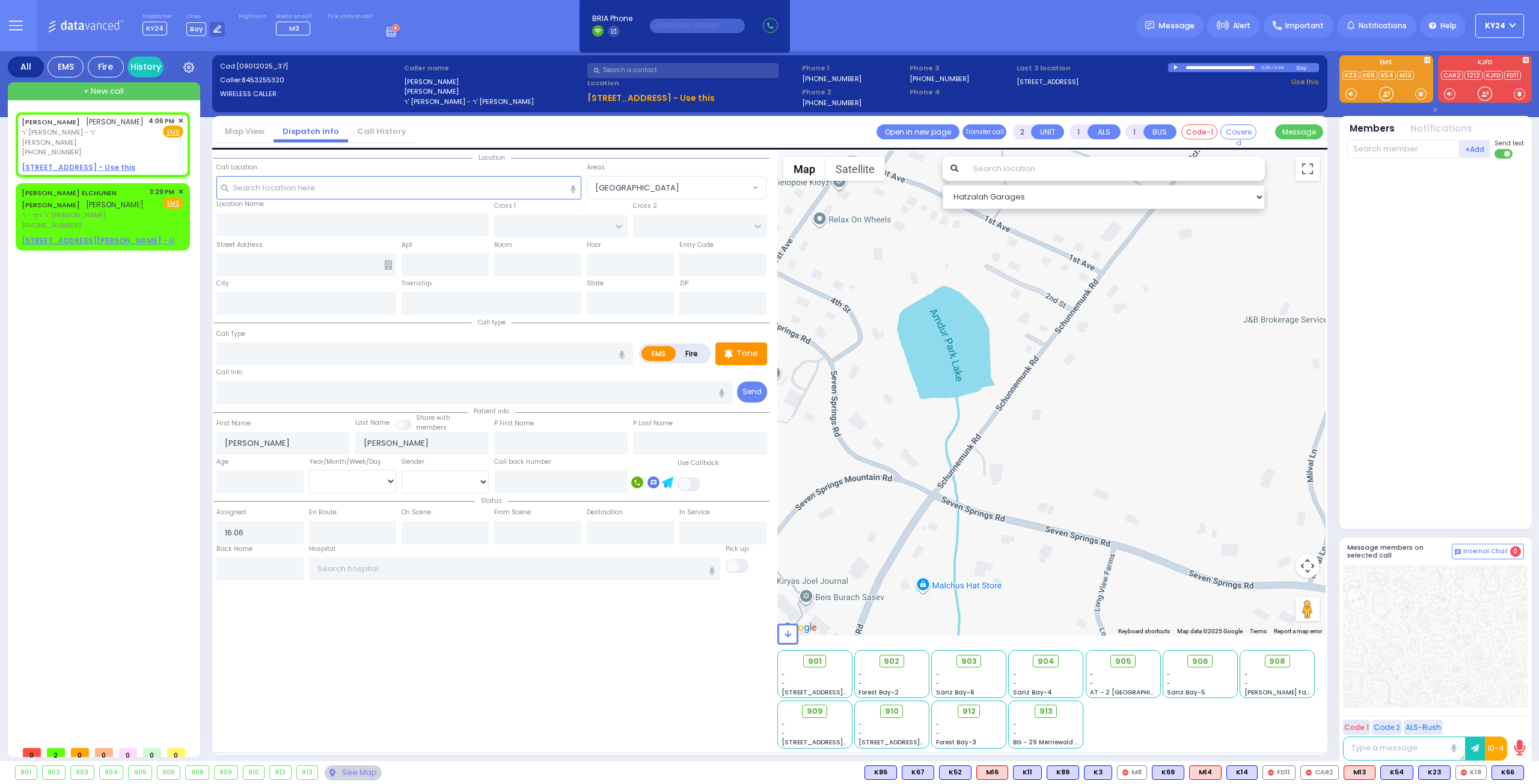
select select
radio input "true"
select select
